Goal: Task Accomplishment & Management: Use online tool/utility

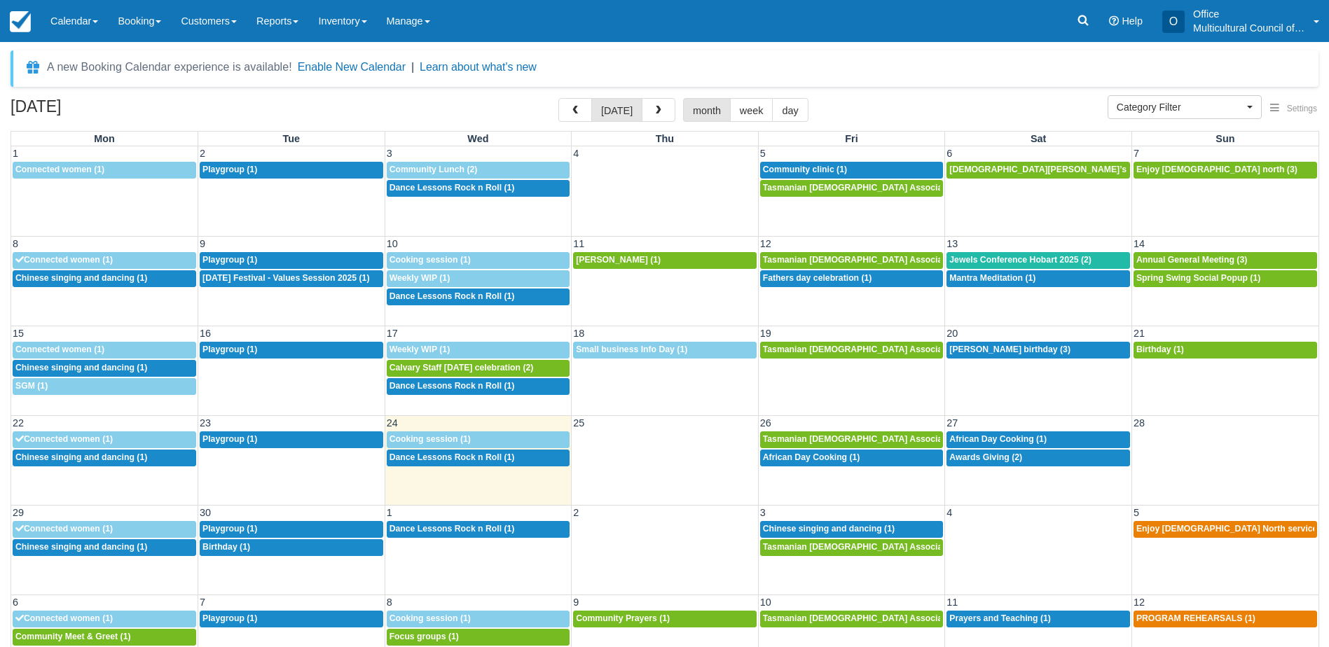
select select
click at [659, 108] on span "button" at bounding box center [659, 111] width 10 height 10
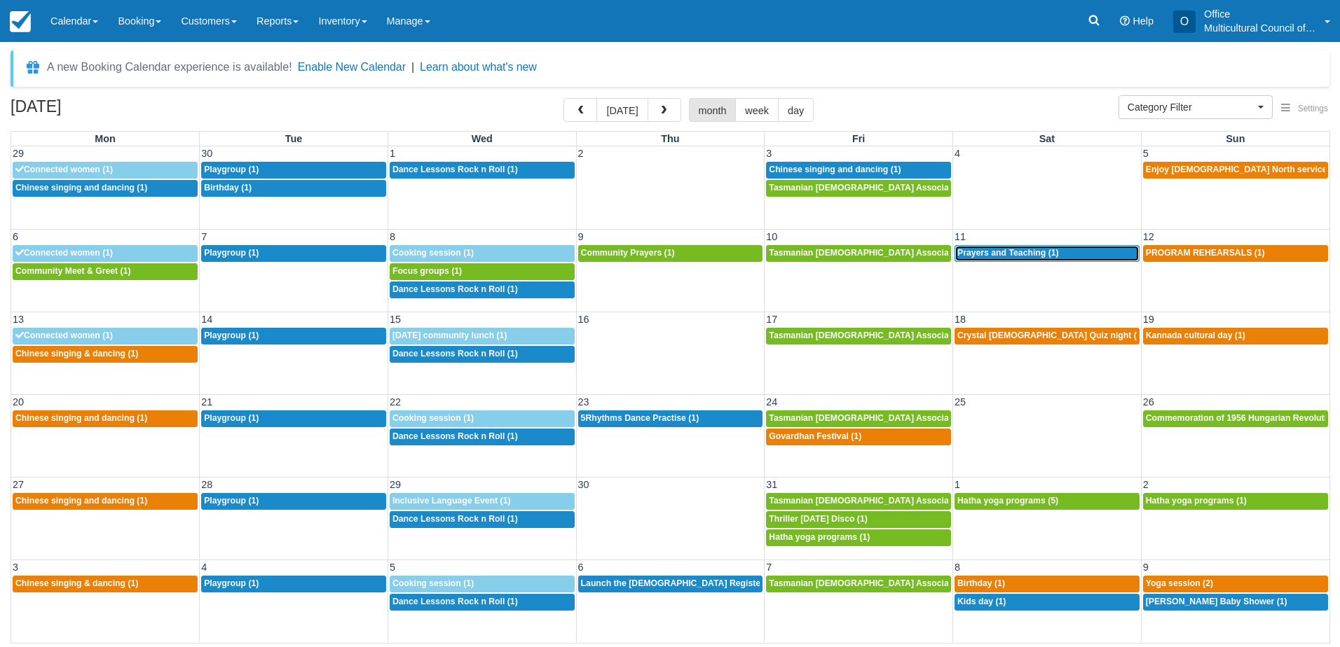
click at [1067, 252] on div "8a Prayers and Teaching (1)" at bounding box center [1046, 253] width 179 height 11
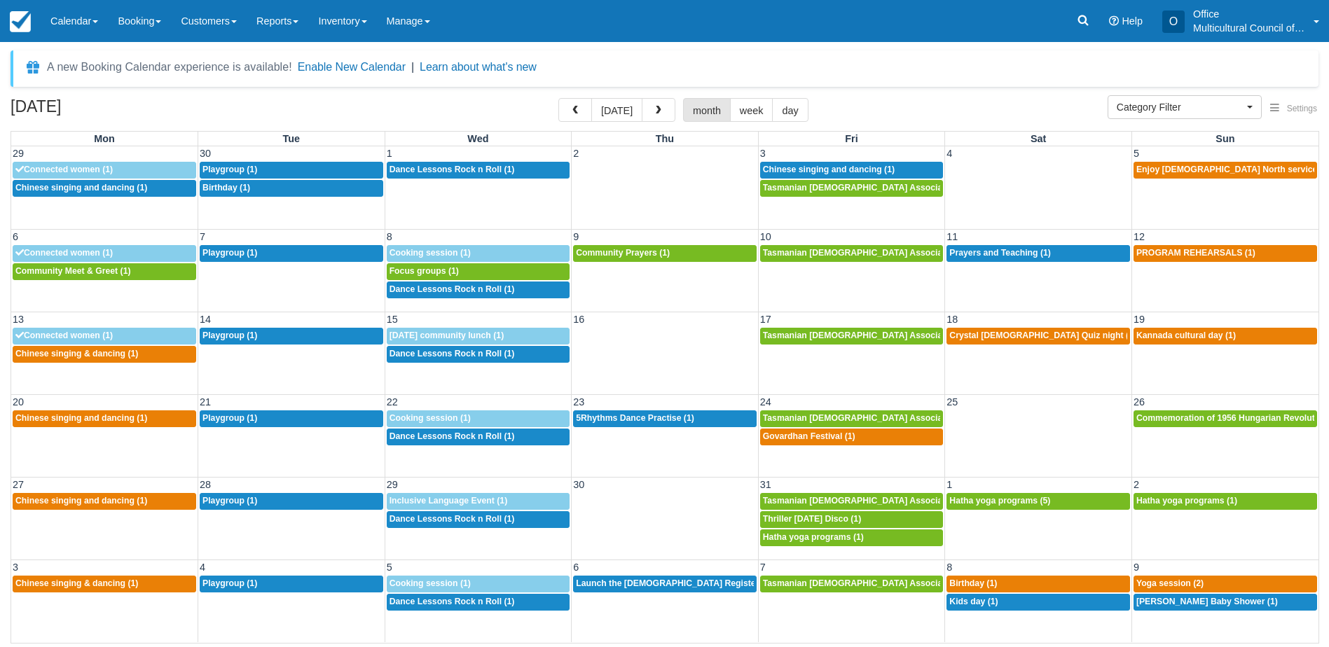
select select
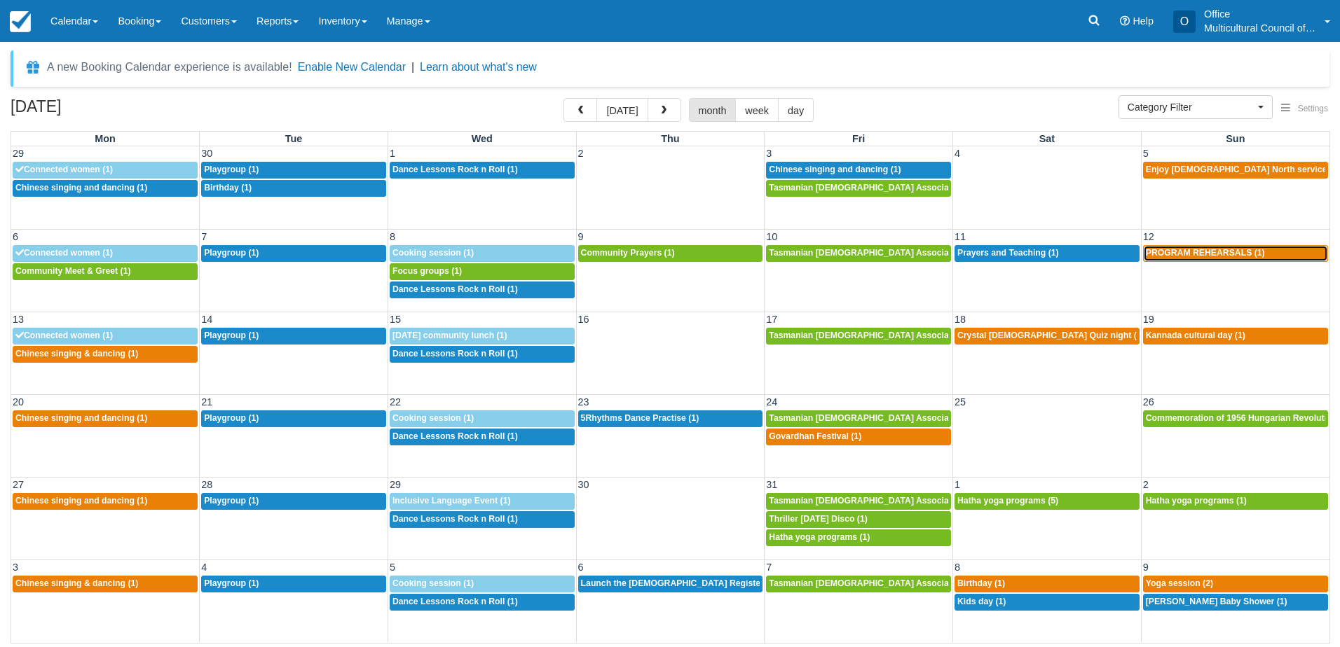
click at [1198, 256] on span "PROGRAM REHEARSALS (1)" at bounding box center [1205, 253] width 119 height 10
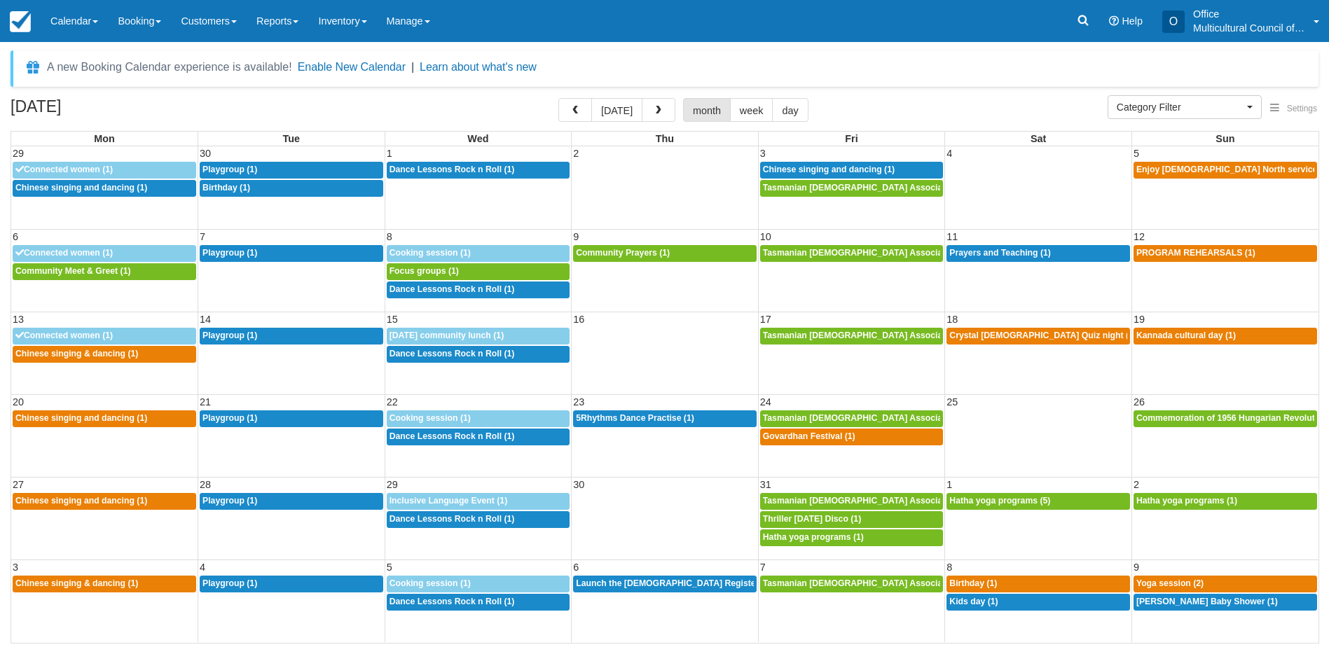
select select
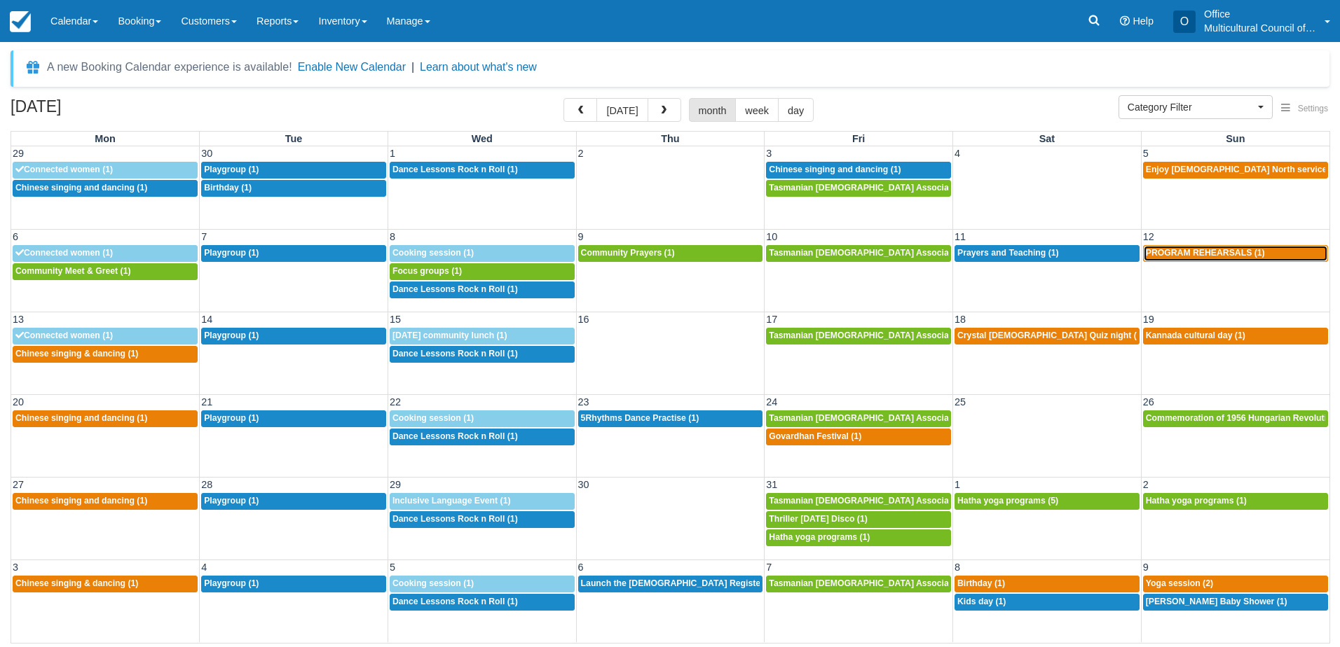
click at [1212, 260] on link "10:30a PROGRAM REHEARSALS (1)" at bounding box center [1235, 253] width 185 height 17
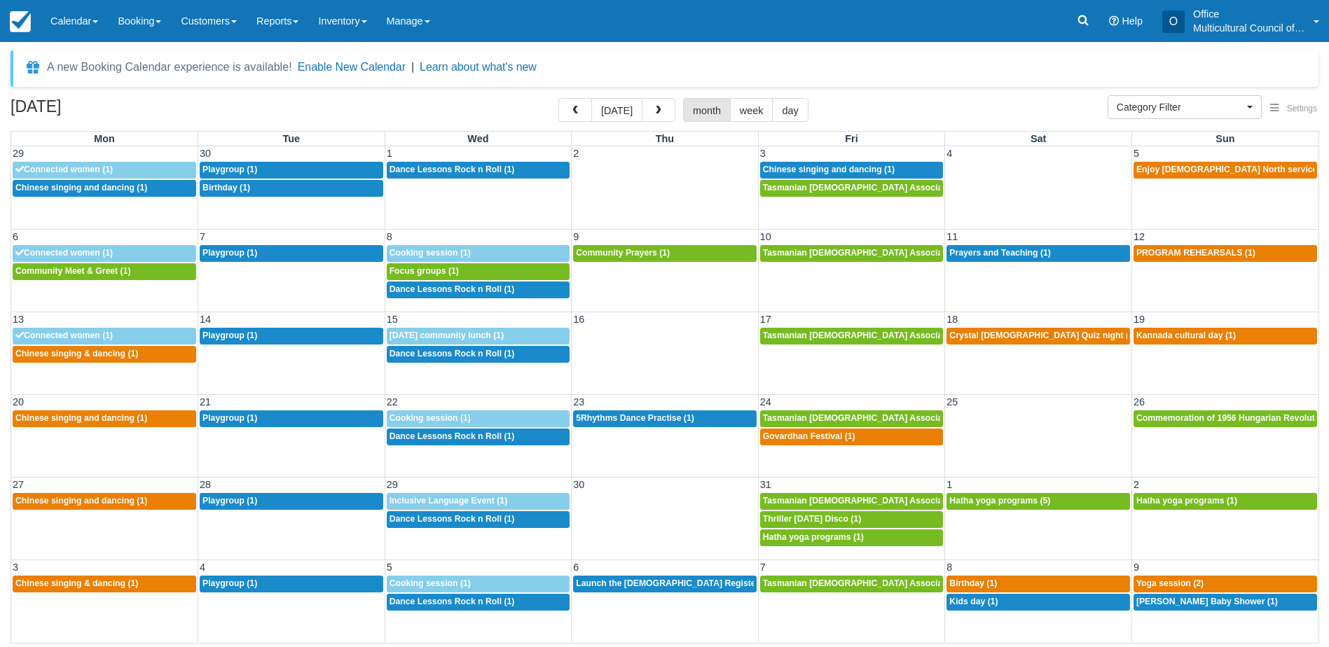
select select
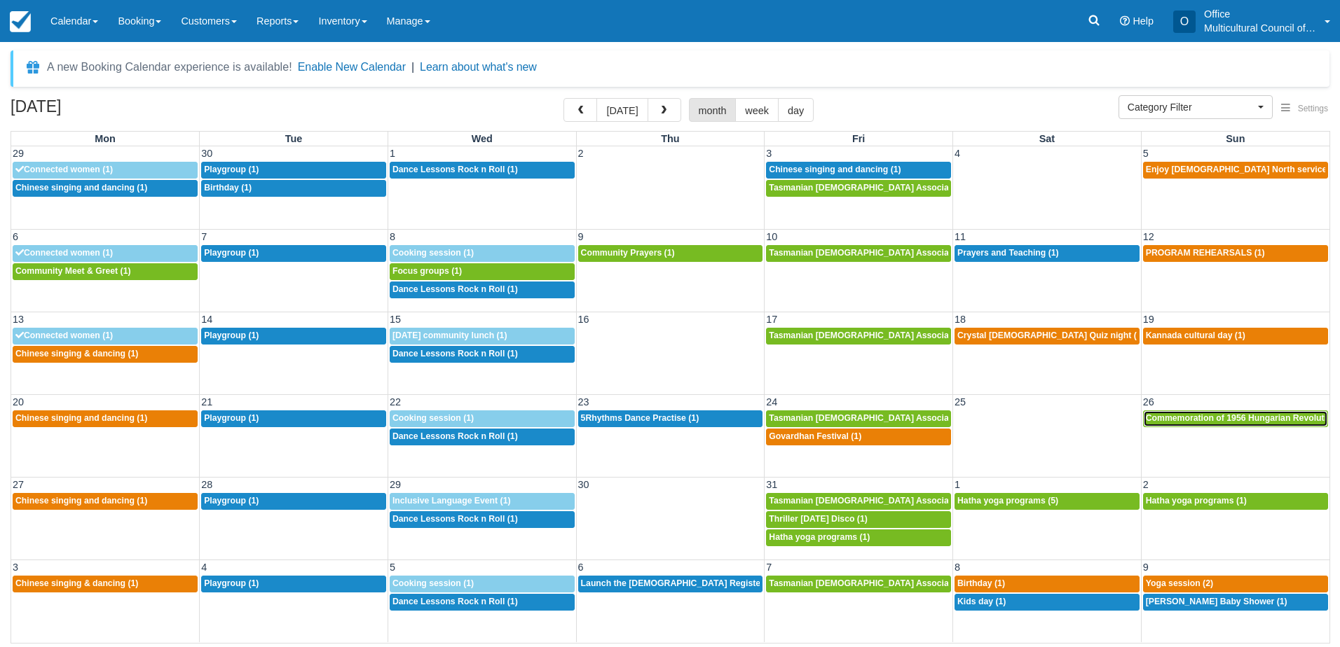
click at [1209, 421] on span "Commemoration of 1956 Hungarian Revolution (1)" at bounding box center [1248, 418] width 205 height 10
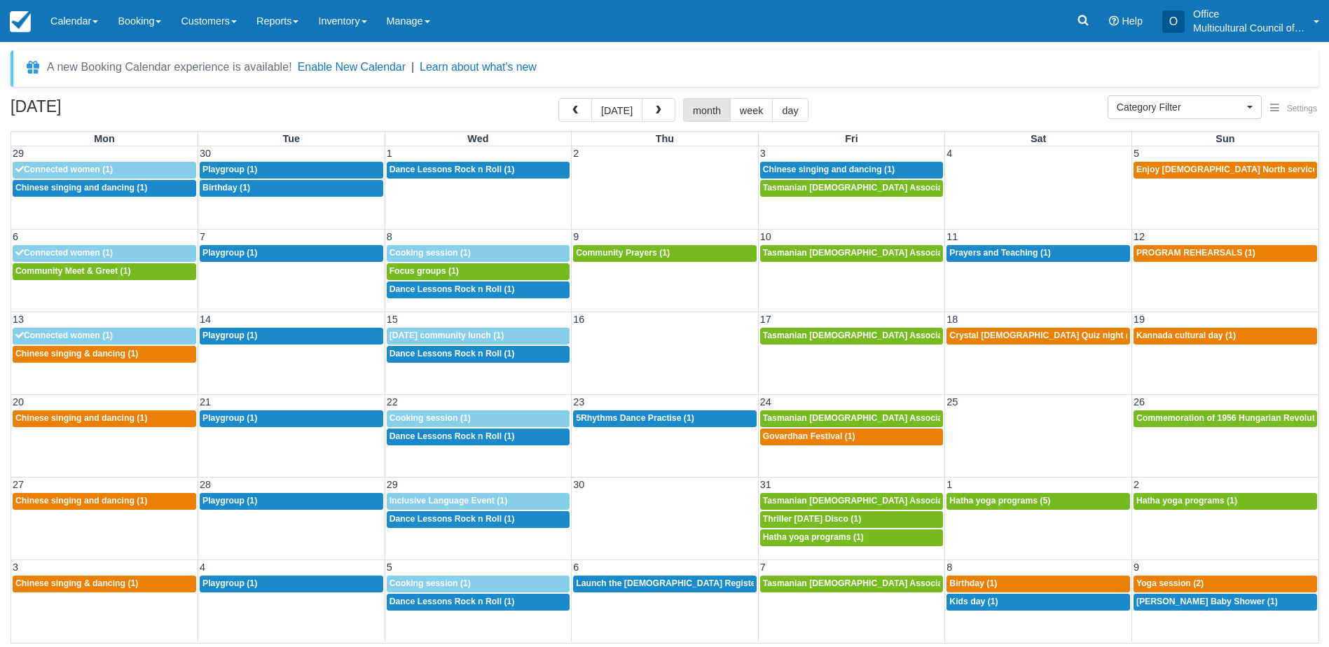
select select
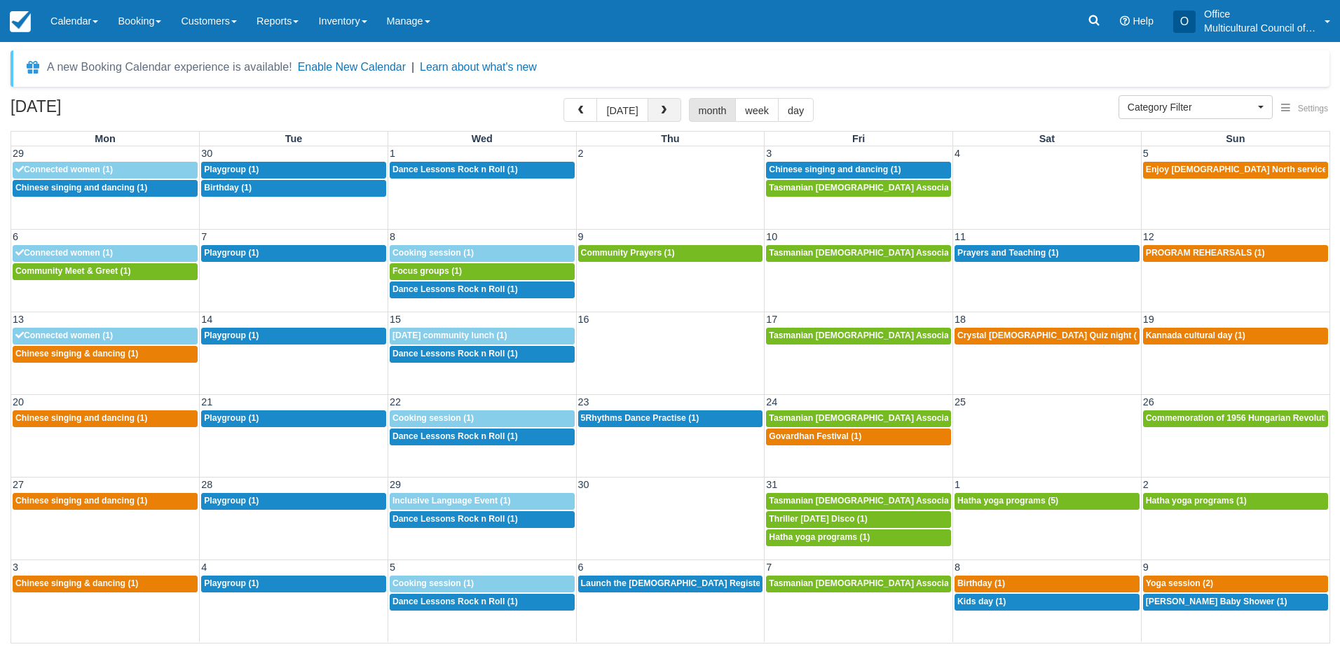
click at [660, 107] on span "button" at bounding box center [664, 111] width 10 height 10
select select
click at [622, 104] on button "[DATE]" at bounding box center [621, 110] width 51 height 24
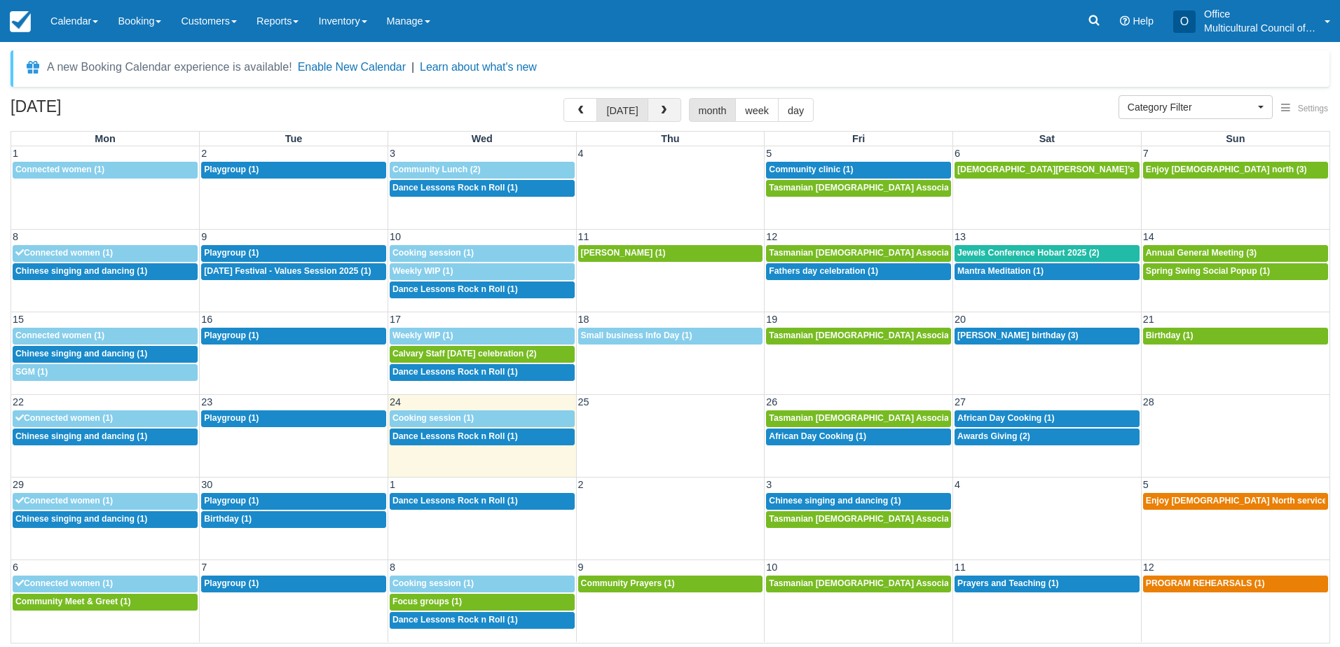
click at [666, 111] on button "button" at bounding box center [664, 110] width 34 height 24
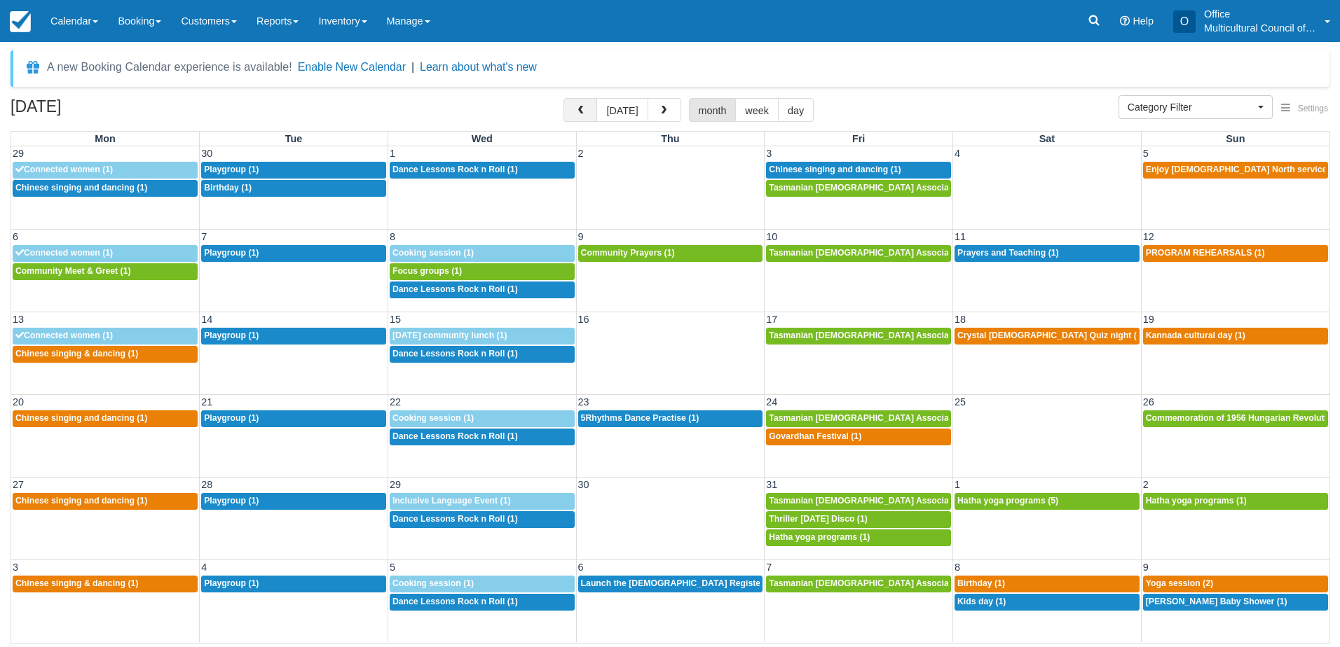
click at [577, 110] on button "button" at bounding box center [580, 110] width 34 height 24
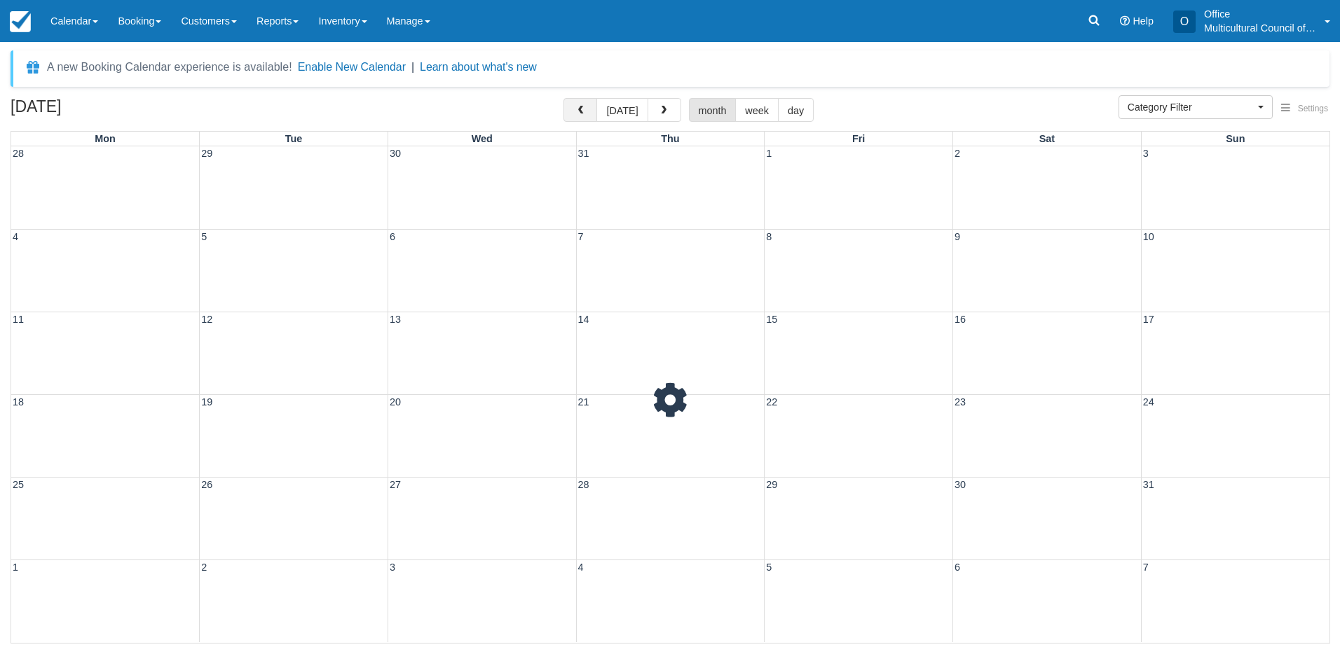
click at [577, 110] on button "button" at bounding box center [580, 110] width 34 height 24
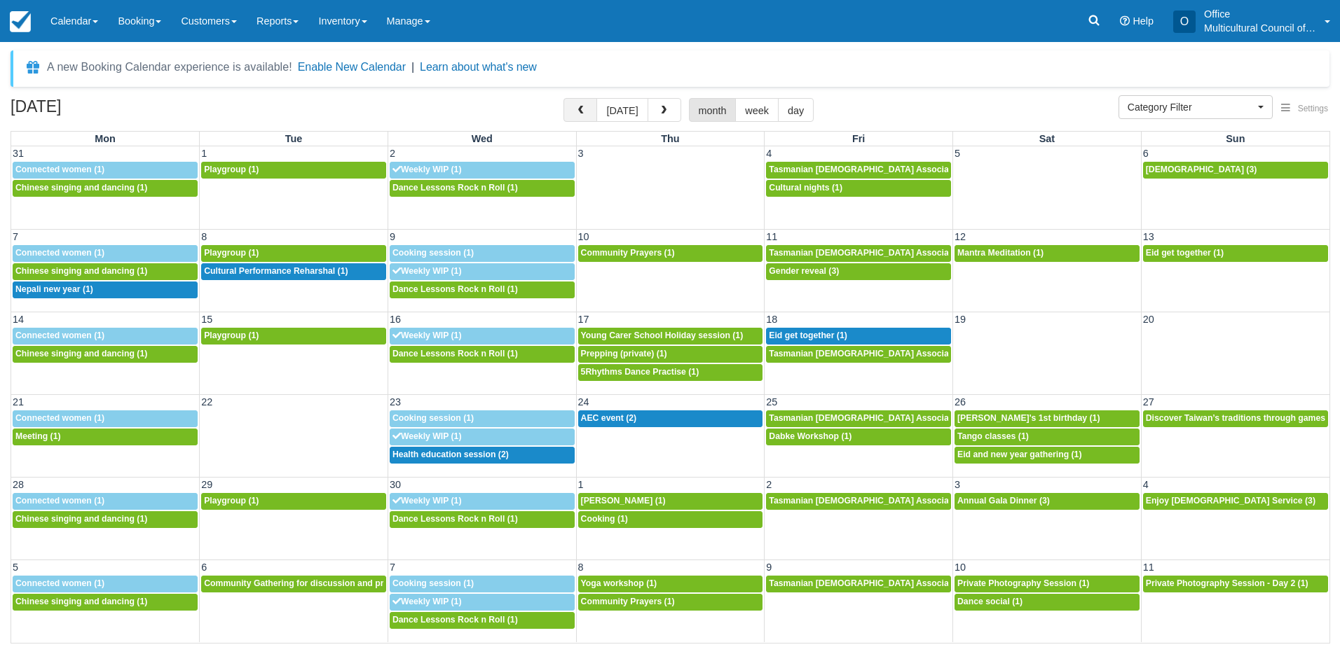
click at [577, 110] on button "button" at bounding box center [580, 110] width 34 height 24
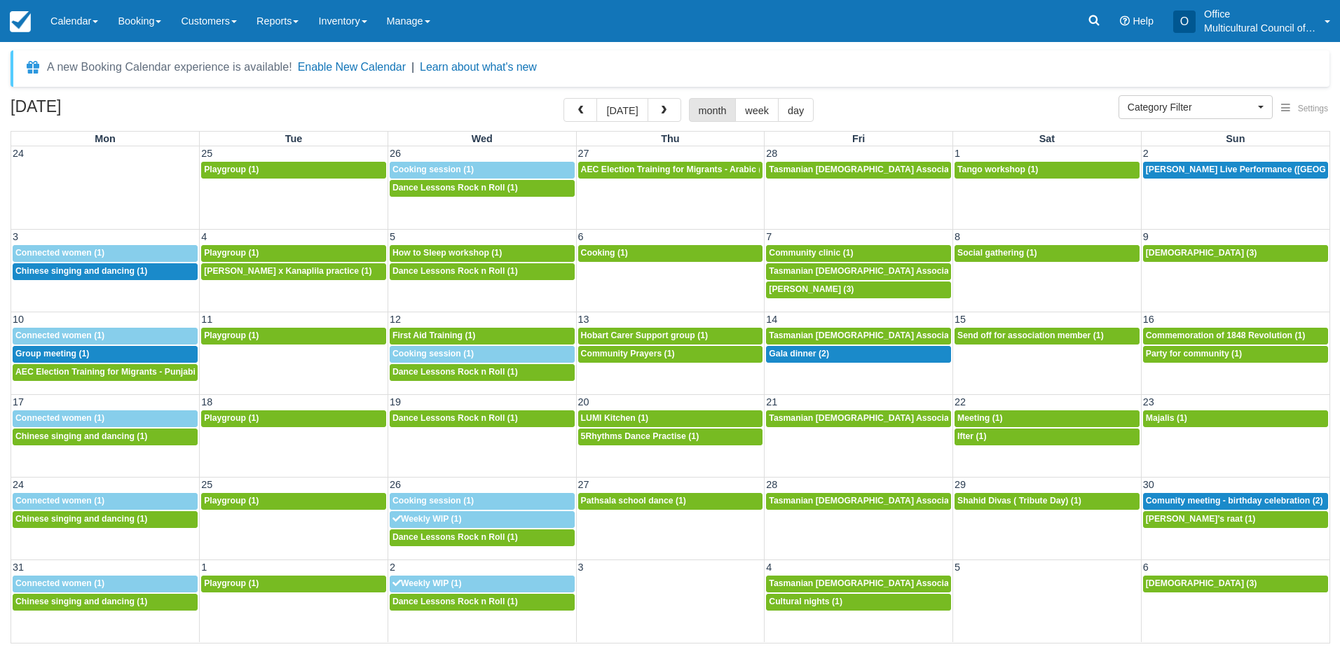
click at [577, 110] on button "button" at bounding box center [580, 110] width 34 height 24
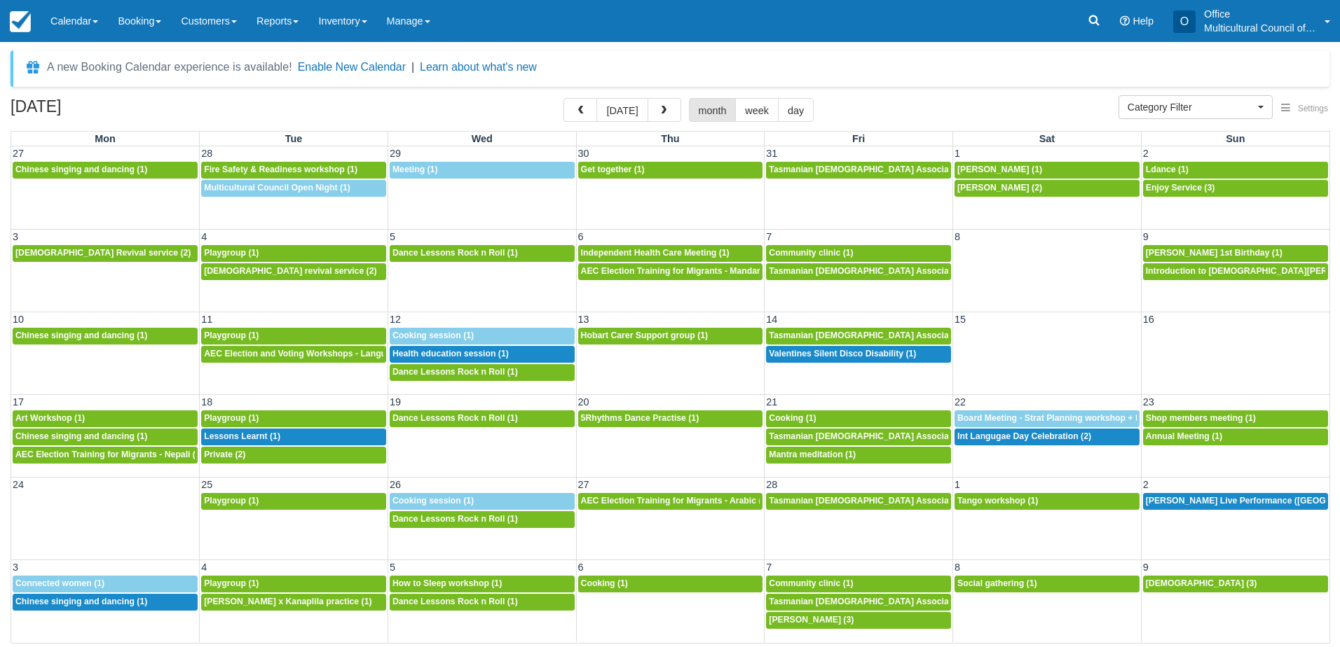
click at [577, 110] on button "button" at bounding box center [580, 110] width 34 height 24
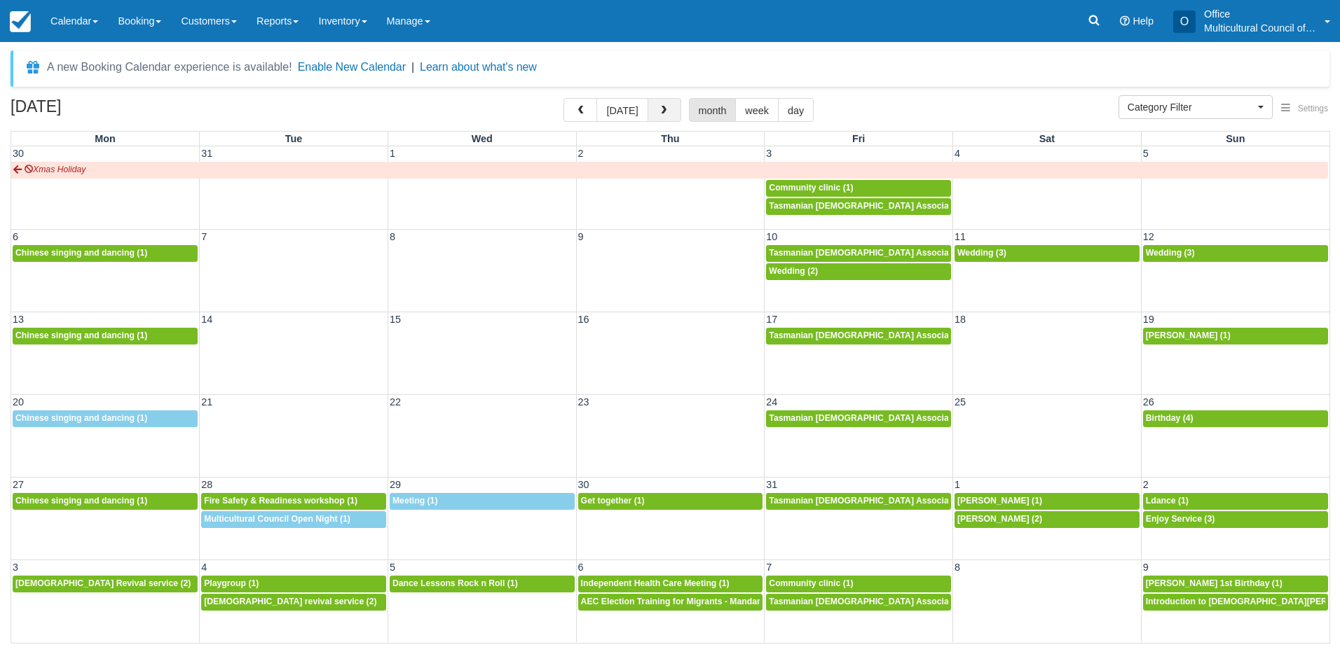
click at [666, 116] on button "button" at bounding box center [664, 110] width 34 height 24
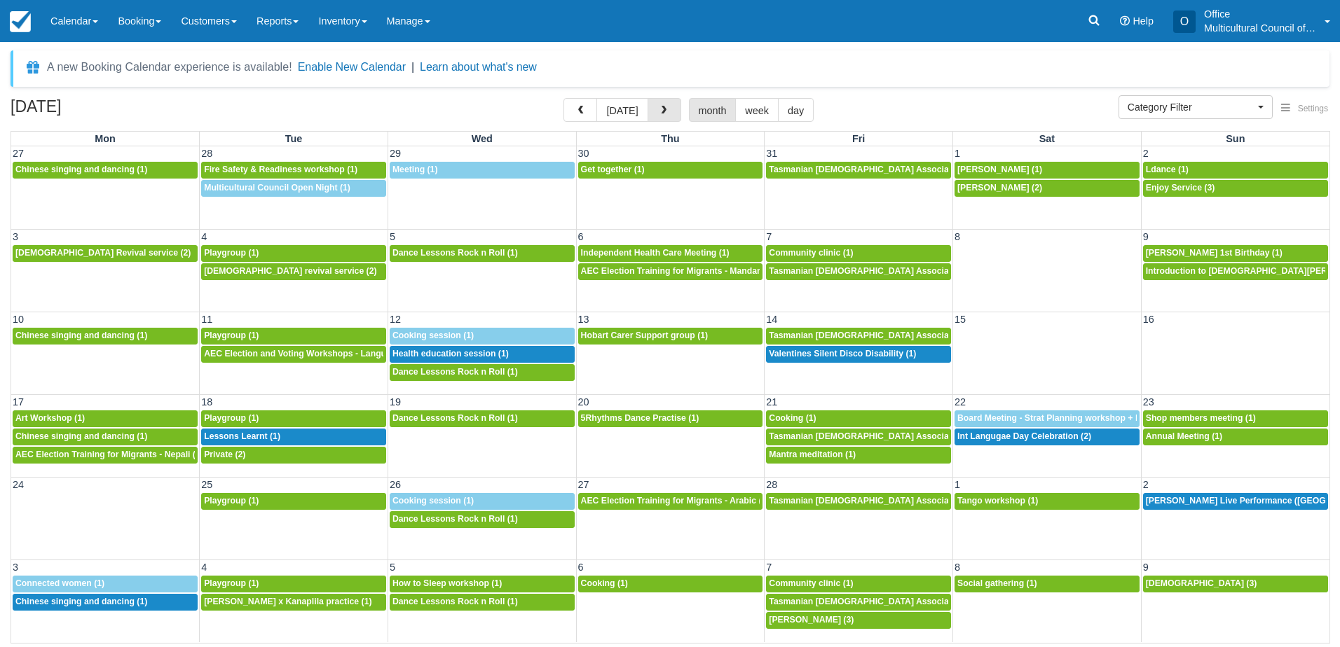
click at [666, 116] on button "button" at bounding box center [664, 110] width 34 height 24
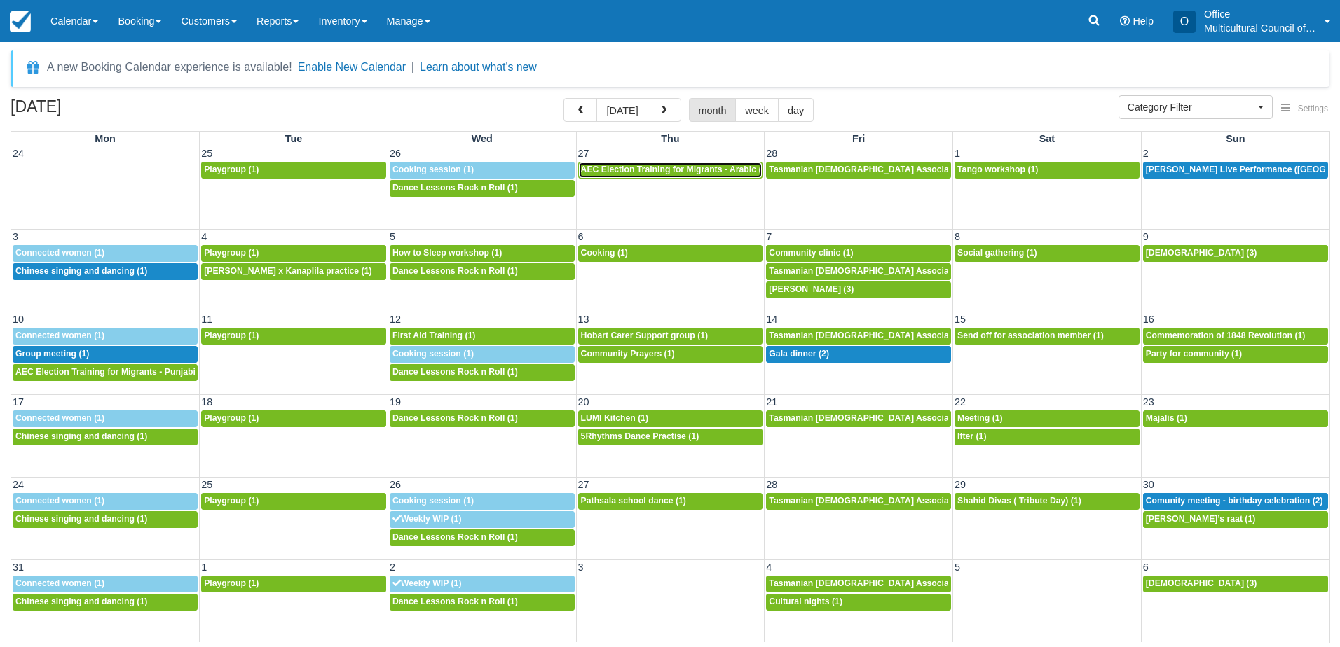
click at [639, 172] on span "AEC Election Training for Migrants - Arabic (2)" at bounding box center [675, 170] width 188 height 10
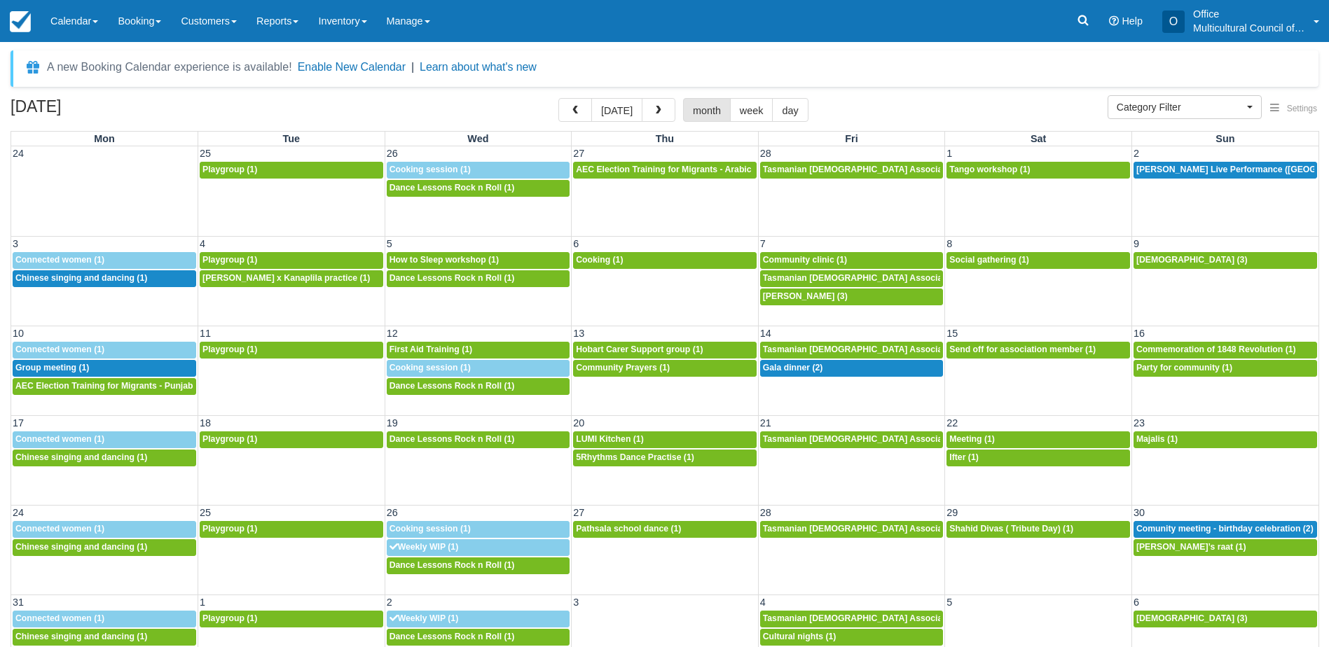
select select
click at [1032, 170] on div "2:30p Tango workshop (1)" at bounding box center [1038, 170] width 178 height 11
select select
click at [1195, 174] on span "[PERSON_NAME] Live Performance ([GEOGRAPHIC_DATA]) (4)" at bounding box center [1266, 170] width 259 height 10
select select
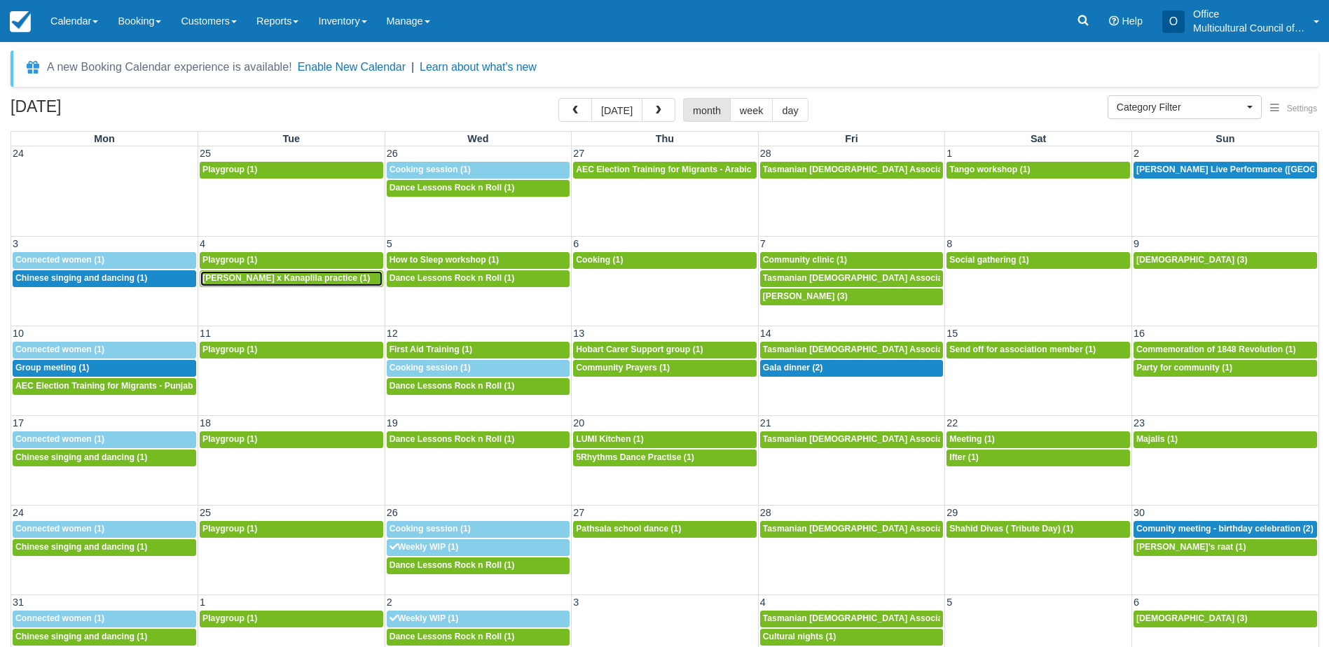
click at [320, 276] on div "6p Siva x Kanaplila practice (1)" at bounding box center [292, 278] width 178 height 11
select select
click at [659, 261] on div "3p Cooking (1)" at bounding box center [665, 260] width 178 height 11
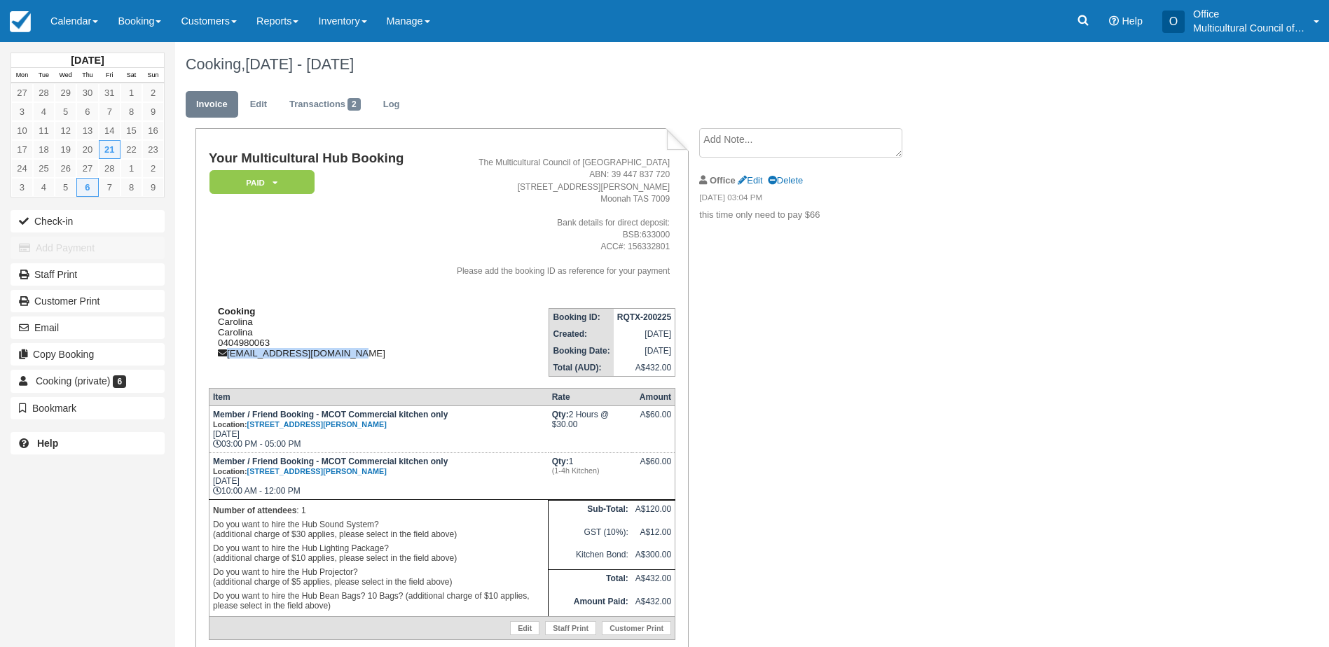
drag, startPoint x: 354, startPoint y: 357, endPoint x: 227, endPoint y: 352, distance: 126.9
click at [227, 352] on div "Cooking Carolina Carolina 0404980063 [PERSON_NAME][EMAIL_ADDRESS][PERSON_NAME][…" at bounding box center [317, 332] width 217 height 53
copy div "[EMAIL_ADDRESS][DOMAIN_NAME]"
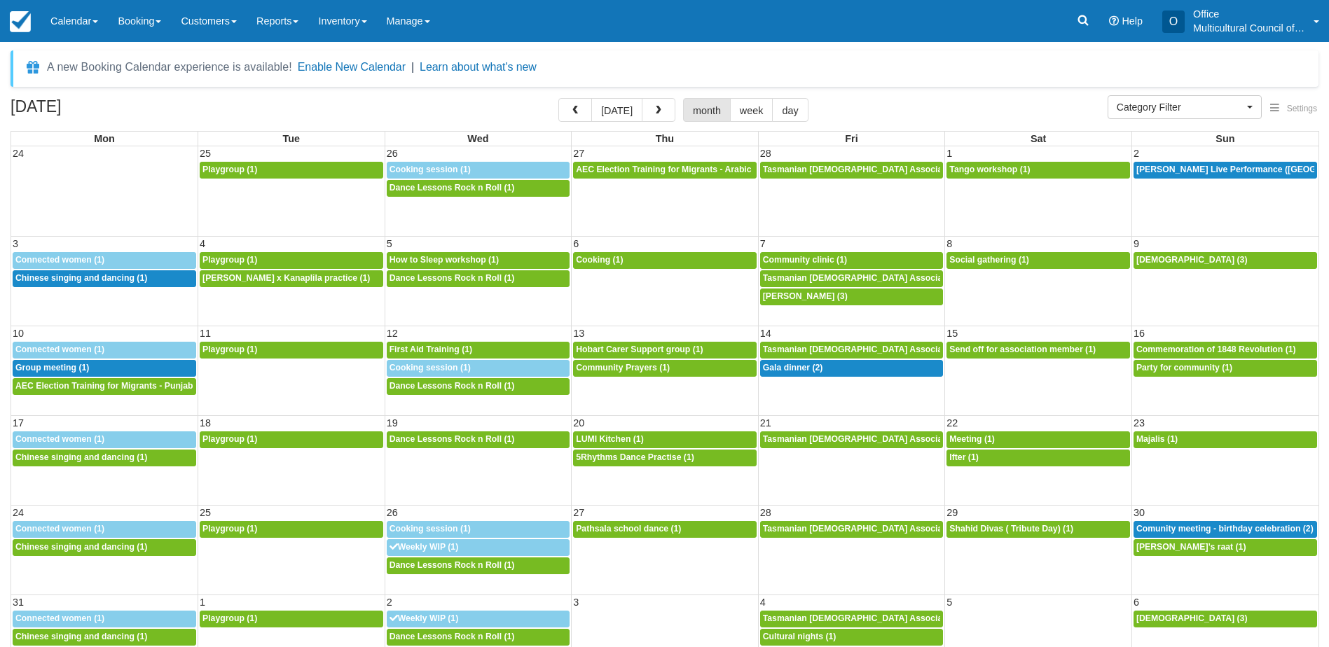
select select
click at [873, 294] on div "4p [PERSON_NAME] (3)" at bounding box center [852, 296] width 178 height 11
select select
click at [1010, 263] on span "Social gathering (1)" at bounding box center [989, 260] width 80 height 10
select select
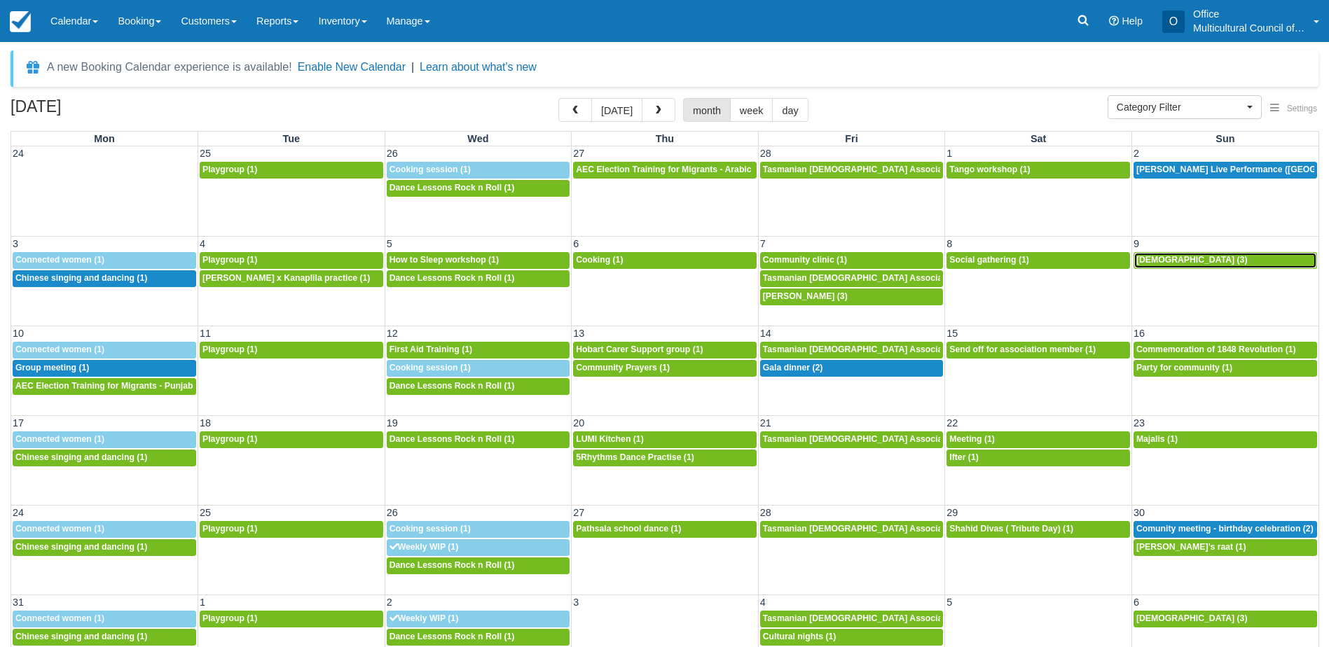
click at [1167, 267] on link "8a Enjoy Church (3)" at bounding box center [1226, 260] width 184 height 17
select select
click at [116, 369] on div "12p Group meeting (1)" at bounding box center [104, 368] width 178 height 11
select select
click at [103, 389] on span "AEC Election Training for Migrants - Punjabi (2)" at bounding box center [111, 386] width 193 height 10
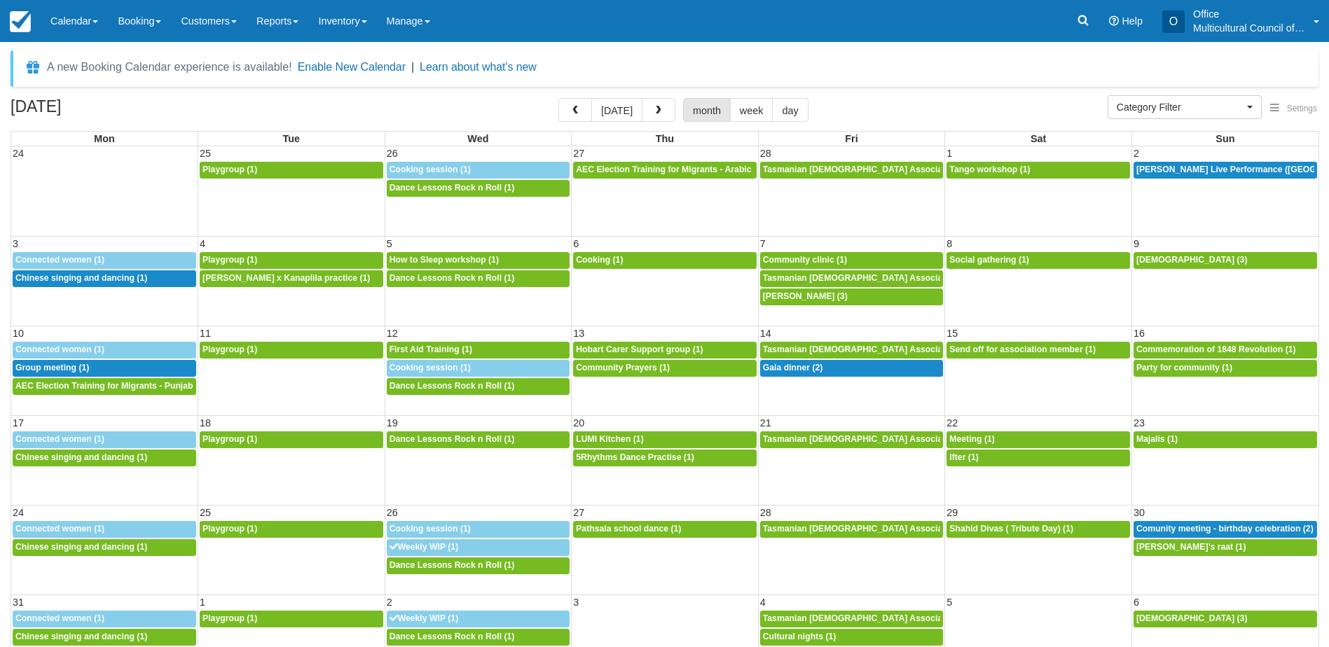
select select
click at [475, 350] on div "9a First Aid Training (1)" at bounding box center [479, 350] width 178 height 11
select select
click at [826, 369] on div "3p Gala dinner (2)" at bounding box center [852, 368] width 178 height 11
select select
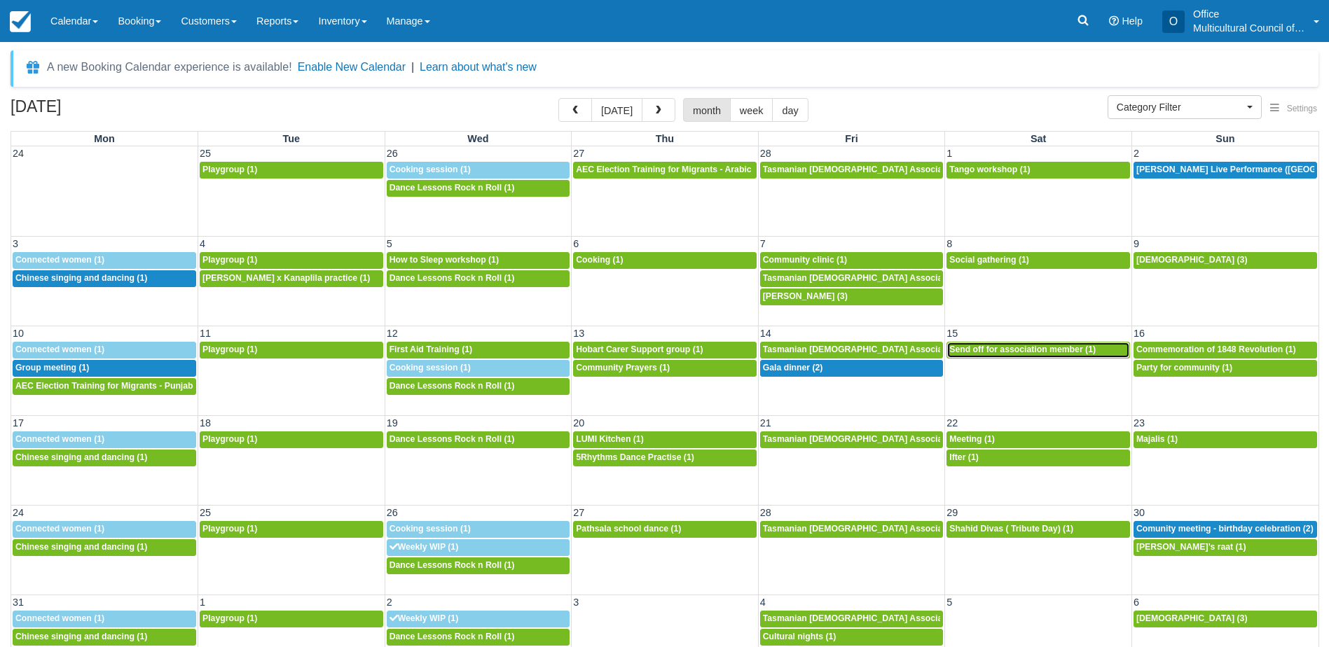
click at [1008, 350] on span "Send off for association member (1)" at bounding box center [1022, 350] width 146 height 10
select select
click at [1176, 352] on span "Commemoration of 1848 Revolution (1)" at bounding box center [1217, 350] width 160 height 10
select select
click at [1078, 27] on icon at bounding box center [1083, 20] width 14 height 14
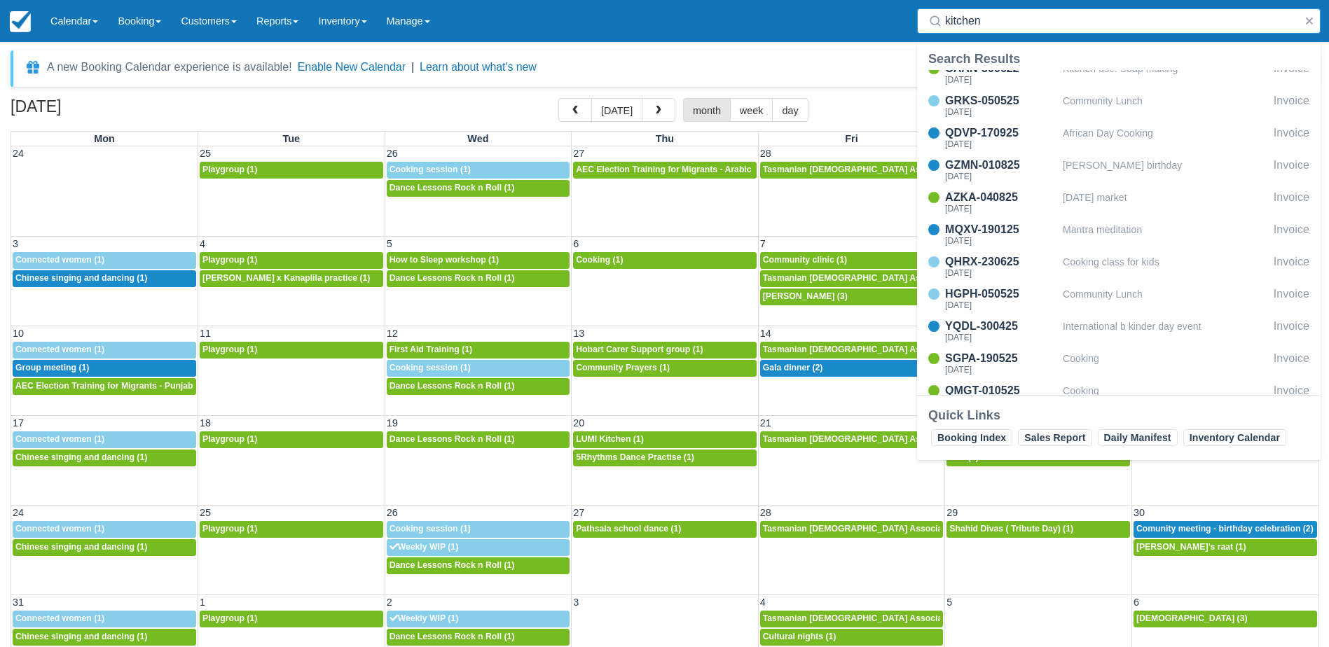
scroll to position [210, 0]
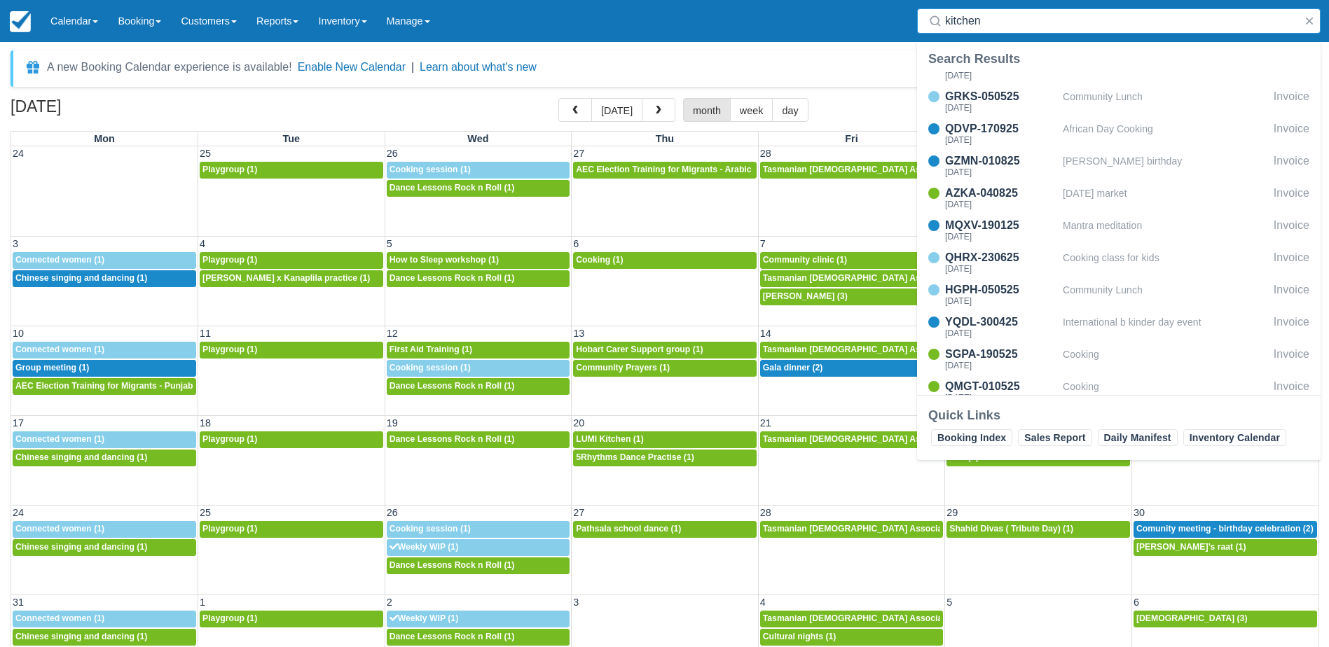
click at [648, 410] on div "10 11 12 13 14 15 16 9:30a Connected women (1) 9:30a Playgroup (1) 9a First Aid…" at bounding box center [665, 371] width 1308 height 90
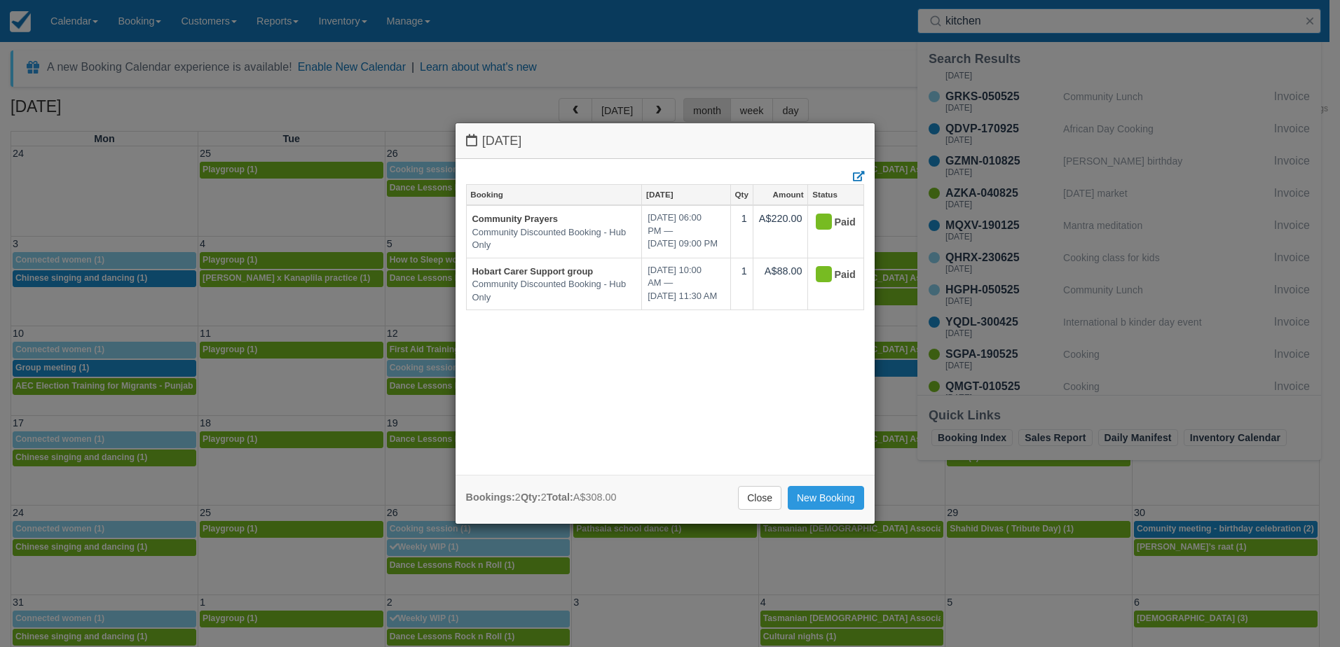
type input "kitchen"
click at [849, 146] on h4 "Thursday March 13 2025" at bounding box center [665, 141] width 398 height 15
click at [887, 76] on div "Thursday March 13 2025 Booking Mar 13 Qty Amount Status Community Prayers Commu…" at bounding box center [670, 323] width 1340 height 647
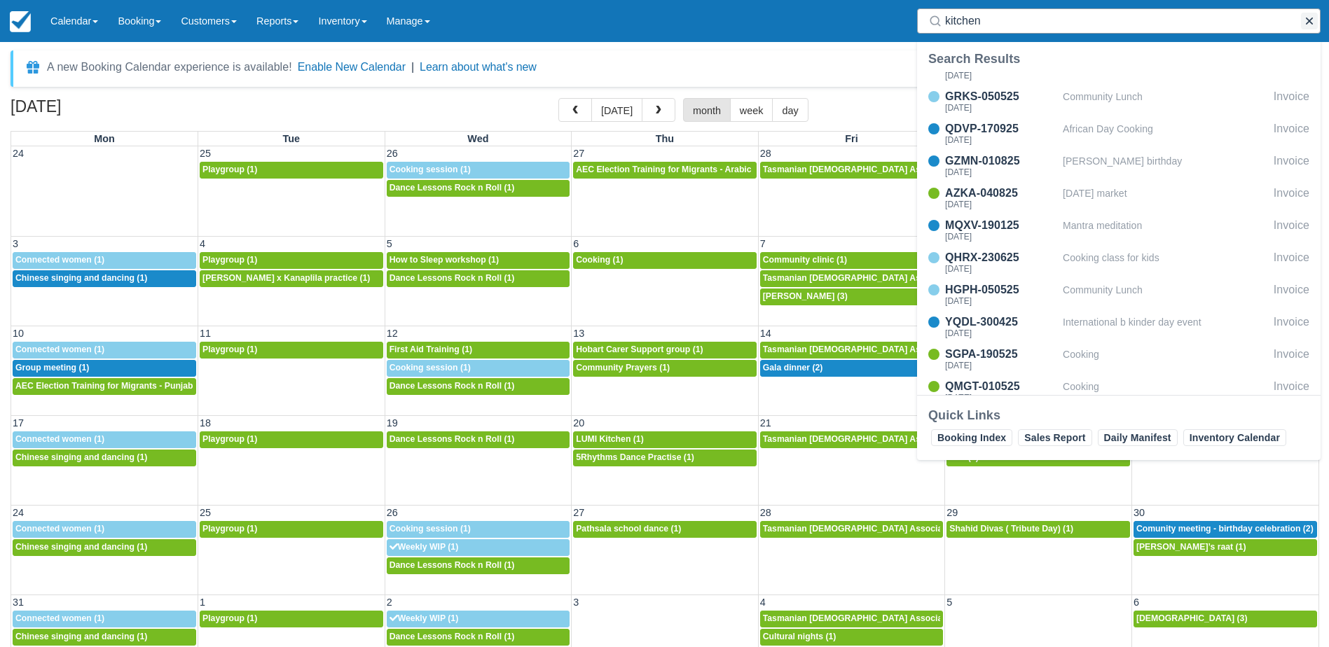
click at [1312, 25] on button "button" at bounding box center [1309, 21] width 17 height 17
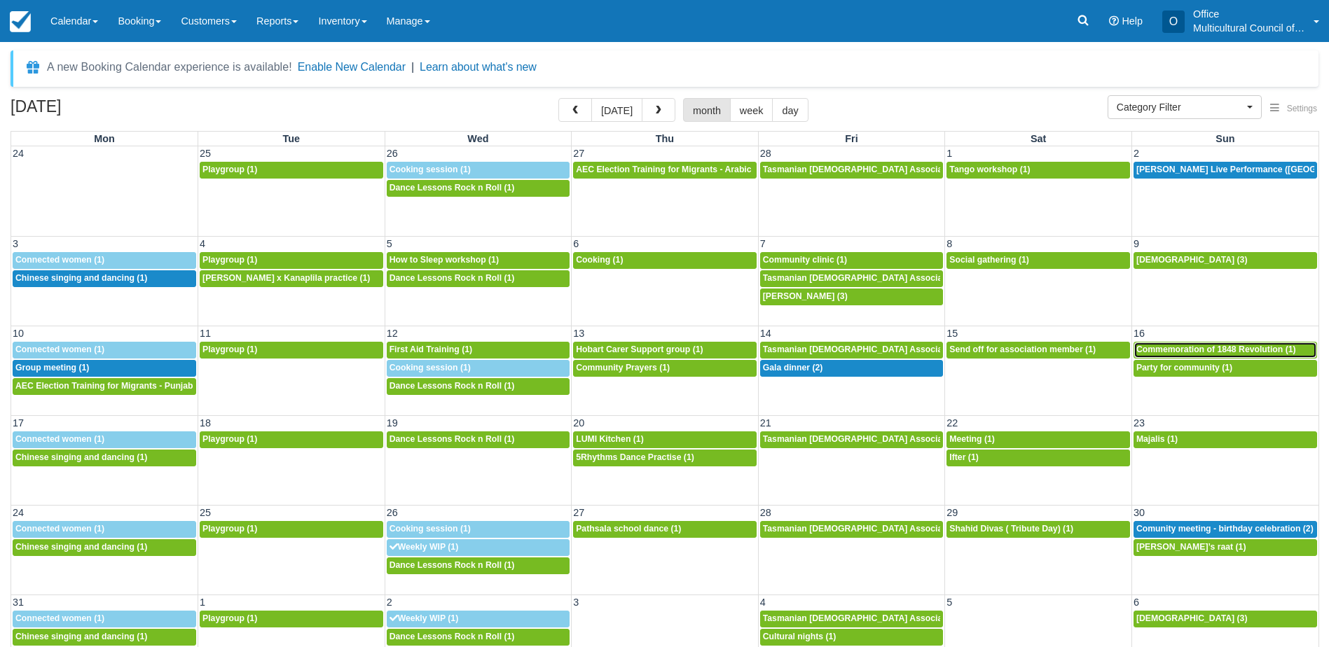
click at [1172, 349] on span "Commemoration of 1848 Revolution (1)" at bounding box center [1217, 350] width 160 height 10
select select
click at [1168, 366] on span "Party for community (1)" at bounding box center [1185, 368] width 96 height 10
select select
click at [284, 25] on link "Reports" at bounding box center [278, 21] width 62 height 42
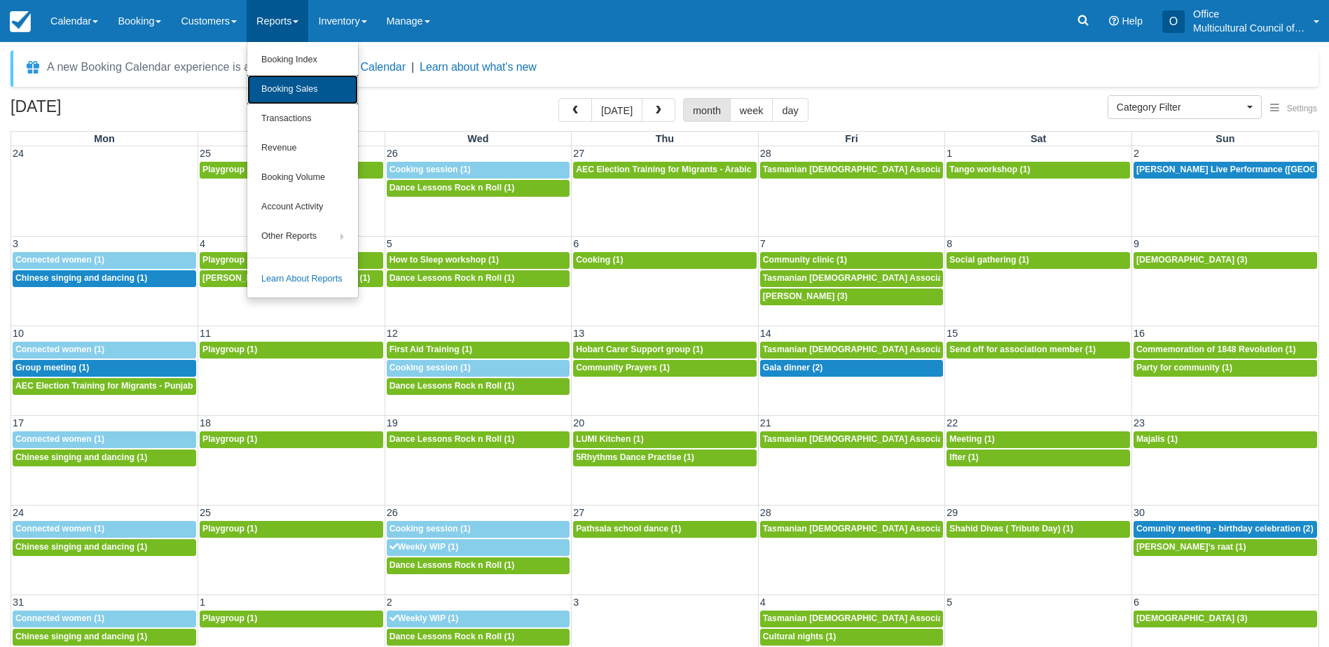
click at [312, 95] on link "Booking Sales" at bounding box center [302, 89] width 111 height 29
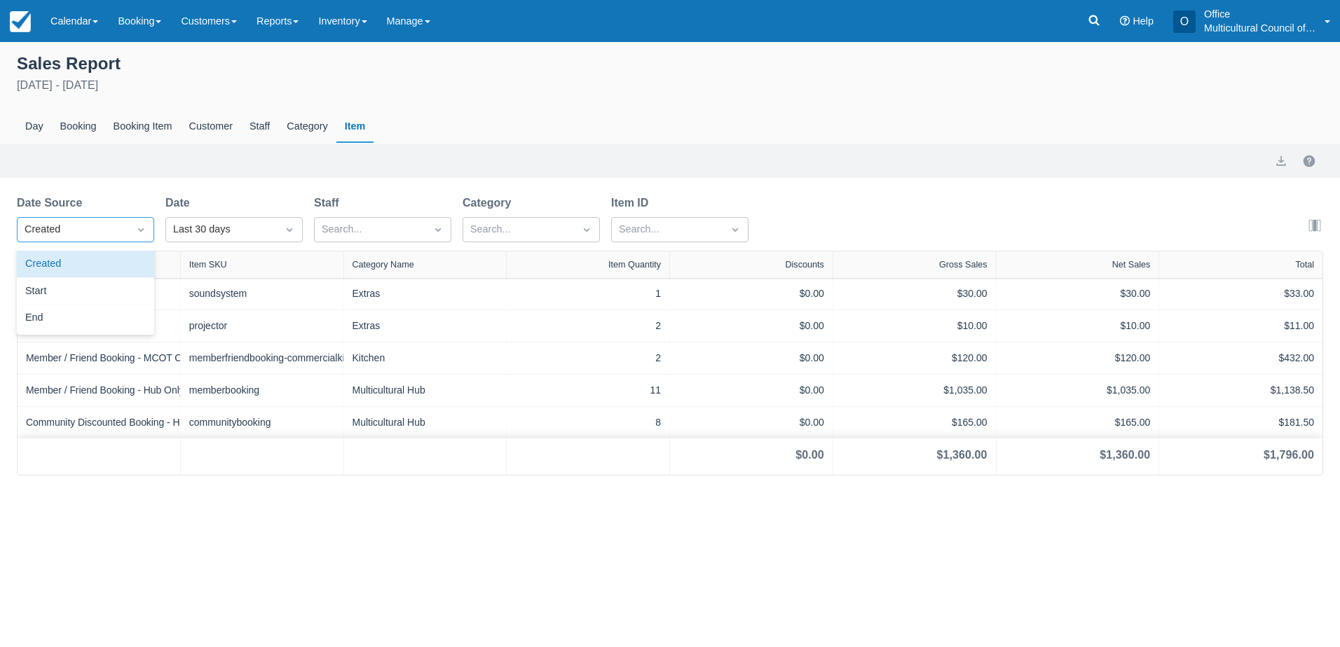
click at [125, 235] on div "Created" at bounding box center [73, 230] width 111 height 22
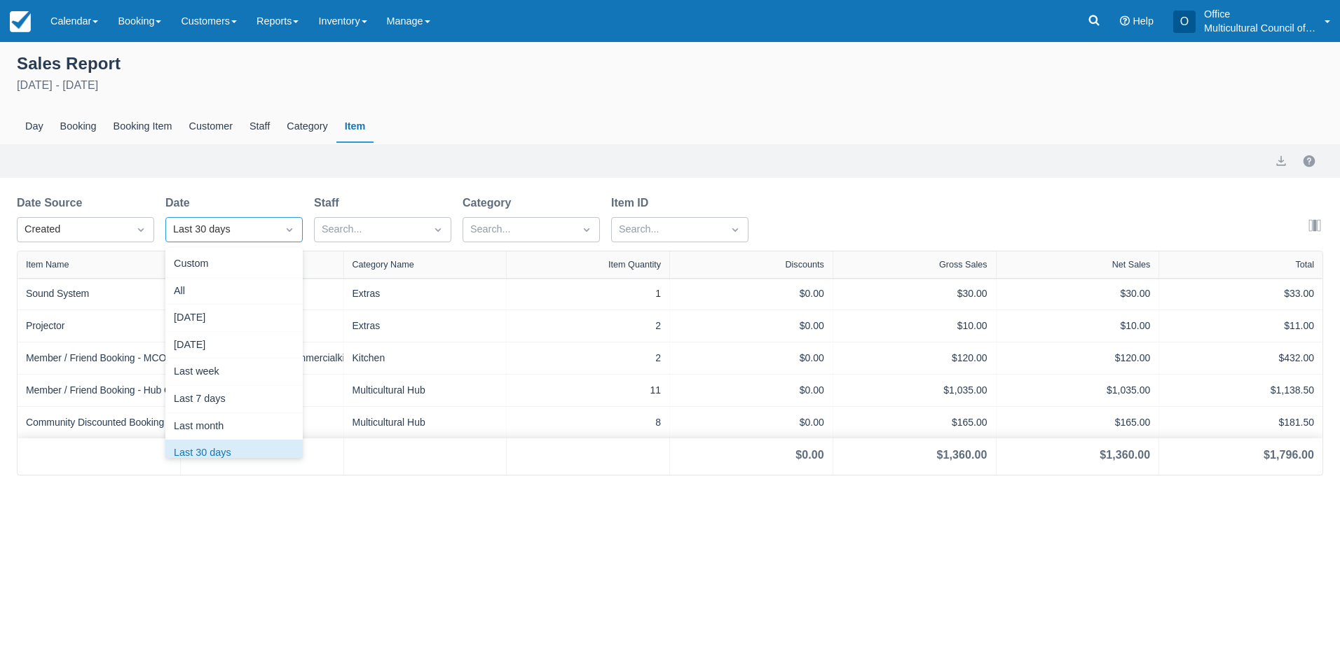
click at [273, 224] on div "Last 30 days" at bounding box center [221, 230] width 111 height 22
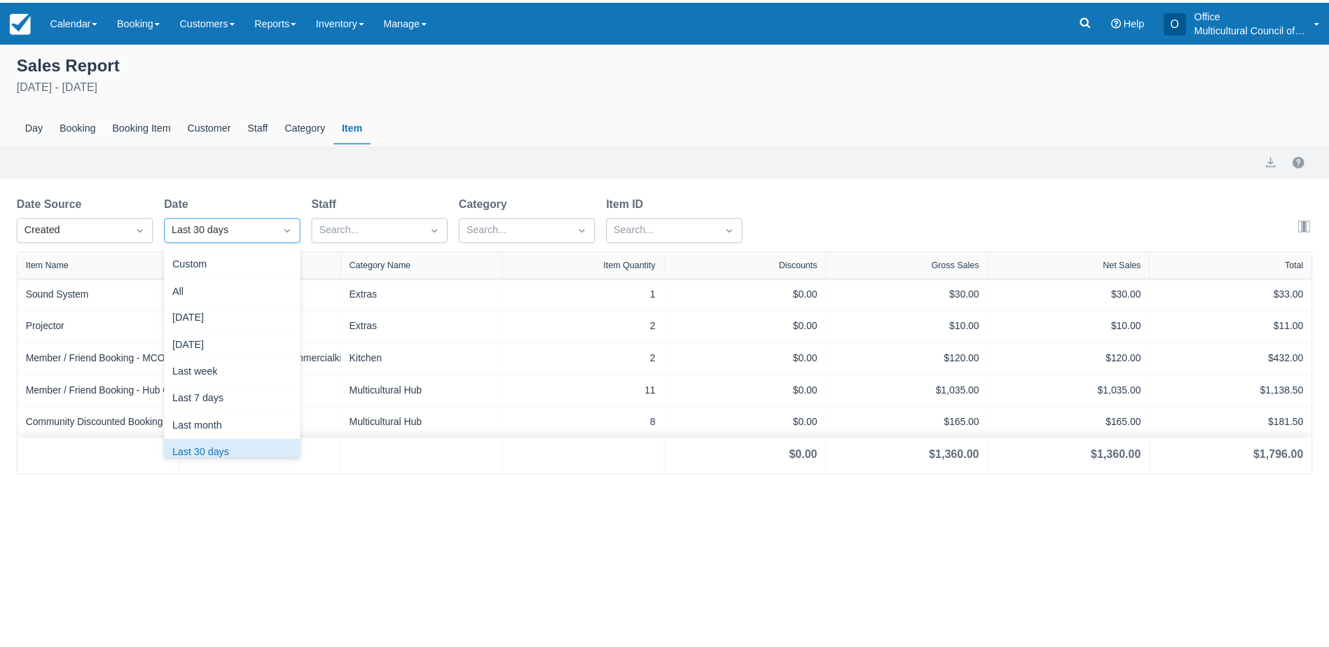
scroll to position [18, 0]
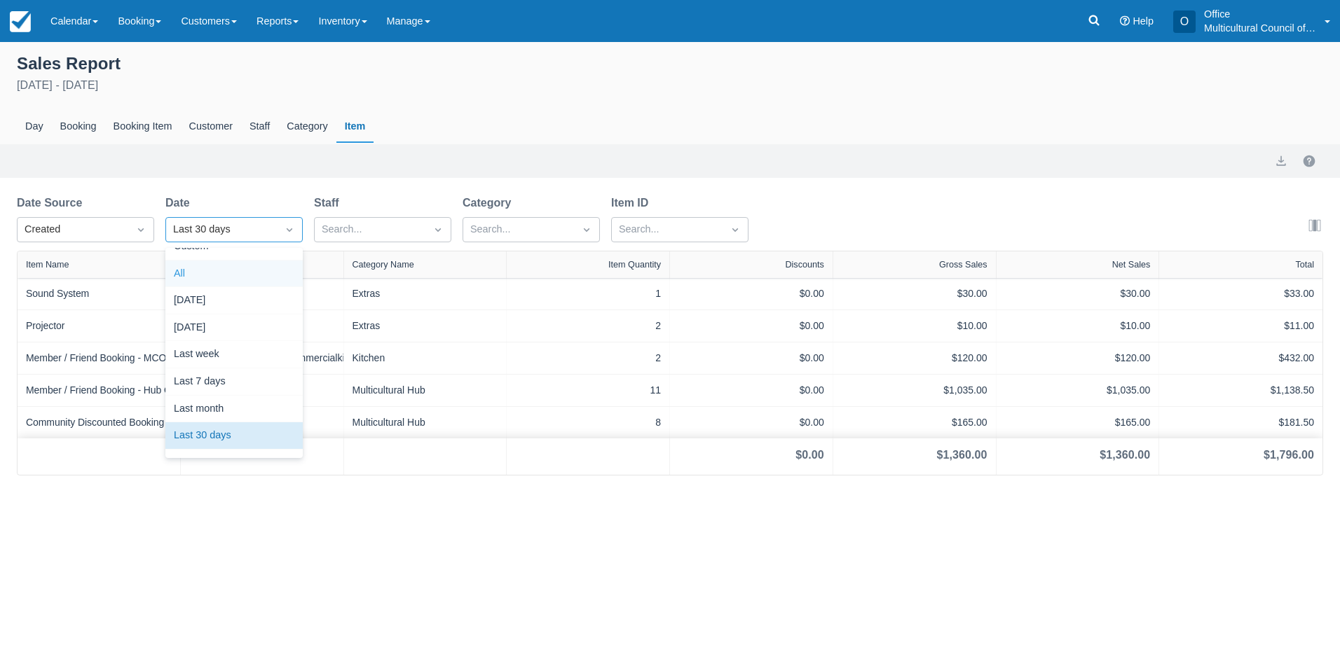
click at [248, 270] on div "All" at bounding box center [233, 274] width 137 height 27
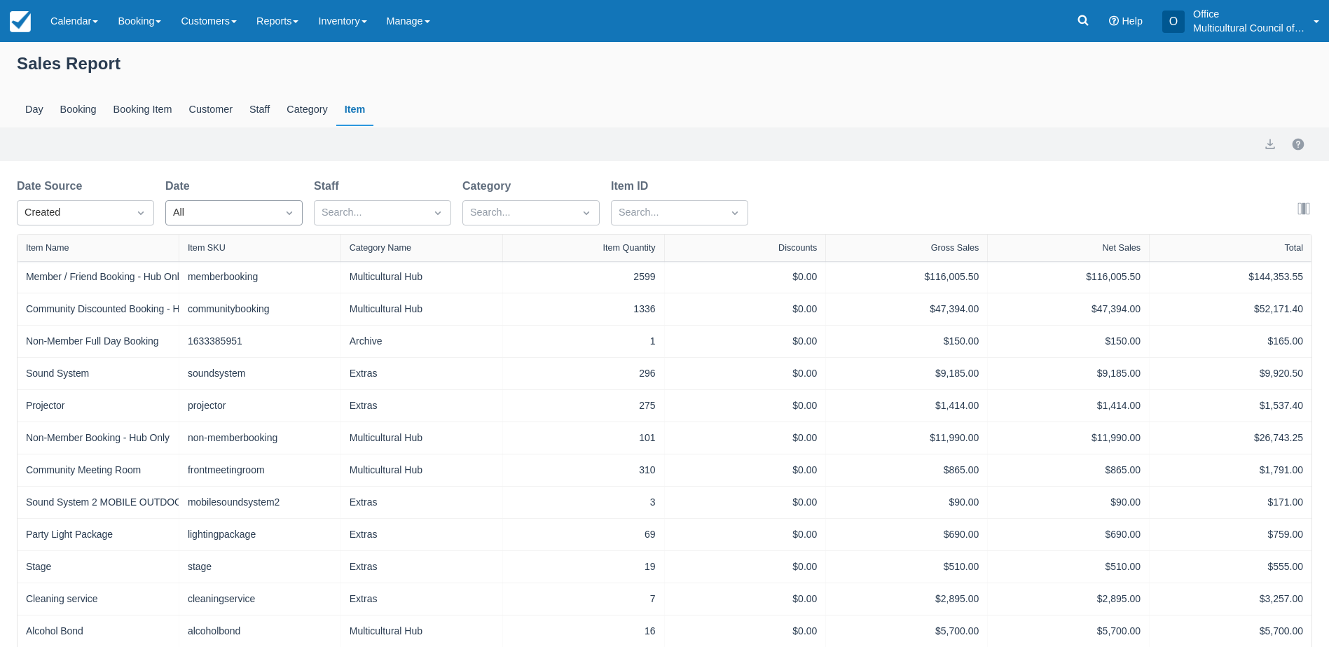
click at [270, 221] on div "All" at bounding box center [221, 213] width 111 height 22
click at [252, 244] on div "Custom" at bounding box center [233, 247] width 137 height 27
type input "25 Aug 25"
type input "24 Sep 25"
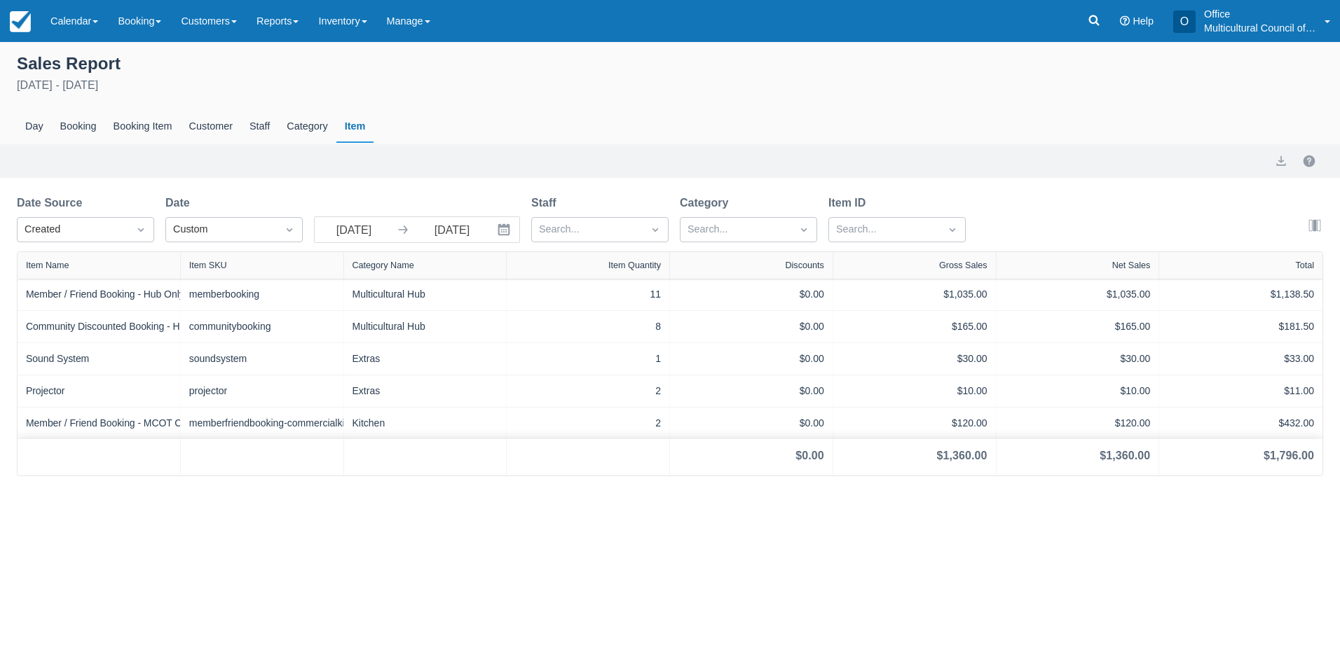
click at [495, 230] on button "Interact with the calendar and add the check-in date for your trip." at bounding box center [505, 229] width 28 height 25
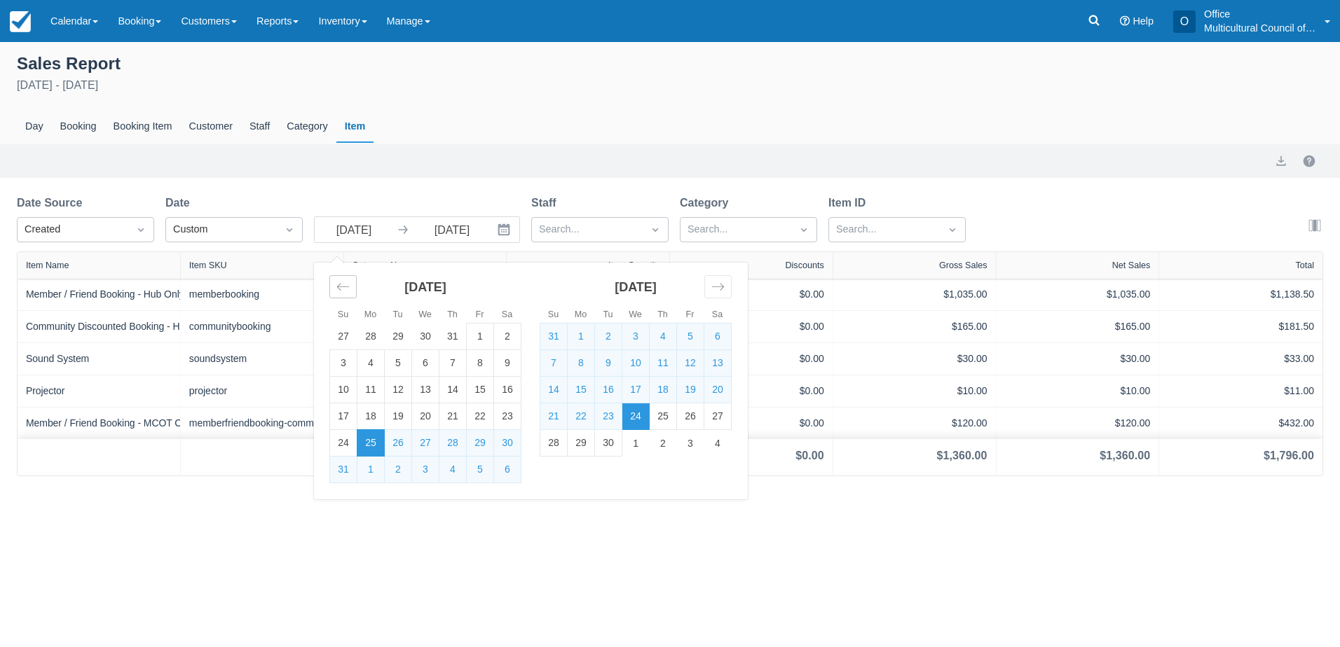
click at [338, 285] on icon "Move backward to switch to the previous month." at bounding box center [342, 286] width 13 height 13
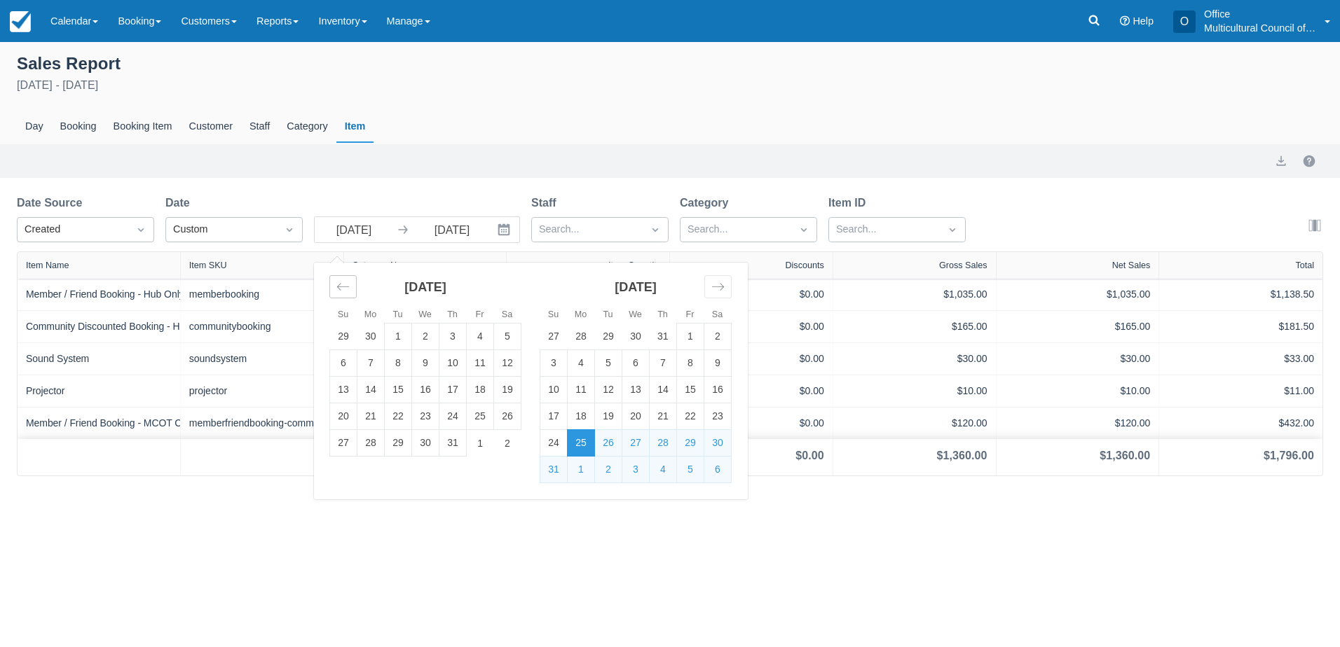
click at [338, 285] on icon "Move backward to switch to the previous month." at bounding box center [342, 286] width 13 height 13
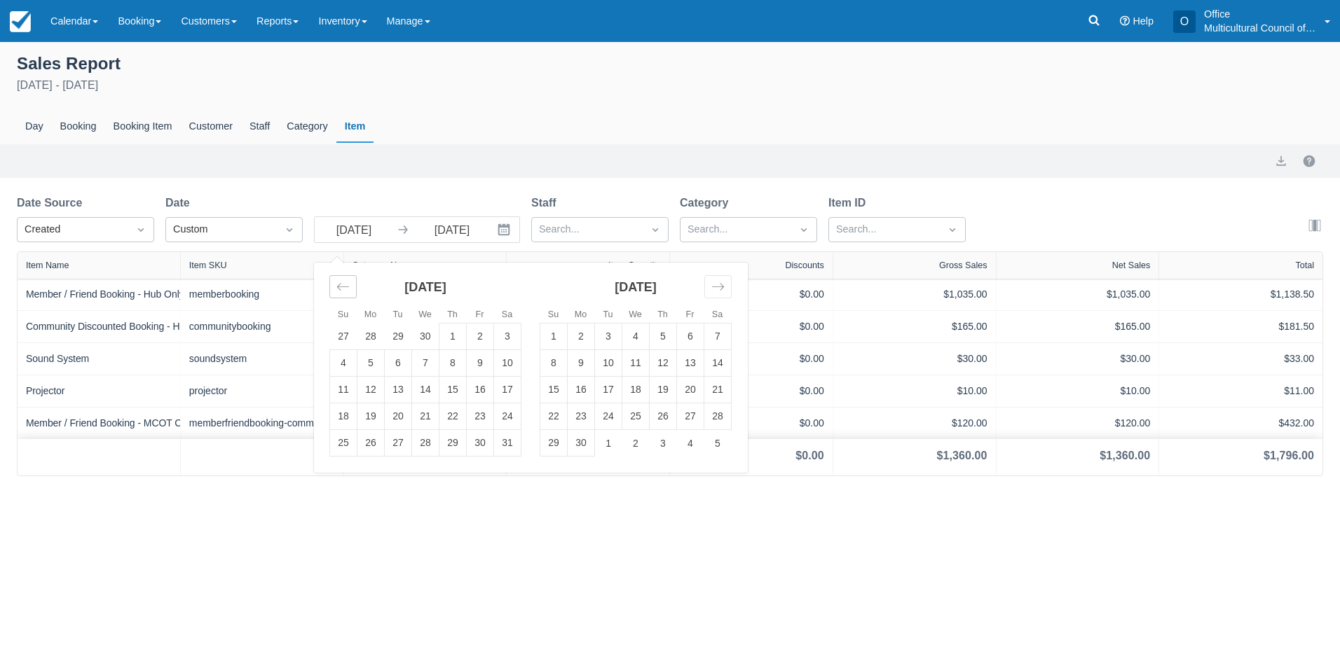
click at [338, 285] on icon "Move backward to switch to the previous month." at bounding box center [342, 286] width 13 height 13
click at [338, 284] on icon "Move backward to switch to the previous month." at bounding box center [342, 286] width 13 height 13
click at [418, 334] on td "1" at bounding box center [425, 337] width 27 height 27
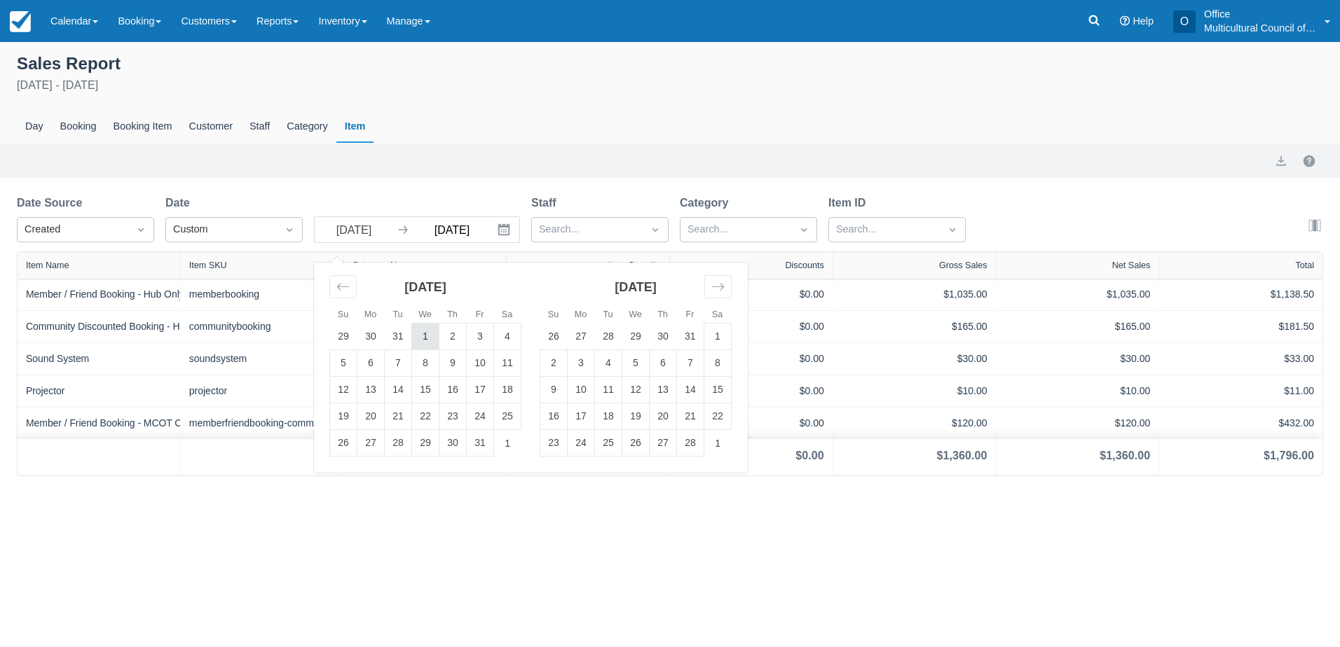
type input "01 Jan 25"
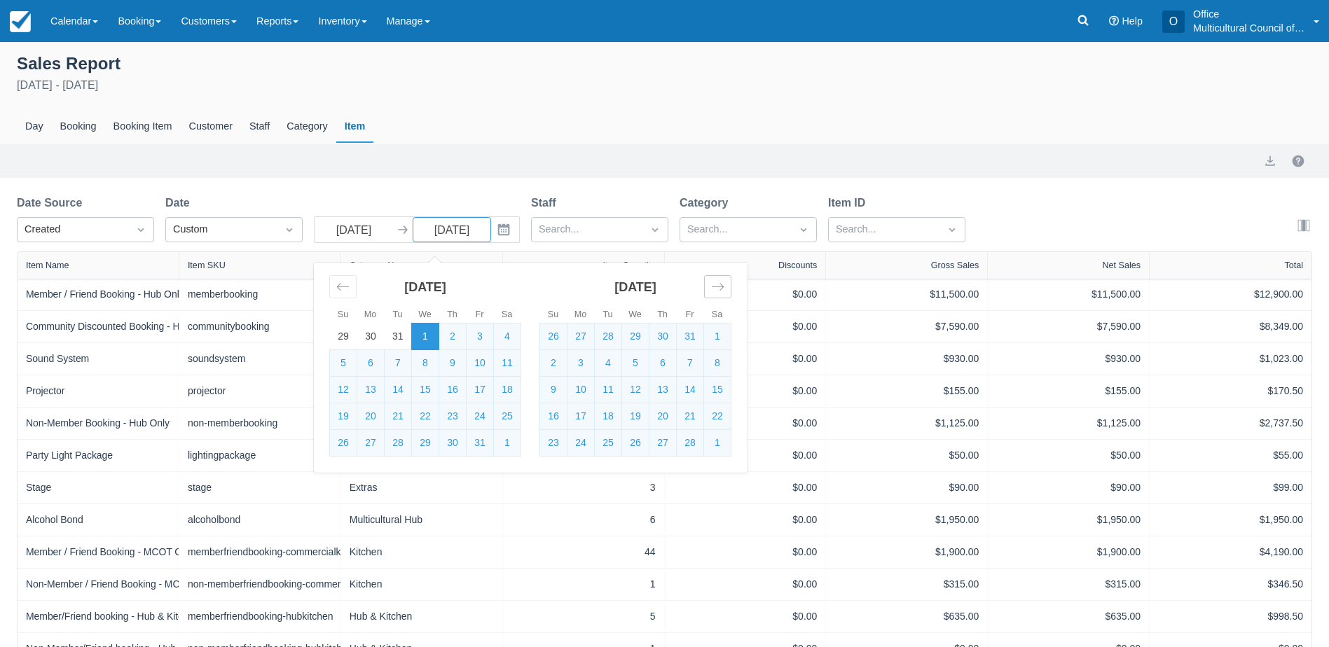
click at [722, 289] on icon "Move forward to switch to the next month." at bounding box center [717, 286] width 13 height 13
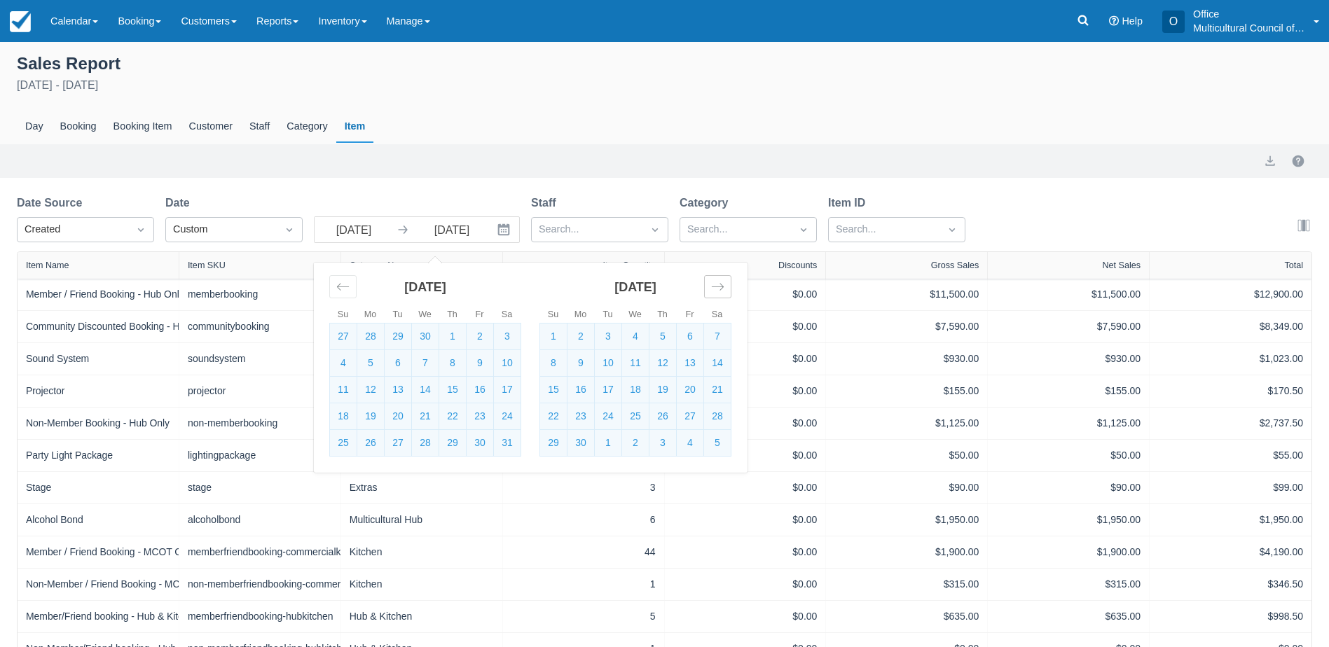
click at [722, 289] on icon "Move forward to switch to the next month." at bounding box center [717, 286] width 13 height 13
click at [635, 417] on td "24" at bounding box center [635, 417] width 27 height 27
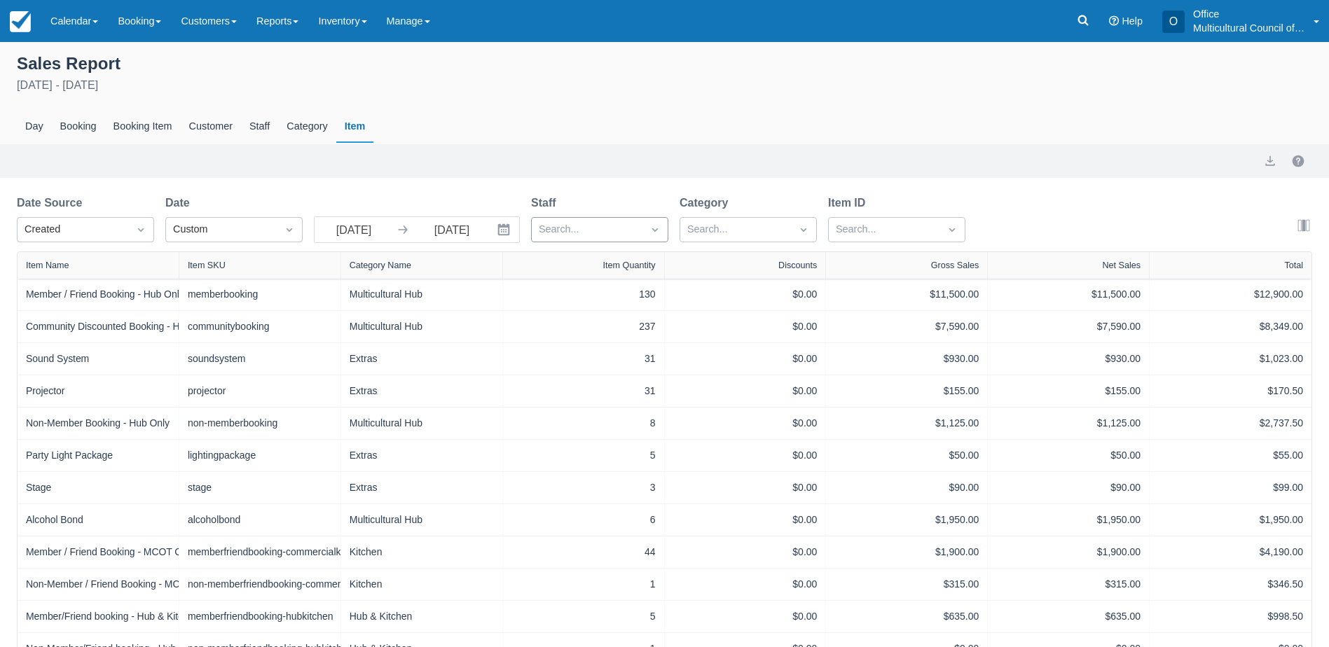
click at [609, 231] on div at bounding box center [587, 230] width 97 height 18
click at [573, 263] on div at bounding box center [600, 265] width 121 height 19
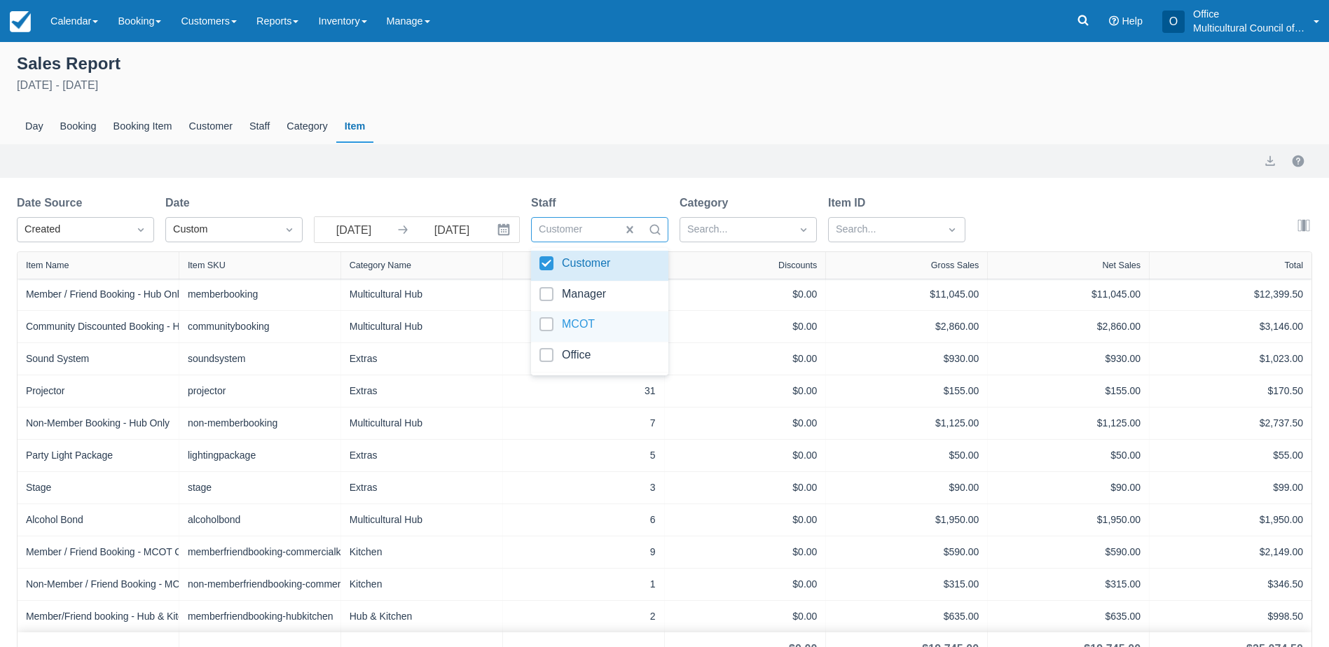
click at [572, 315] on div "MCOT" at bounding box center [599, 327] width 137 height 31
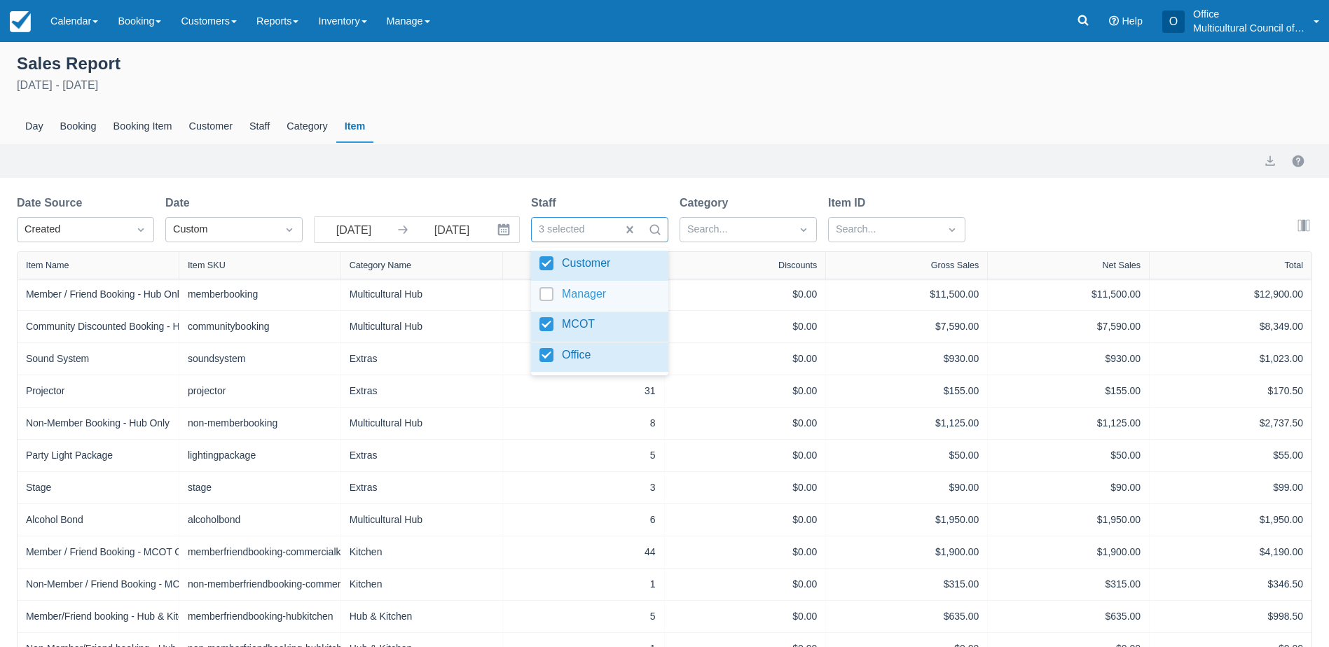
click at [563, 307] on div "Manager" at bounding box center [599, 297] width 137 height 31
click at [770, 237] on div at bounding box center [735, 230] width 97 height 18
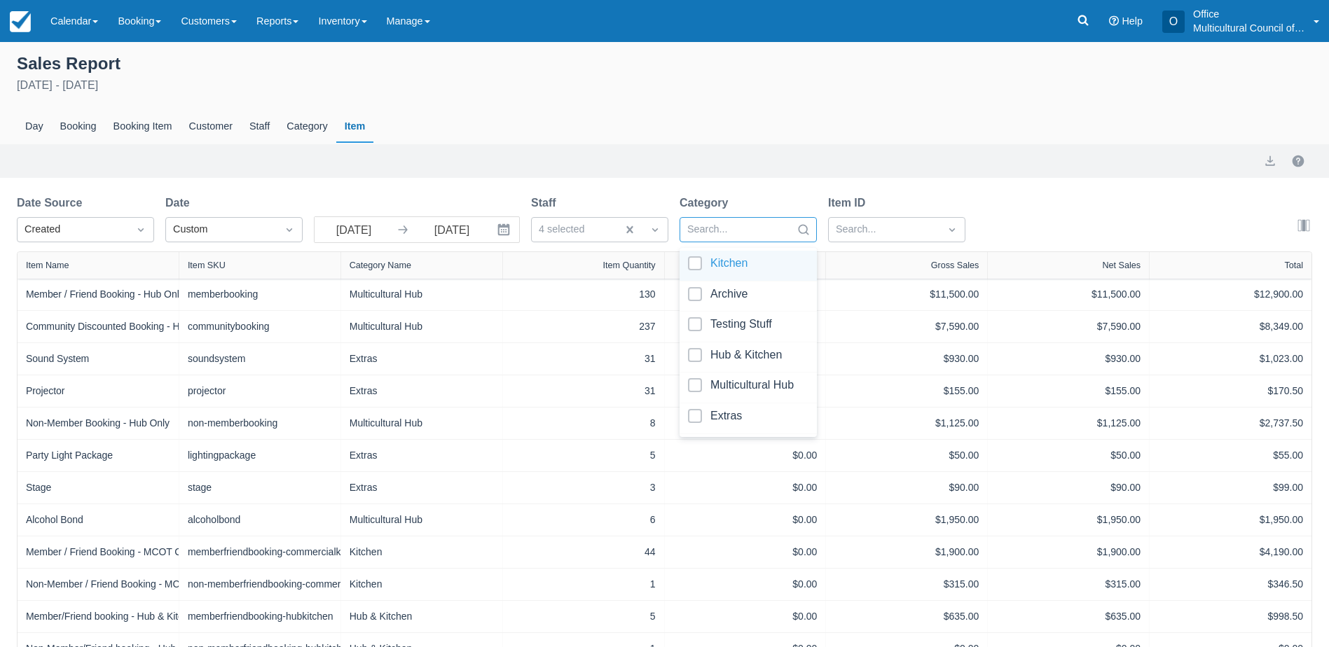
click at [694, 272] on div at bounding box center [748, 265] width 121 height 19
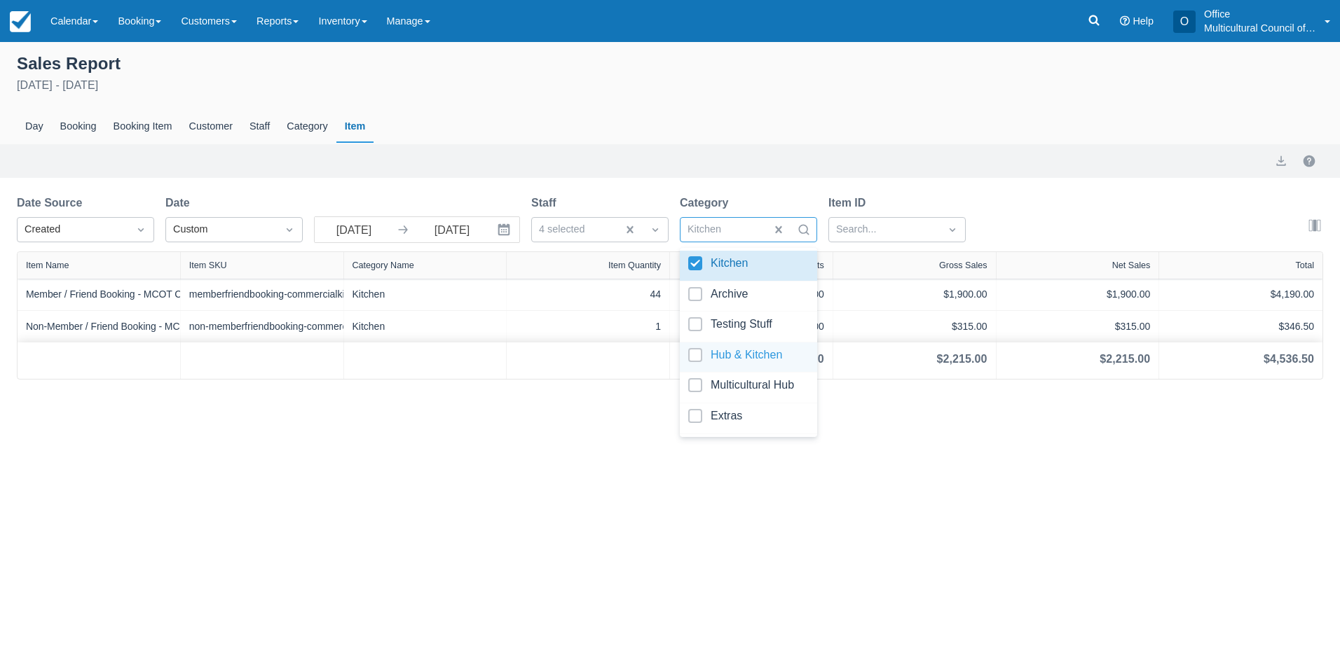
click at [694, 359] on div at bounding box center [748, 357] width 121 height 19
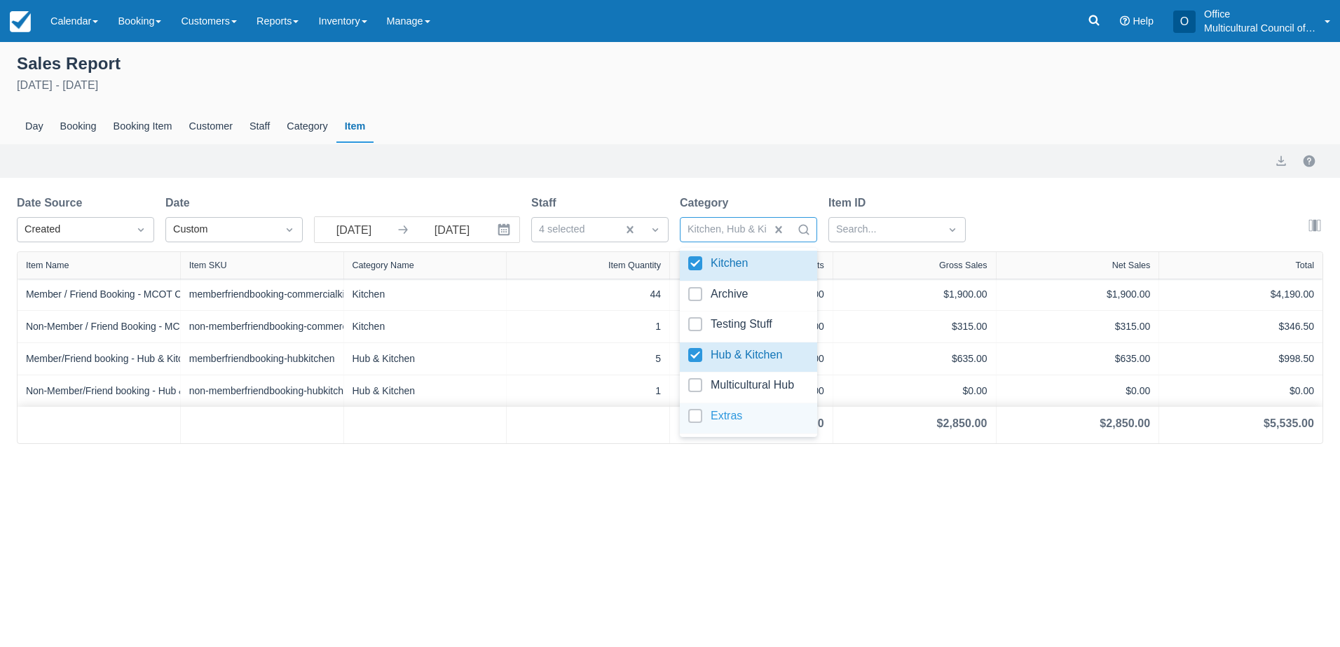
click at [807, 515] on div "Sales Report January 1st - September 24th 2025 Day Booking Booking Item Custome…" at bounding box center [670, 344] width 1340 height 605
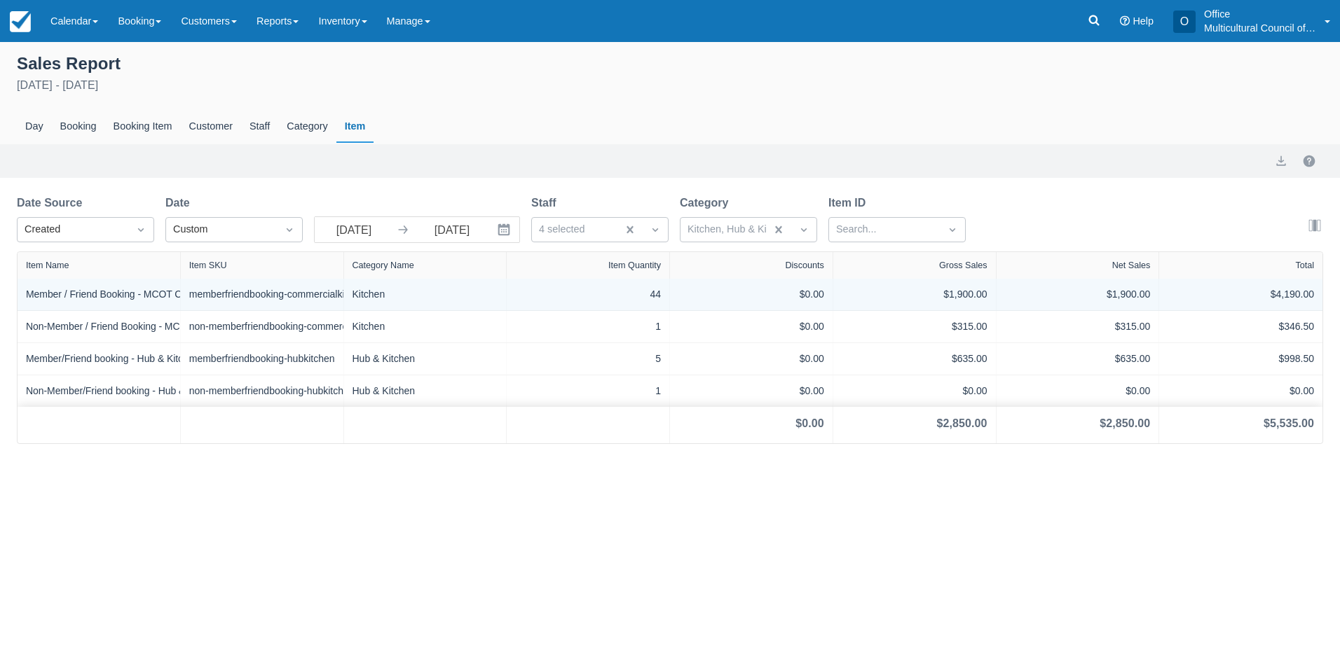
click at [315, 294] on div "memberfriendbooking-commercialkitchenonly" at bounding box center [262, 294] width 146 height 15
click at [245, 297] on div "memberfriendbooking-commercialkitchenonly" at bounding box center [262, 294] width 146 height 15
click at [389, 294] on div "Kitchen" at bounding box center [425, 294] width 146 height 15
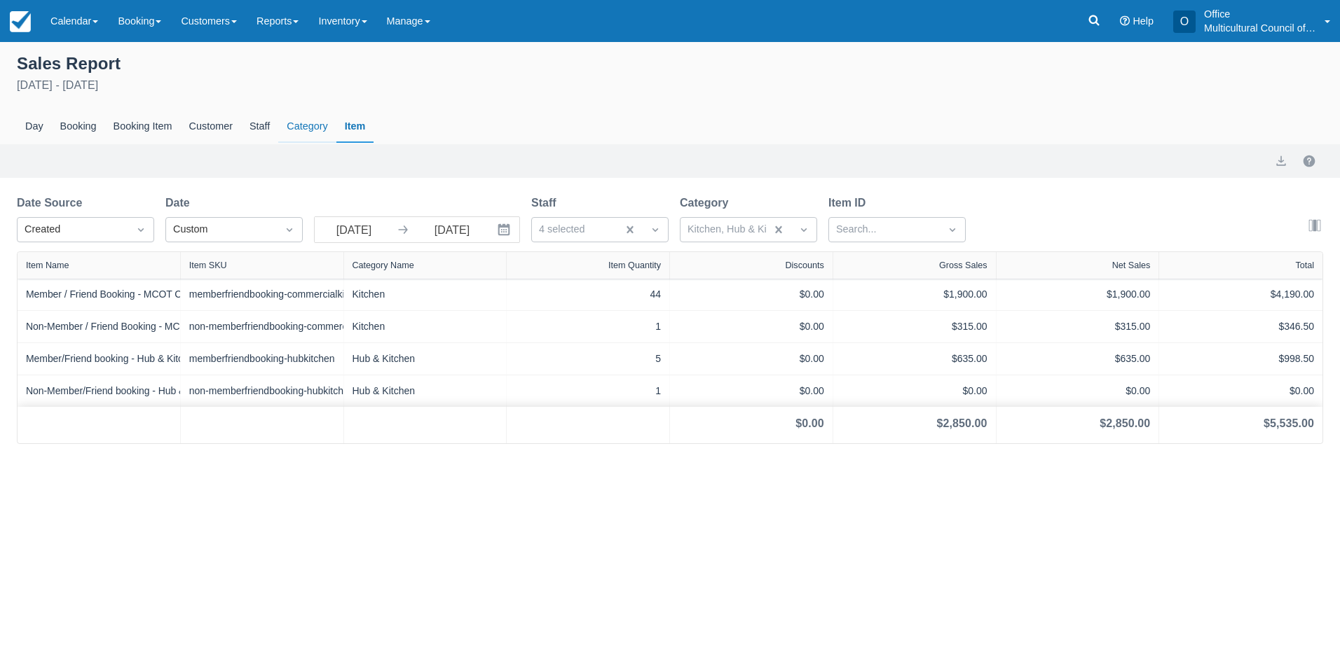
click at [296, 135] on div "Category" at bounding box center [306, 127] width 57 height 32
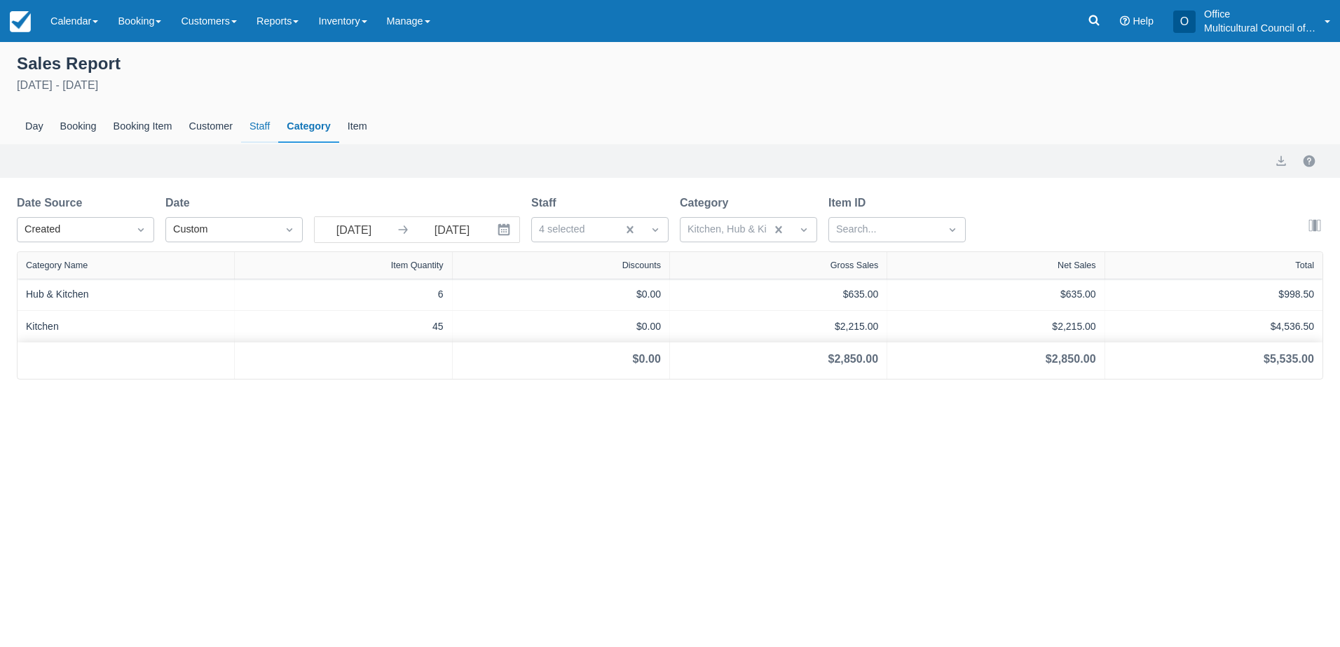
click at [265, 132] on div "Staff" at bounding box center [259, 127] width 37 height 32
click at [226, 127] on div "Customer" at bounding box center [211, 127] width 60 height 32
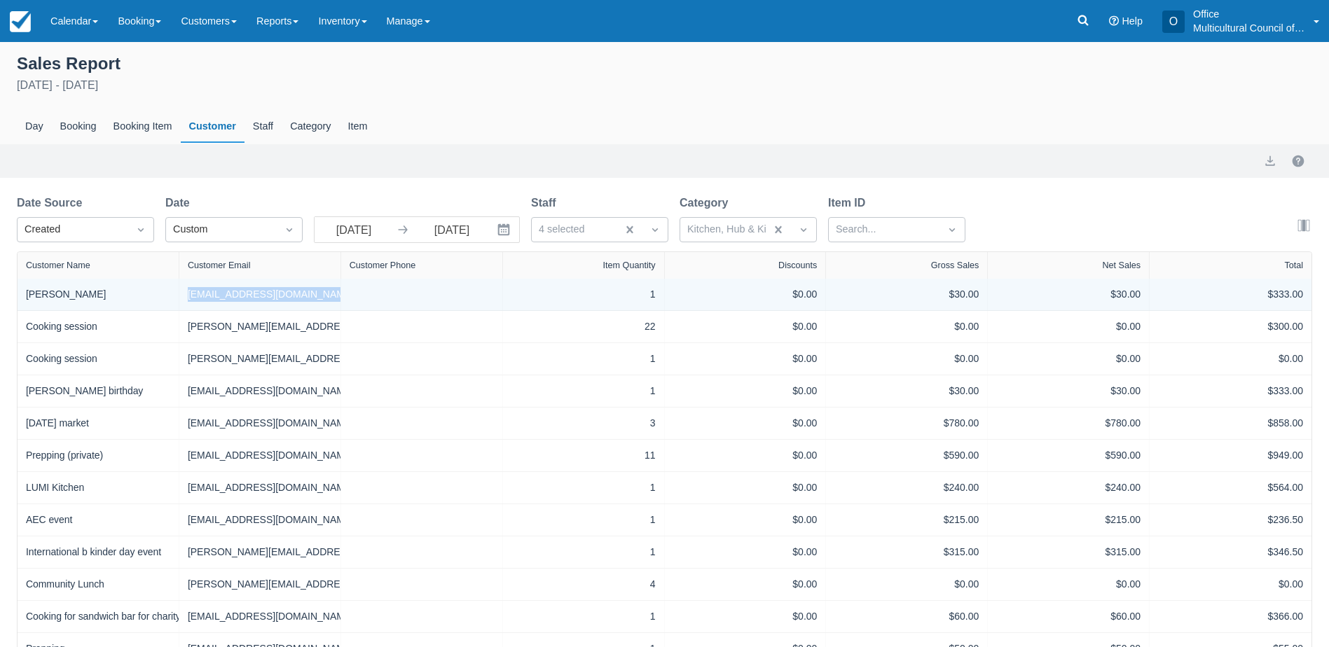
drag, startPoint x: 313, startPoint y: 294, endPoint x: 179, endPoint y: 289, distance: 134.0
click at [179, 289] on div "ravibindu.saini7@gmail.com" at bounding box center [260, 295] width 162 height 32
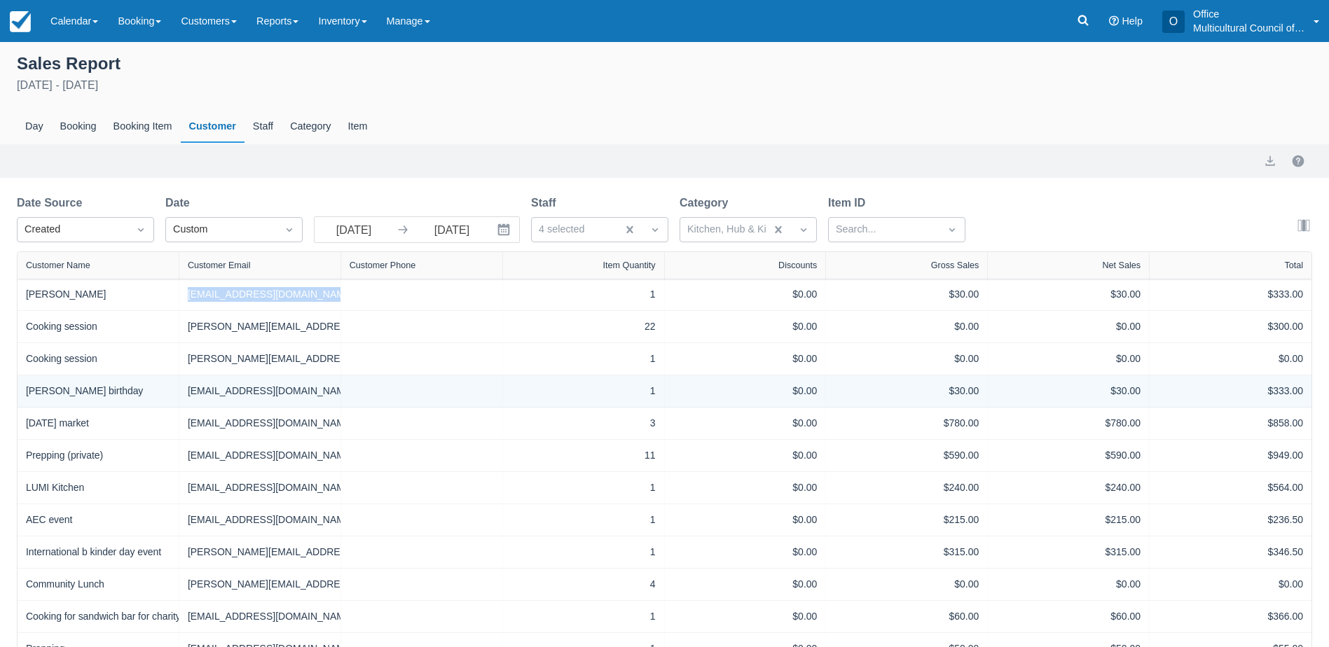
copy div "ravibindu.saini7@gmail.com"
drag, startPoint x: 314, startPoint y: 391, endPoint x: 174, endPoint y: 398, distance: 139.6
click at [174, 398] on div "Seans birthday majobellebalao@aol.com 1 $0.00 $30.00 $30.00 $333.00" at bounding box center [665, 392] width 1294 height 32
copy div "majobellebalao@aol.com"
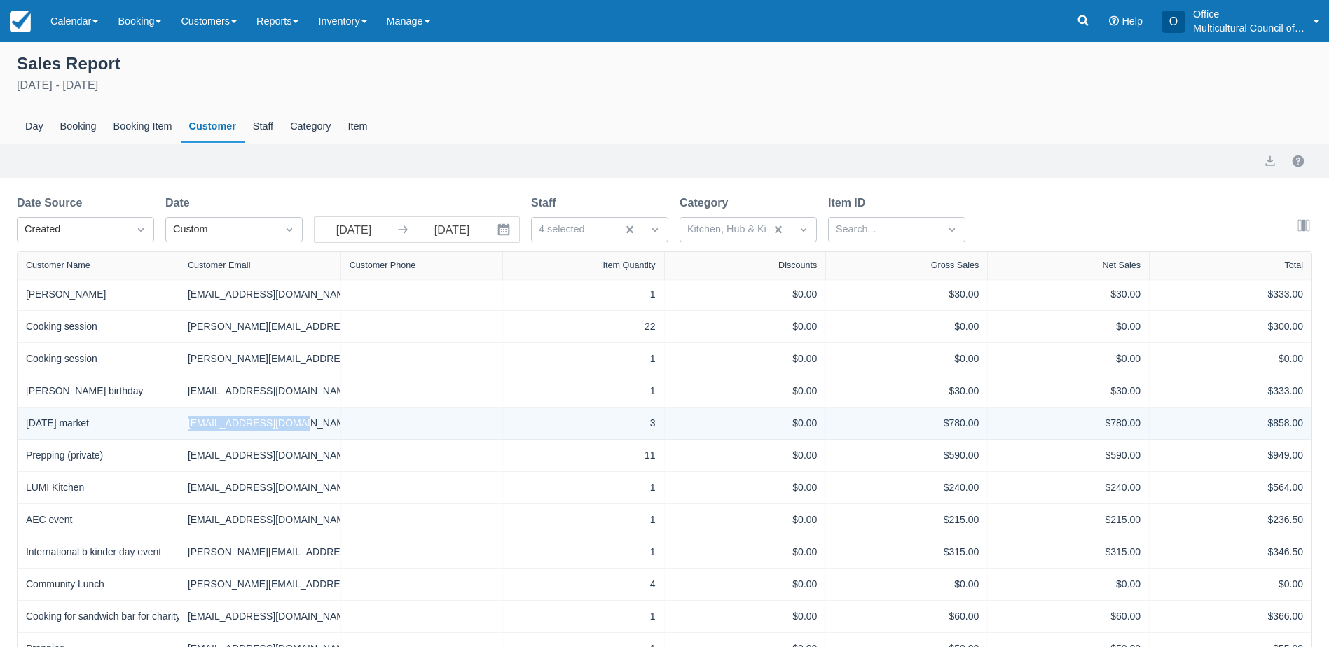
drag, startPoint x: 303, startPoint y: 429, endPoint x: 179, endPoint y: 432, distance: 124.1
click at [179, 432] on div "dahlia.flos@gmail.com" at bounding box center [260, 424] width 162 height 32
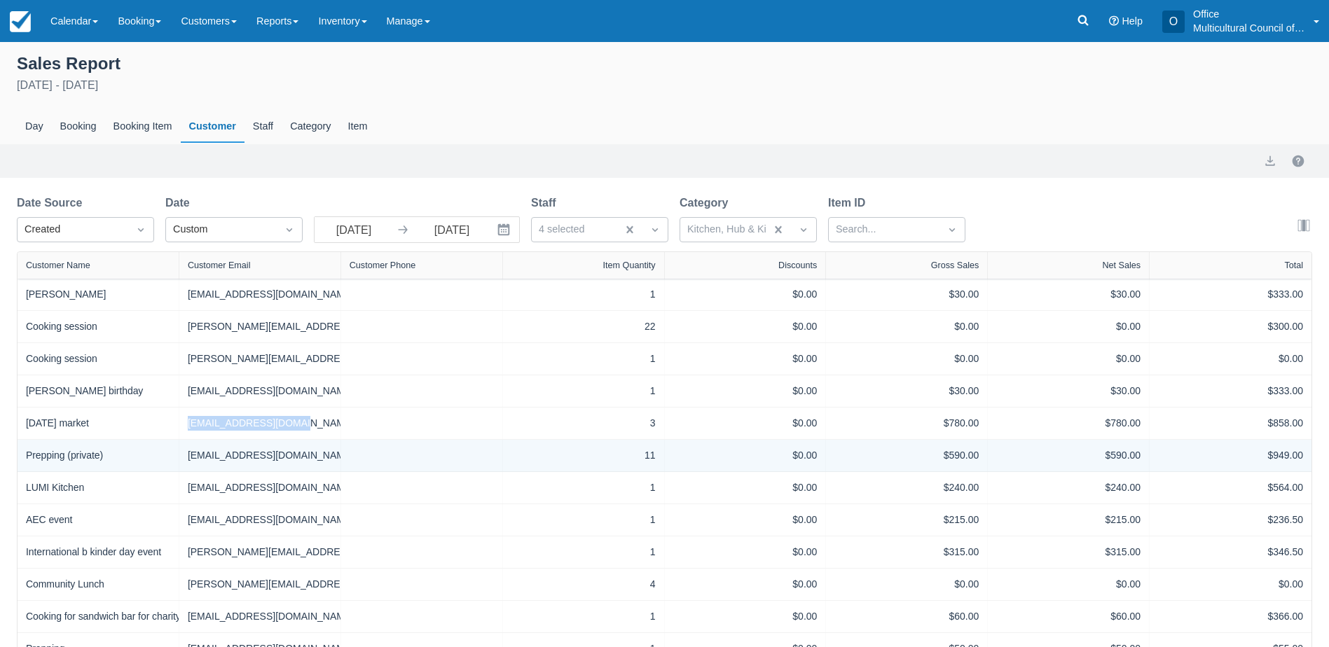
copy div "dahlia.flos@gmail.com"
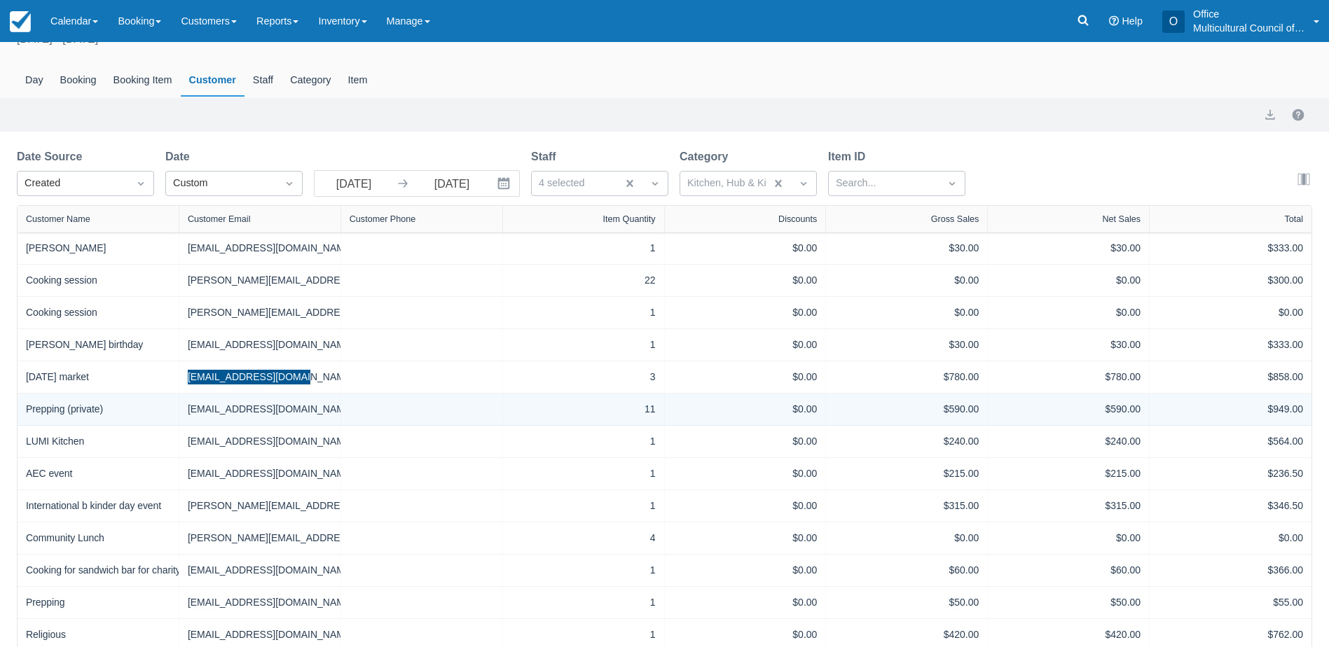
scroll to position [70, 0]
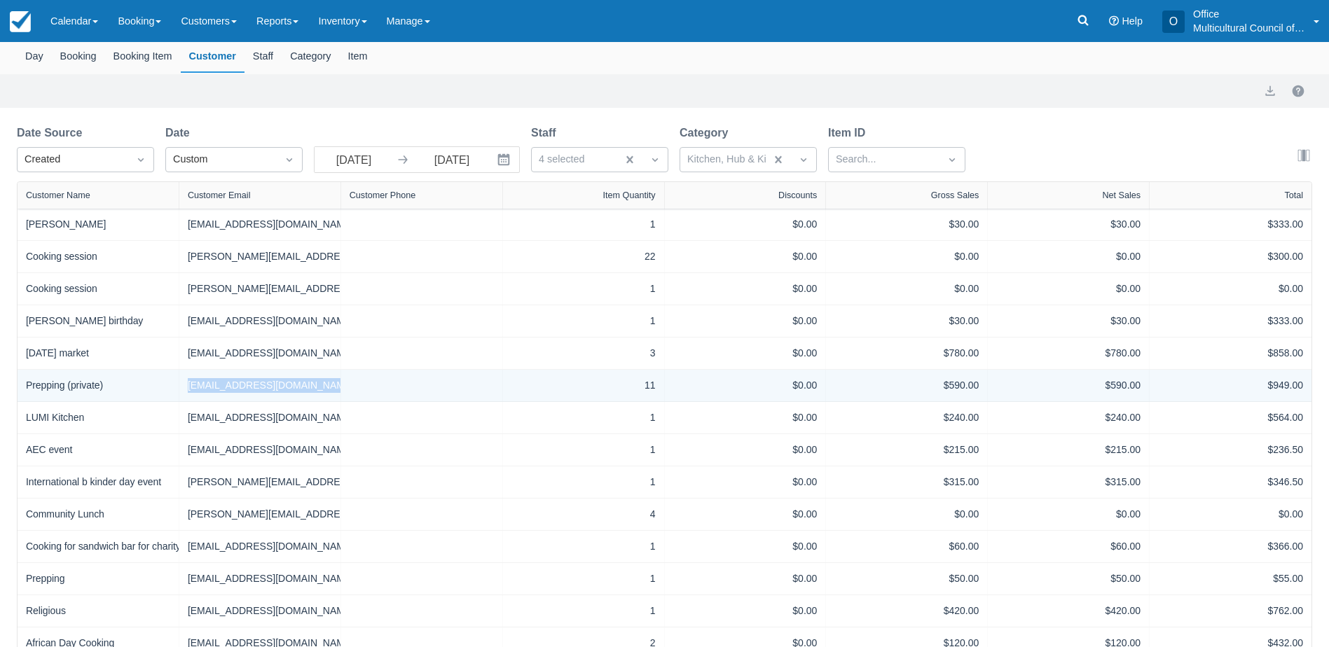
drag, startPoint x: 355, startPoint y: 391, endPoint x: 174, endPoint y: 396, distance: 181.5
click at [174, 396] on div "Prepping (private) karola.montero@gmail.com 11 $0.00 $590.00 $590.00 $949.00" at bounding box center [665, 386] width 1294 height 32
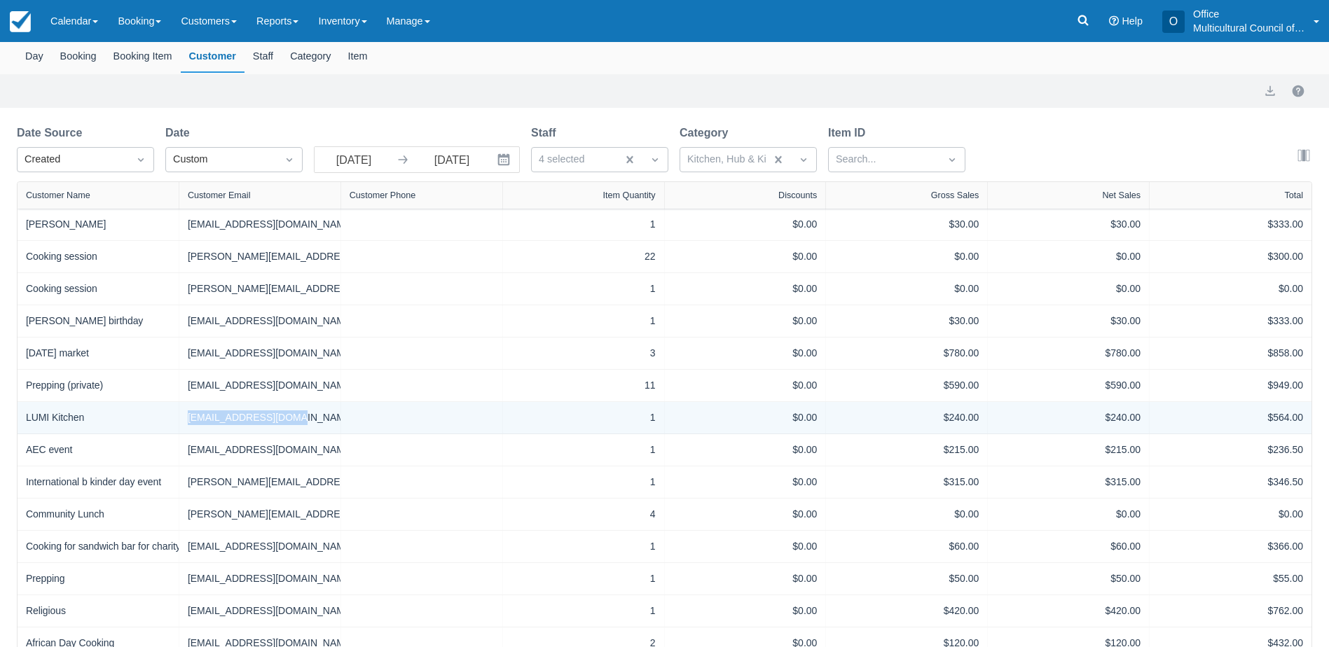
drag, startPoint x: 336, startPoint y: 418, endPoint x: 179, endPoint y: 421, distance: 157.0
click at [179, 421] on div "takanijoan@gmail.com" at bounding box center [260, 418] width 162 height 32
copy div "takanijoan@gmail.com"
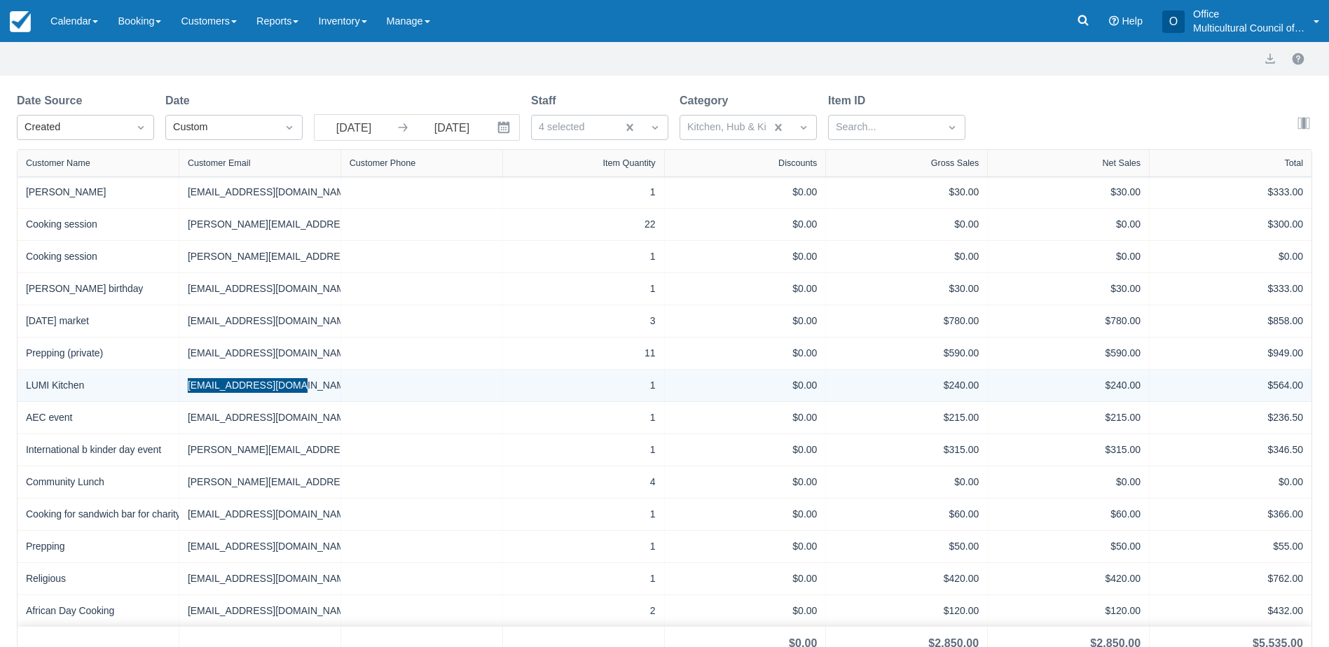
scroll to position [120, 0]
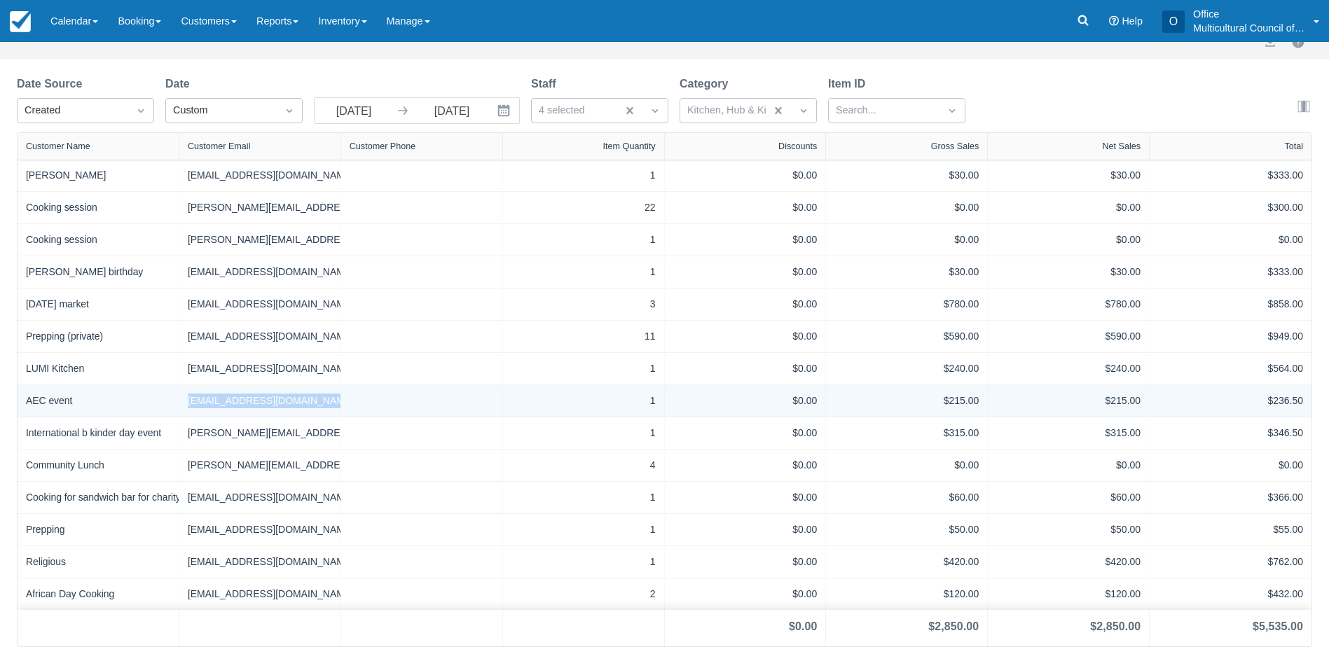
drag, startPoint x: 341, startPoint y: 403, endPoint x: 161, endPoint y: 405, distance: 179.4
click at [161, 405] on div "AEC event aharvey@mrctas.org.au 1 $0.00 $215.00 $215.00 $236.50" at bounding box center [665, 401] width 1294 height 32
copy div "aharvey@mrctas.org.au"
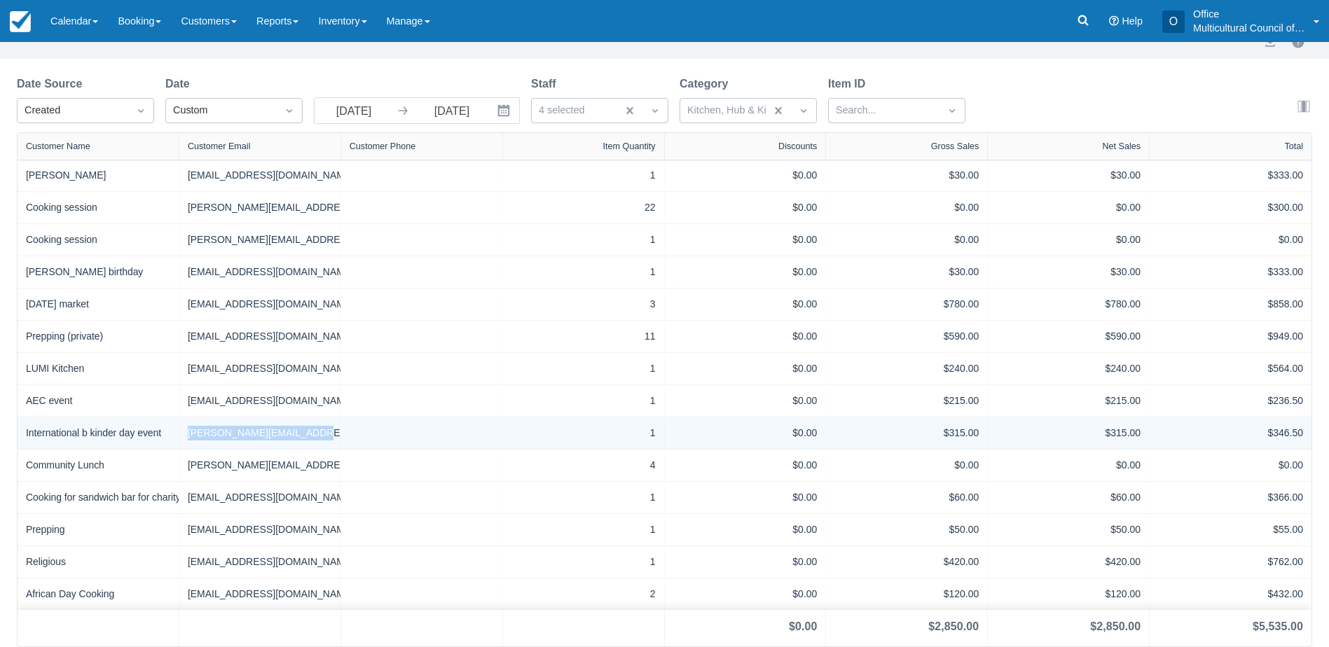
drag, startPoint x: 308, startPoint y: 432, endPoint x: 170, endPoint y: 439, distance: 138.3
click at [170, 439] on div "International b kinder day event lisa.rudd@gcc.tas.gov.au 1 $0.00 $315.00 $315.…" at bounding box center [665, 434] width 1294 height 32
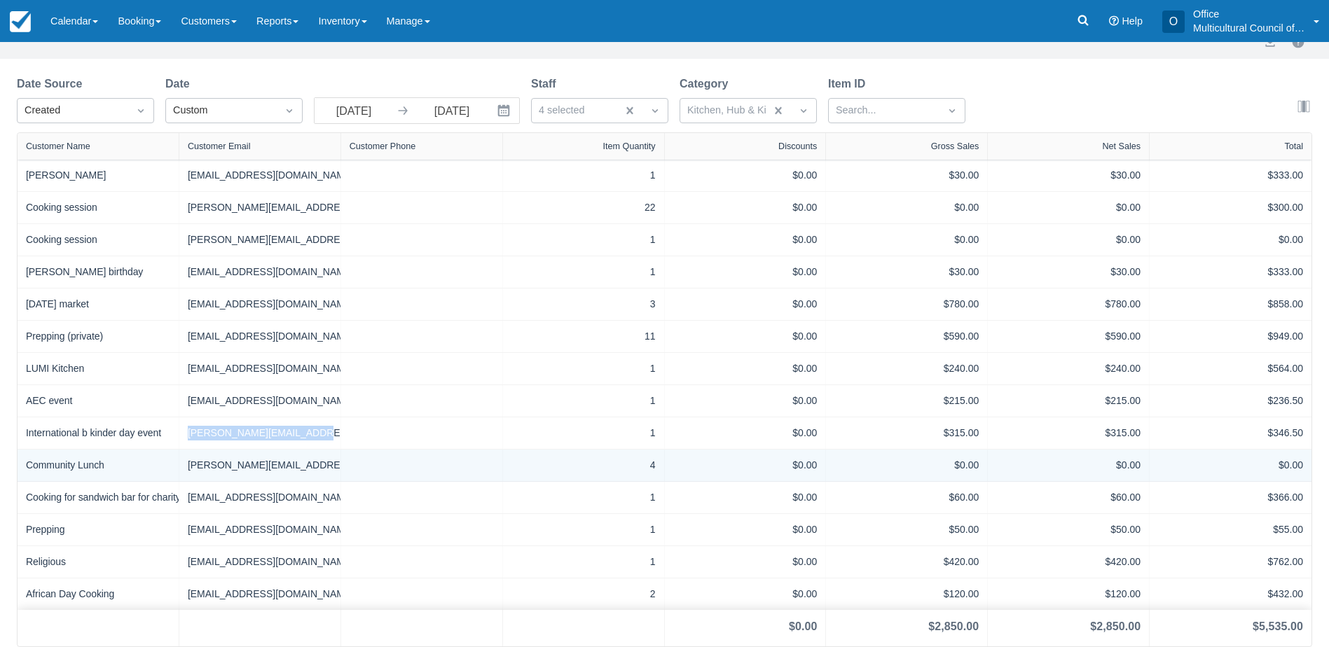
copy div "lisa.rudd@gcc.tas.gov.au"
drag, startPoint x: 327, startPoint y: 465, endPoint x: 149, endPoint y: 466, distance: 178.0
click at [149, 466] on div "Community Lunch rachel.valentyne@mcot.org.au 4 $0.00 $0.00 $0.00 $0.00" at bounding box center [665, 466] width 1294 height 32
copy div "rachel.valentyne@mcot.org.au"
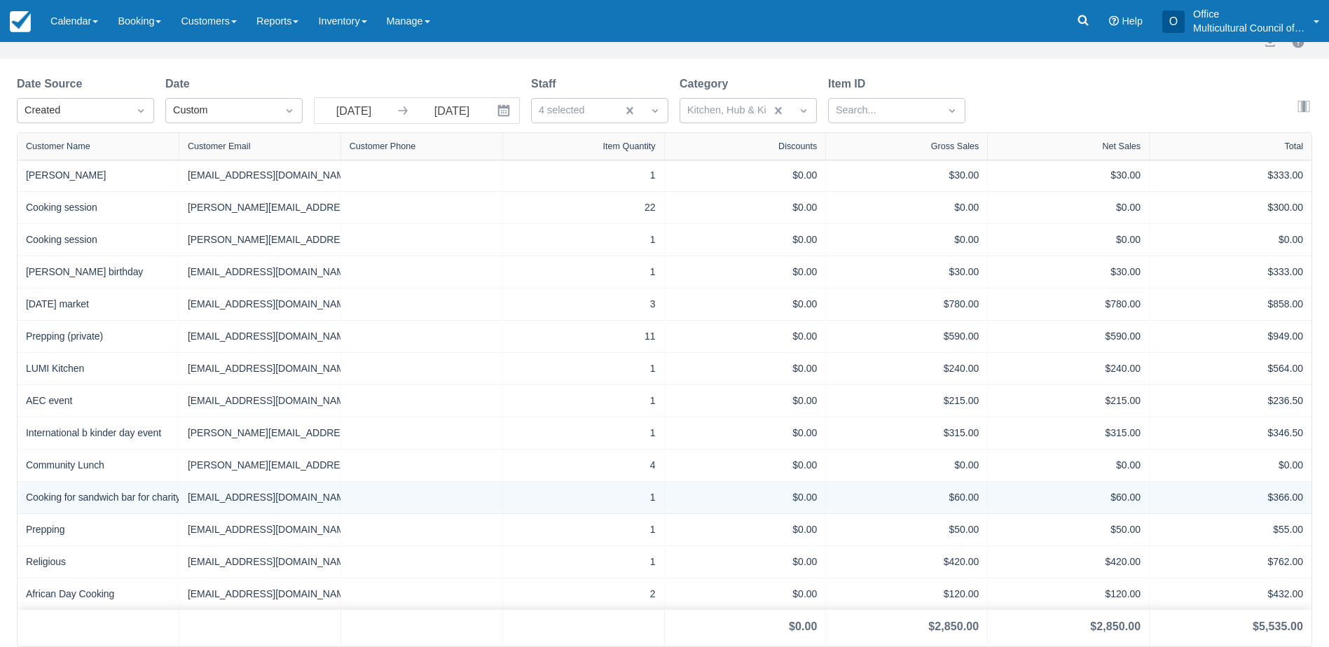
click at [346, 499] on div at bounding box center [422, 498] width 162 height 32
drag, startPoint x: 345, startPoint y: 497, endPoint x: 191, endPoint y: 509, distance: 154.6
click at [191, 509] on div "Cooking for sandwich bar for charity event matt.sullivankilgour@gmail.com 1 $0.…" at bounding box center [665, 498] width 1294 height 32
copy div "matt.sullivankilgour@gmail.com"
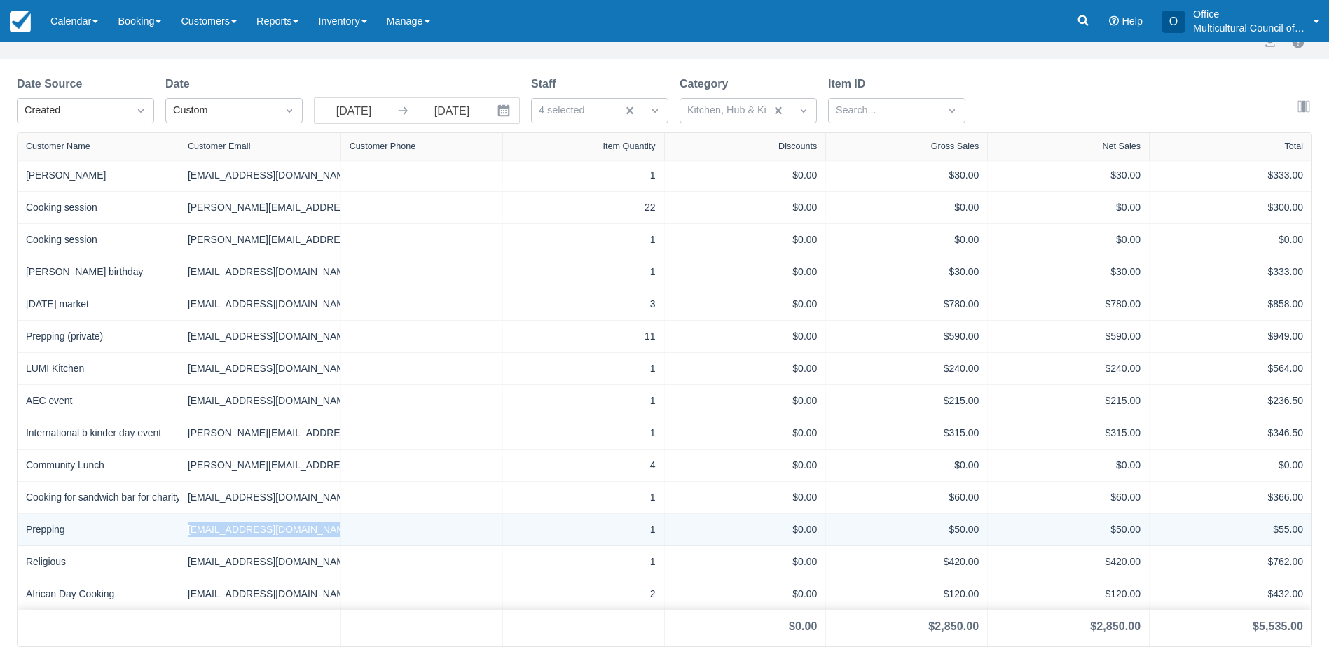
drag, startPoint x: 319, startPoint y: 533, endPoint x: 169, endPoint y: 533, distance: 150.0
click at [169, 533] on div "Prepping kiltrostreetfood@gmail.com 1 $0.00 $50.00 $50.00 $55.00" at bounding box center [665, 530] width 1294 height 32
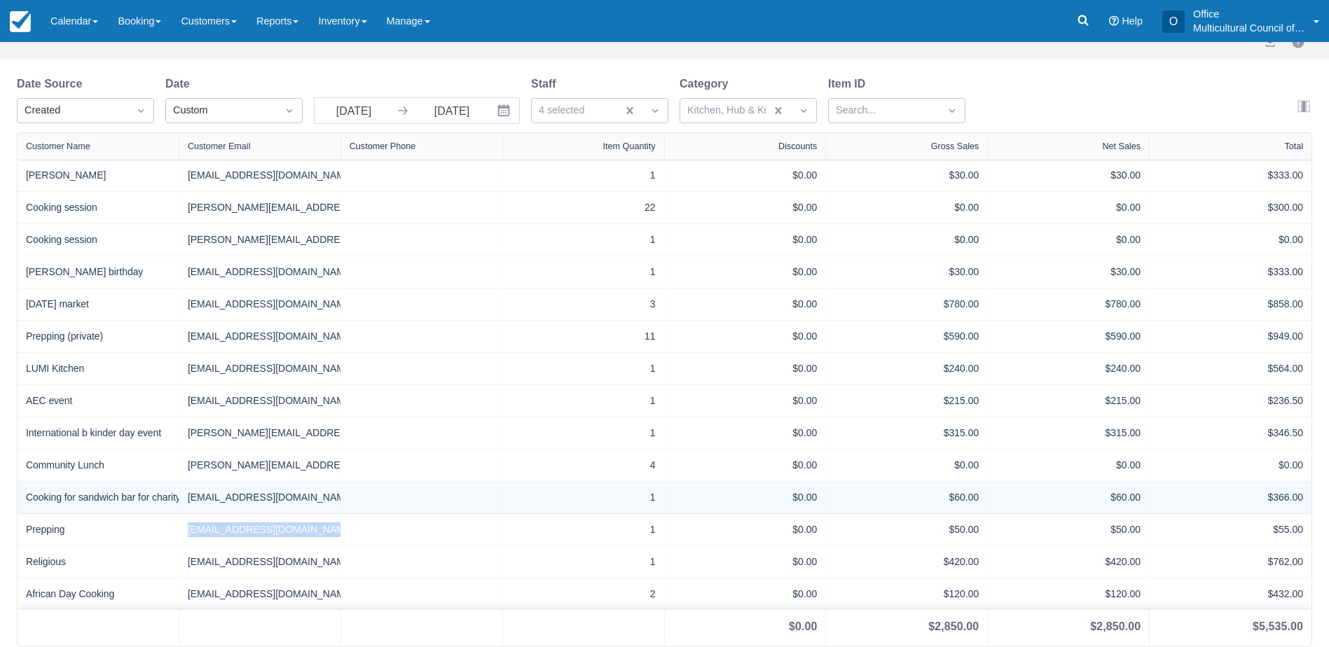
copy div "kiltrostreetfood@gmail.com"
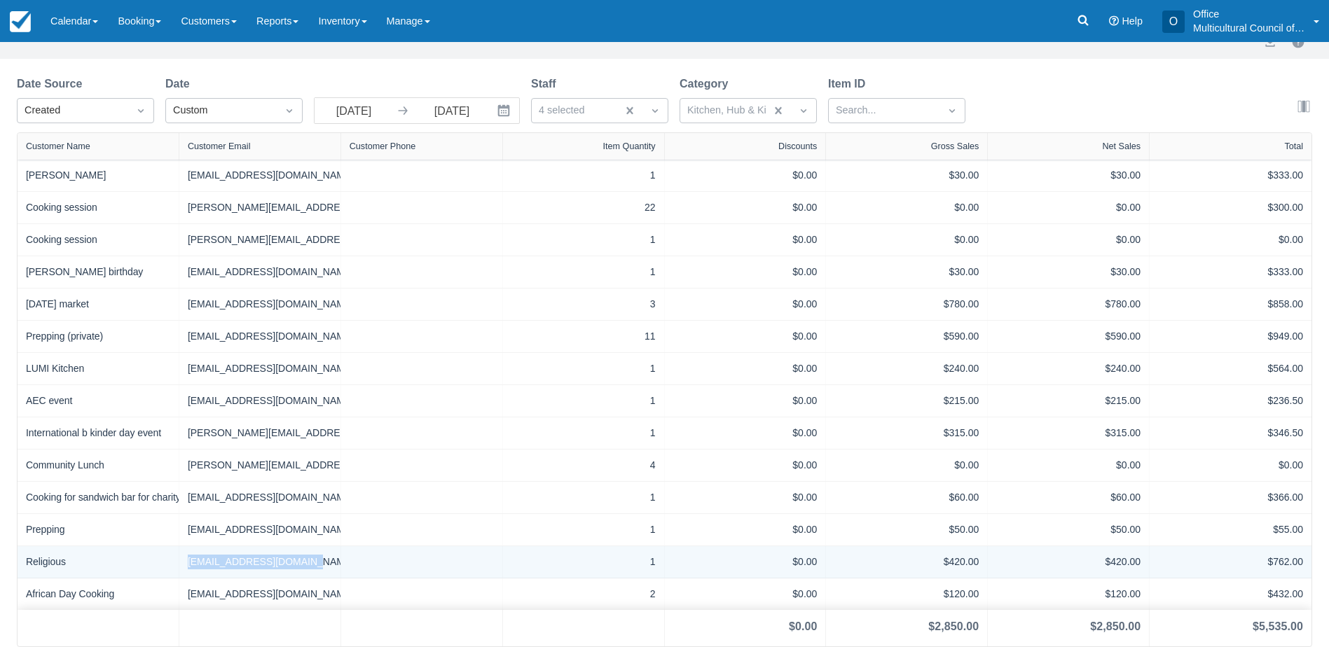
drag, startPoint x: 319, startPoint y: 569, endPoint x: 132, endPoint y: 569, distance: 186.4
click at [132, 569] on div "Religious nourouzi.2015@gmail.com 1 $0.00 $420.00 $420.00 $762.00" at bounding box center [665, 563] width 1294 height 32
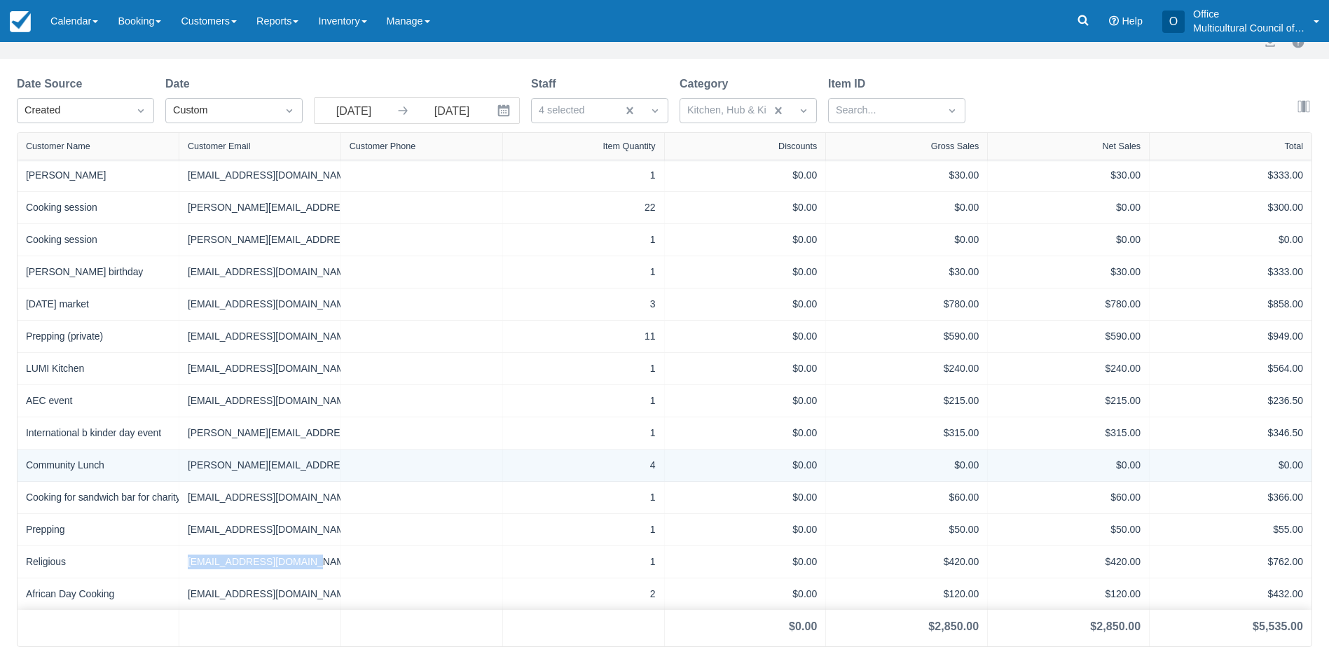
copy div "[EMAIL_ADDRESS][DOMAIN_NAME]"
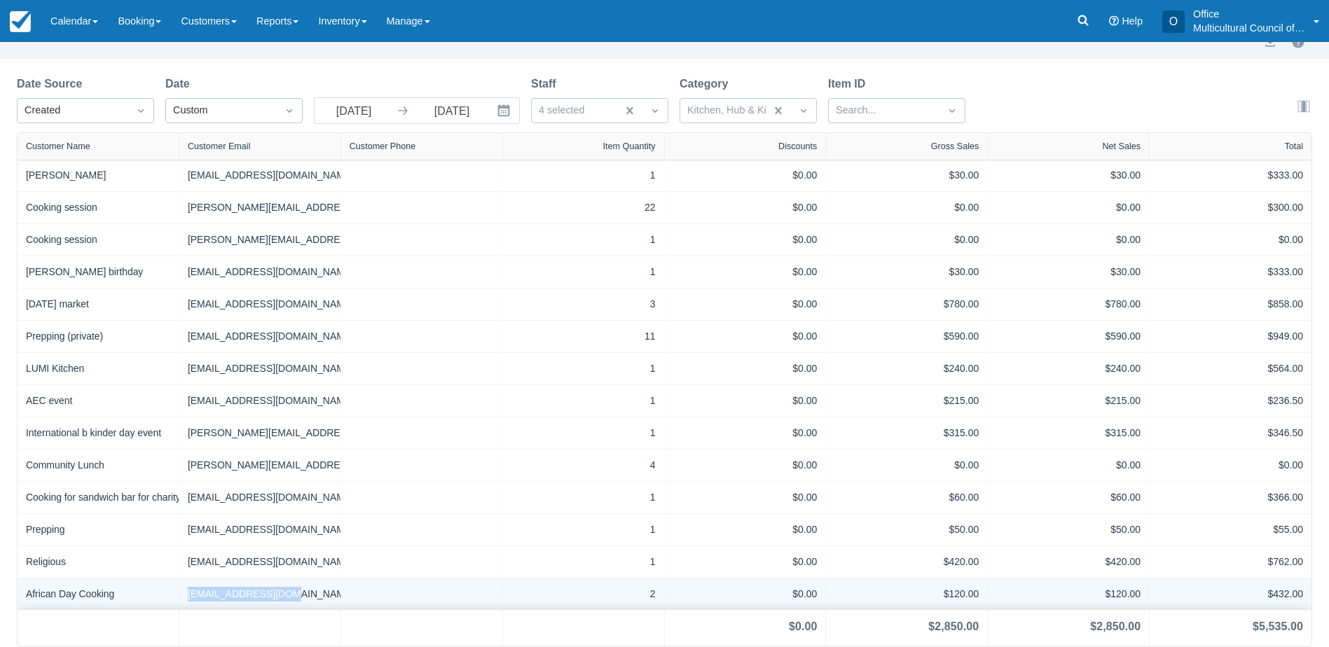
drag, startPoint x: 298, startPoint y: 598, endPoint x: 183, endPoint y: 605, distance: 115.8
click at [183, 605] on div "2023tayjk@gmail.com" at bounding box center [260, 595] width 162 height 32
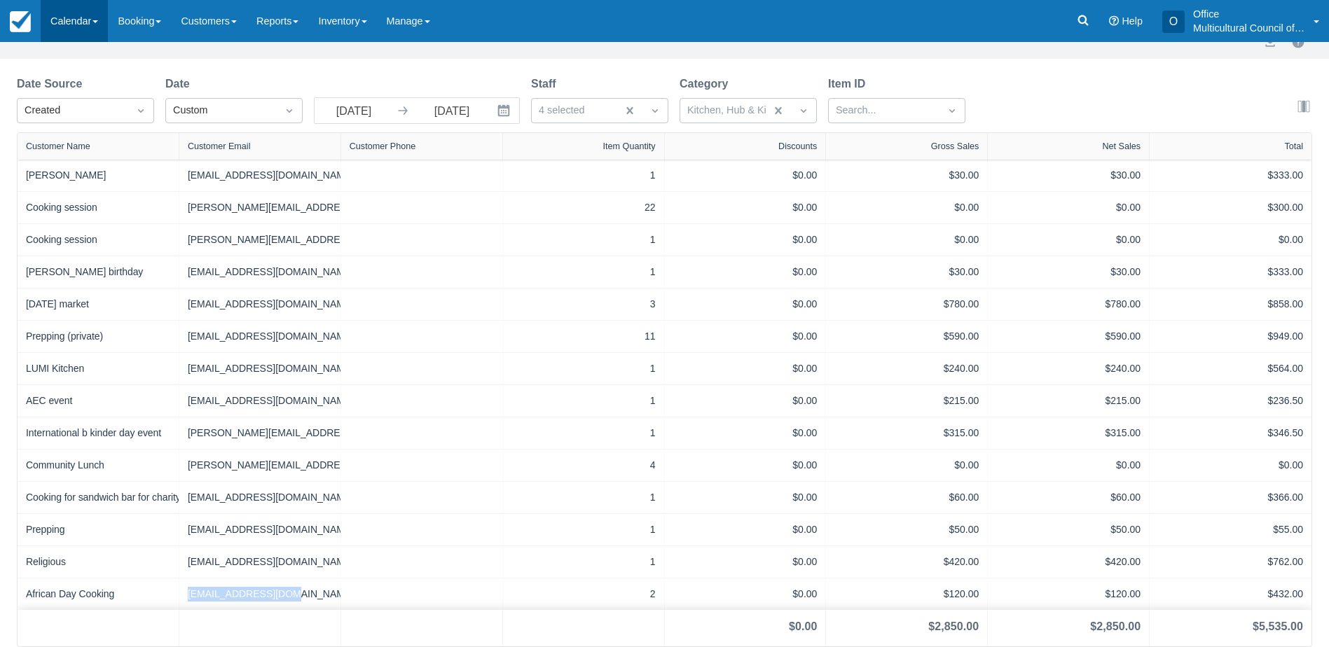
click at [55, 28] on link "Calendar" at bounding box center [74, 21] width 67 height 42
click at [100, 131] on link "Month" at bounding box center [96, 132] width 111 height 29
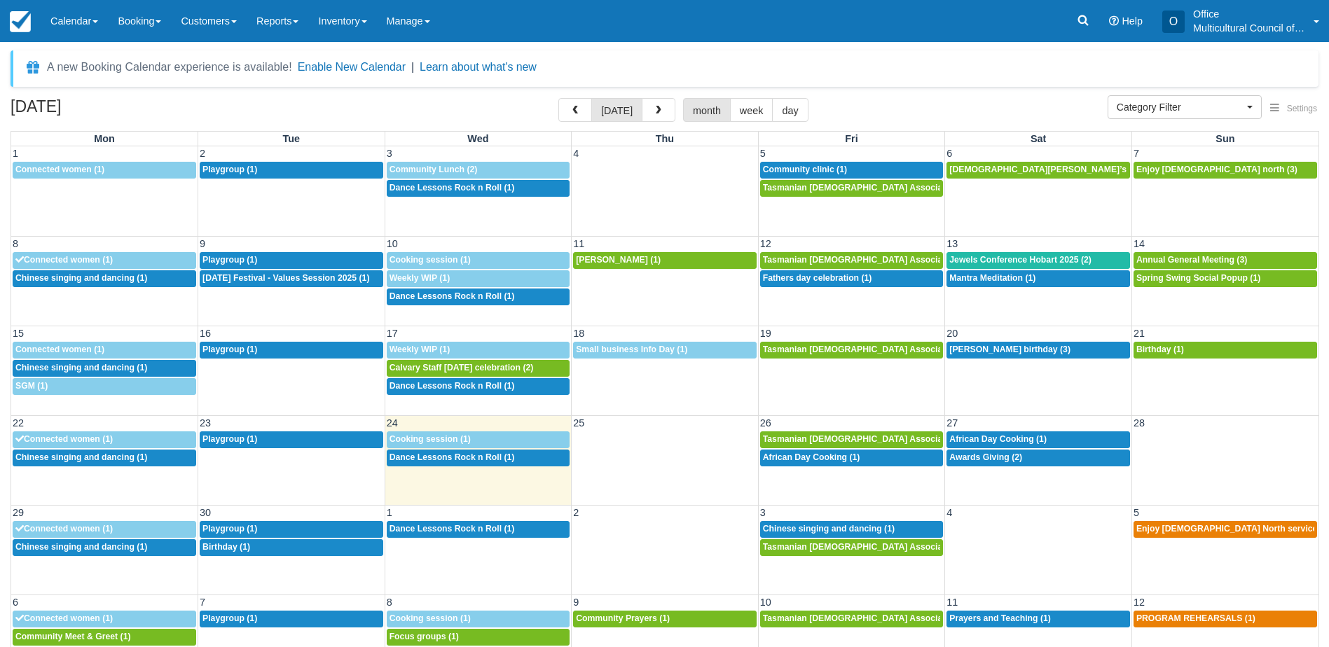
select select
click at [658, 114] on span "button" at bounding box center [659, 111] width 10 height 10
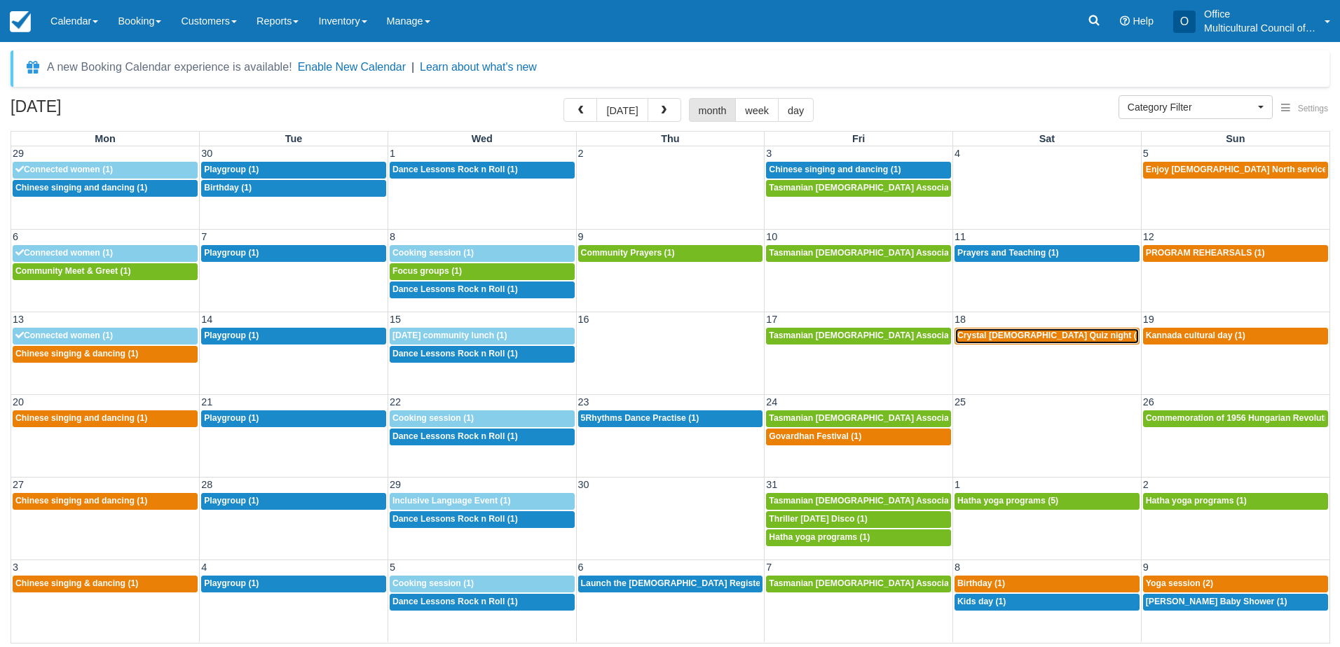
click at [994, 340] on span "Crystal Queer Quiz night (2)" at bounding box center [1050, 336] width 187 height 10
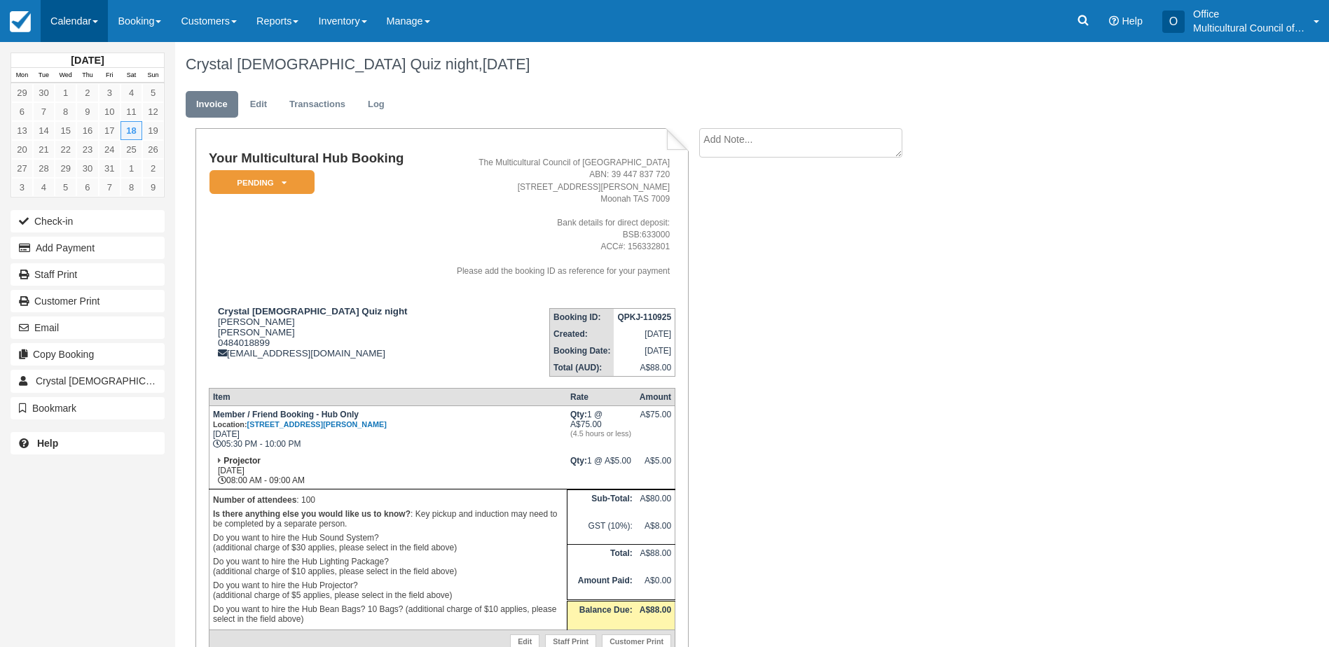
click at [64, 28] on link "Calendar" at bounding box center [74, 21] width 67 height 42
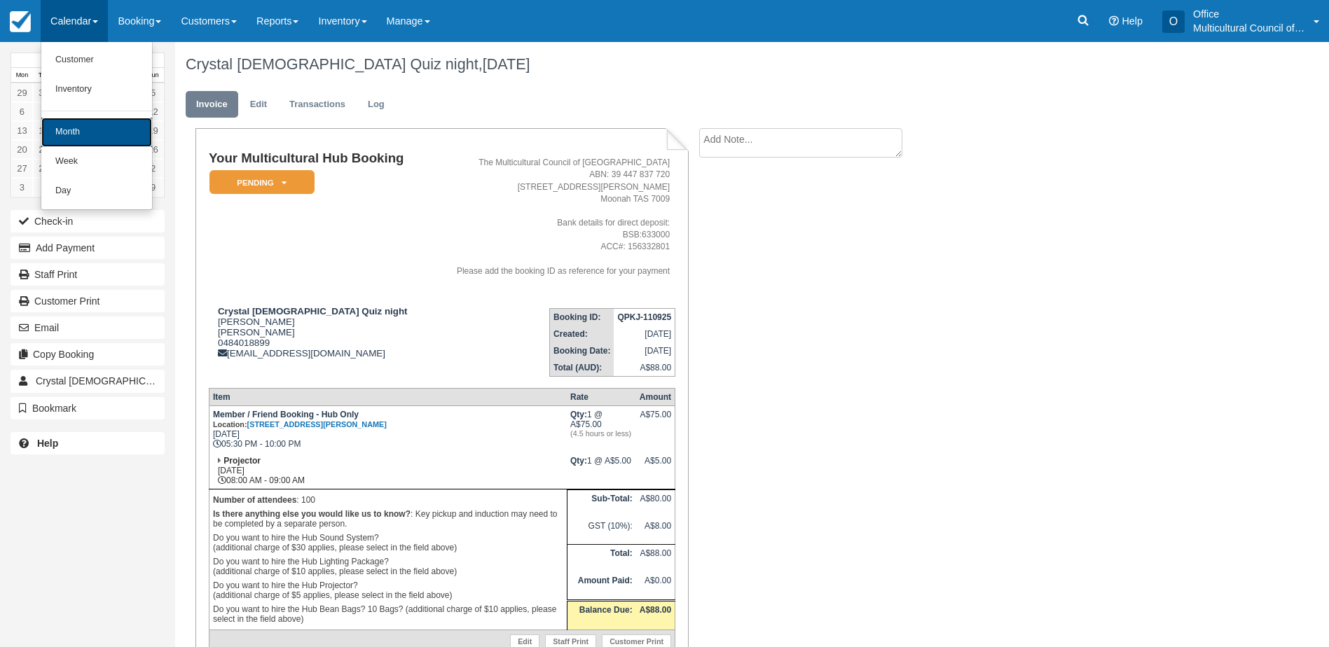
click at [102, 132] on link "Month" at bounding box center [96, 132] width 111 height 29
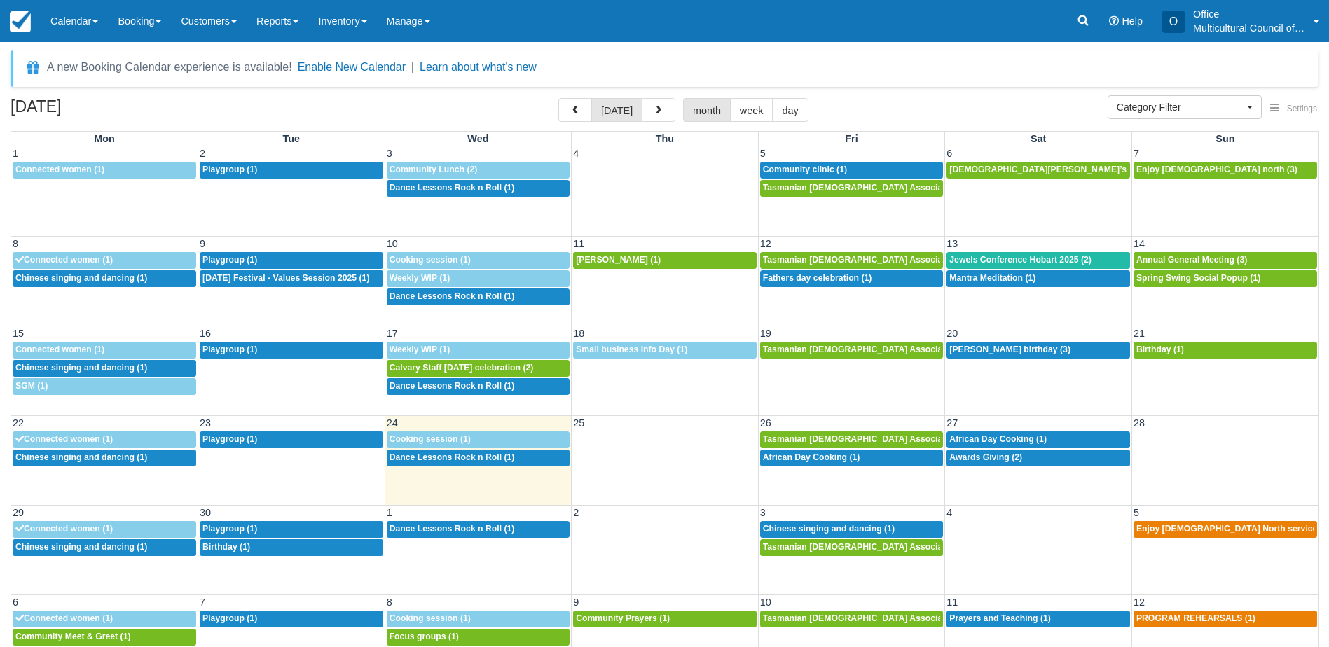
select select
click at [645, 114] on button "button" at bounding box center [659, 110] width 34 height 24
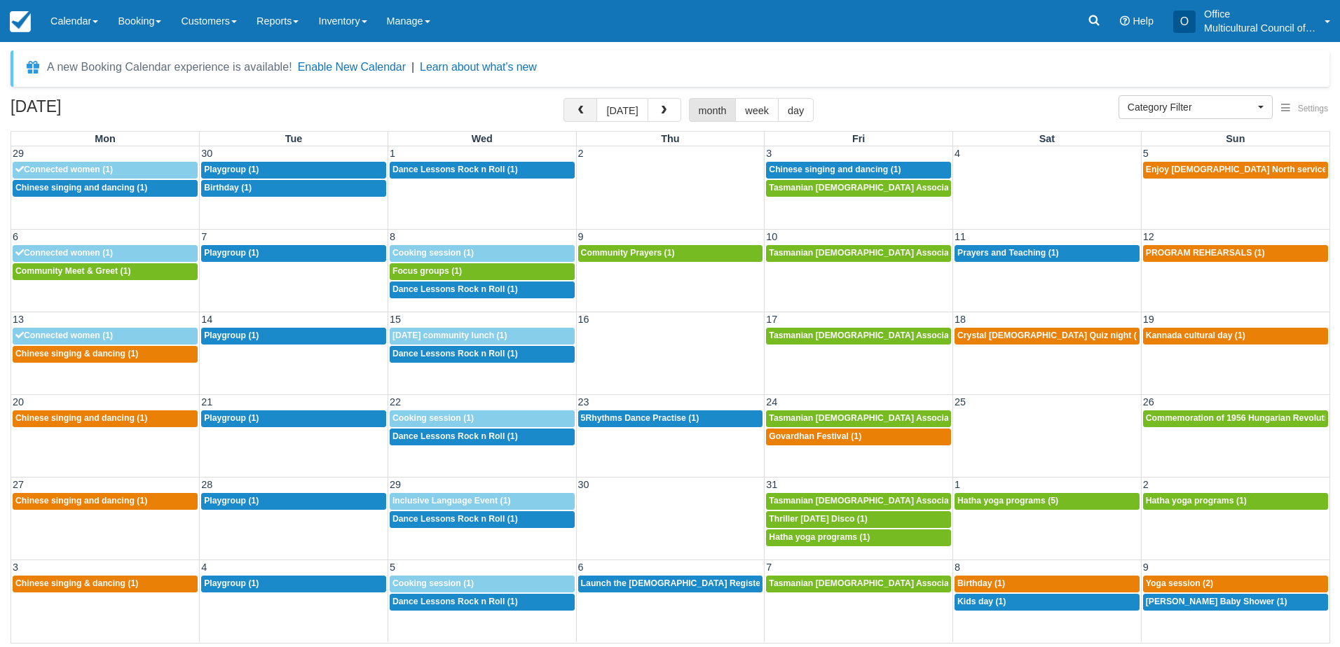
click at [581, 118] on button "button" at bounding box center [580, 110] width 34 height 24
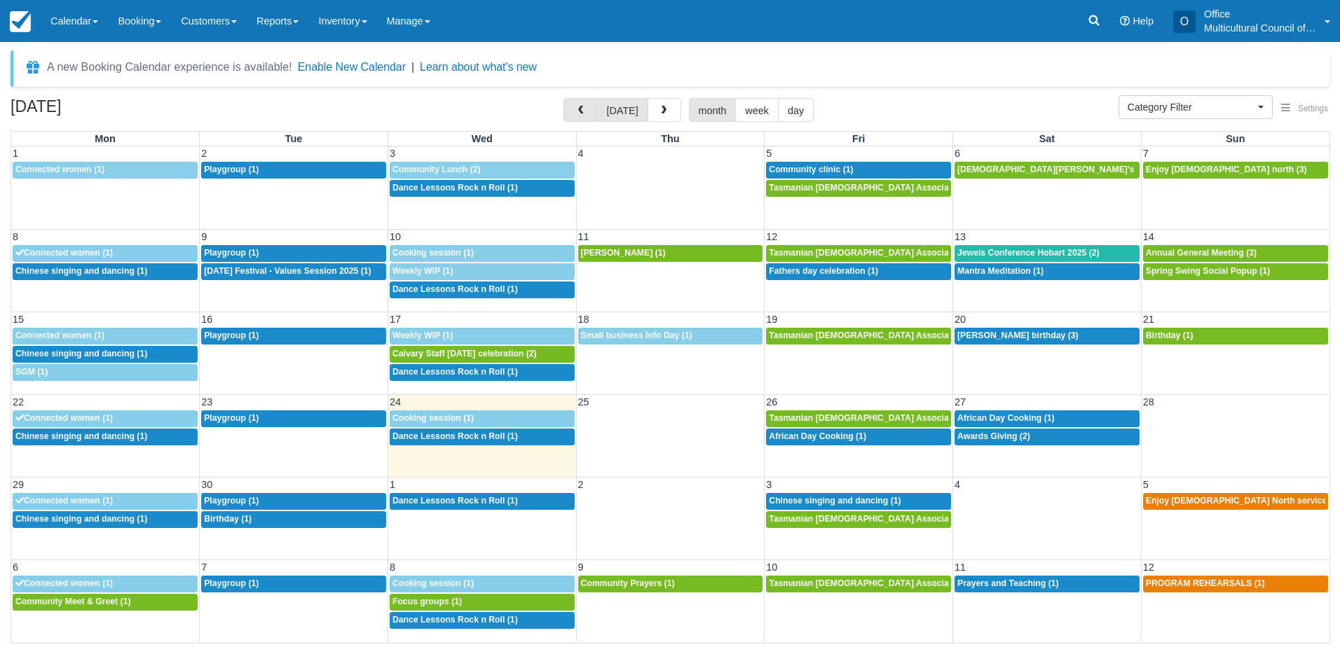
click at [581, 118] on button "button" at bounding box center [580, 110] width 34 height 24
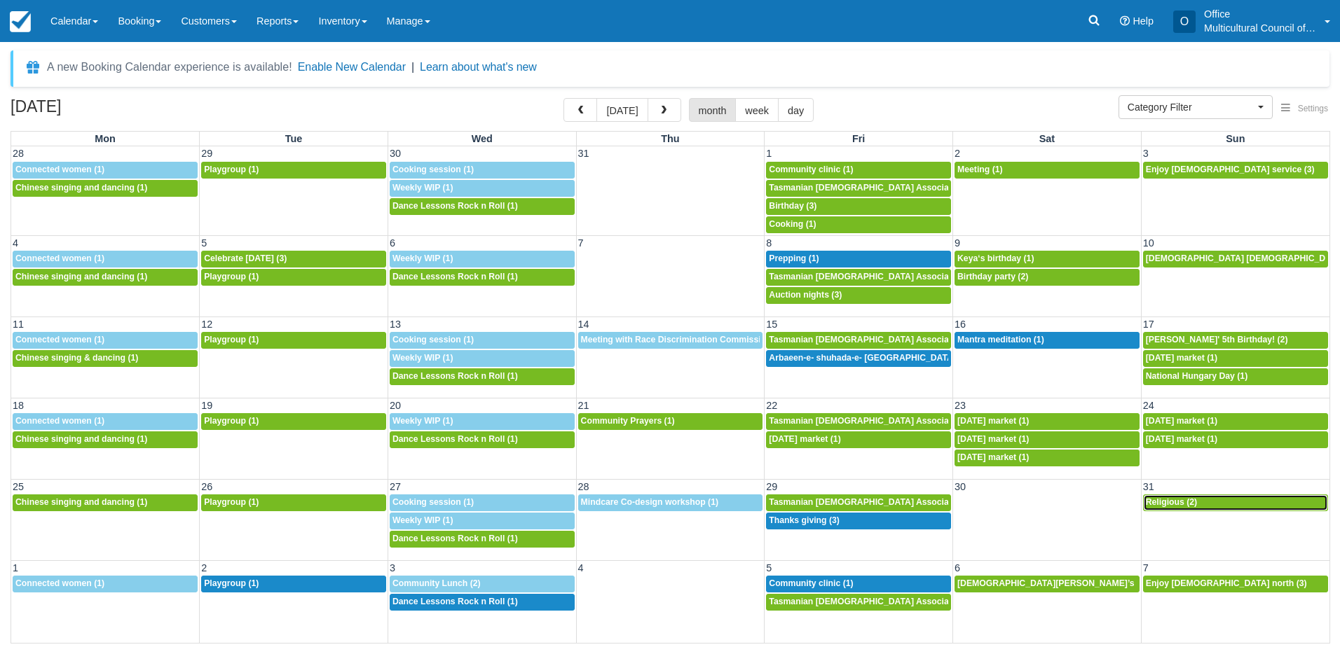
click at [1174, 502] on span "Religious (2)" at bounding box center [1171, 502] width 51 height 10
